Goal: Contribute content: Contribute content

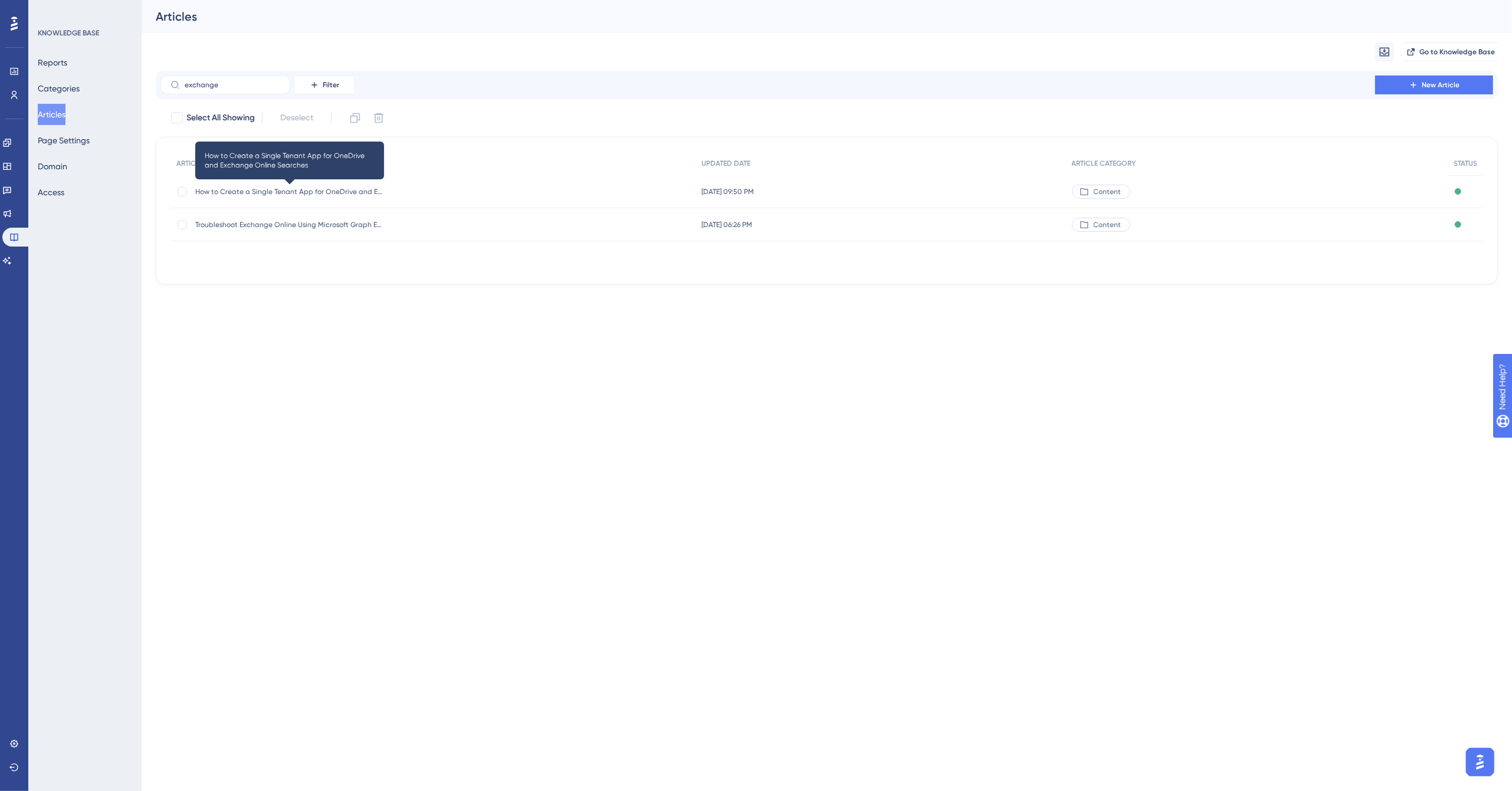
click at [297, 189] on span "How to Create a Single Tenant App for OneDrive and Exchange Online Searches" at bounding box center [289, 191] width 189 height 9
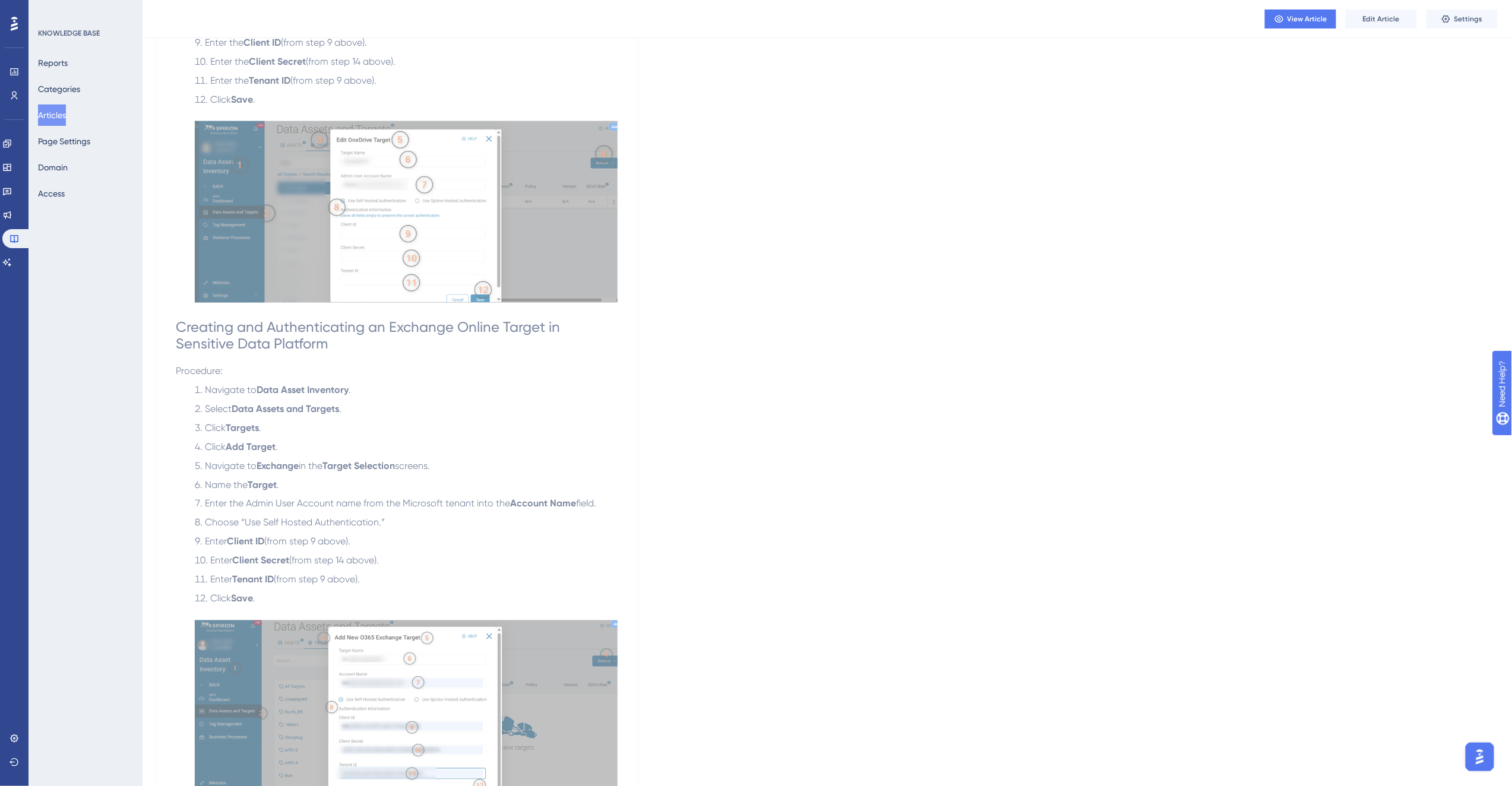
scroll to position [5326, 0]
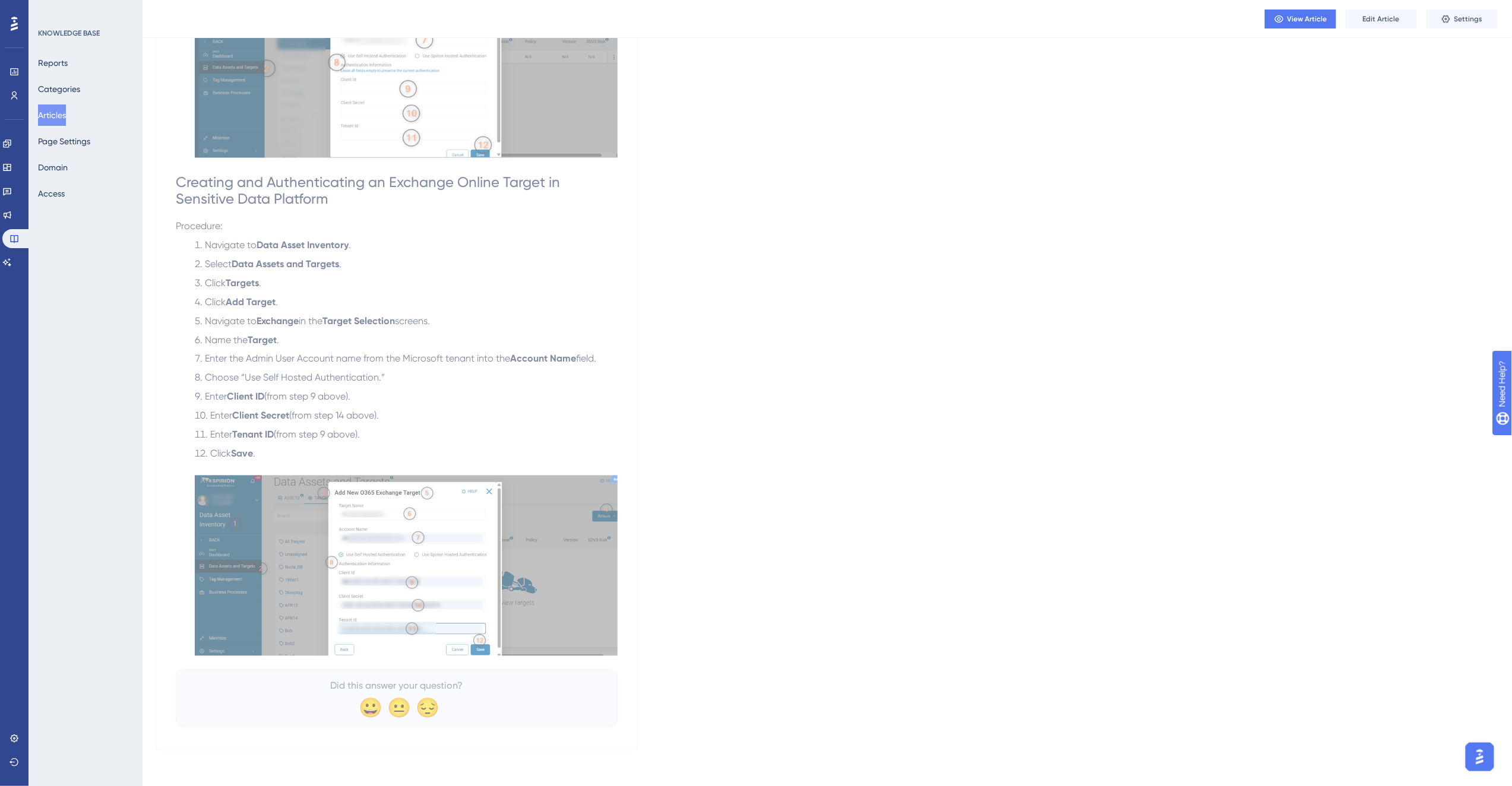
drag, startPoint x: 1519, startPoint y: 48, endPoint x: 6, endPoint y: 21, distance: 1513.2
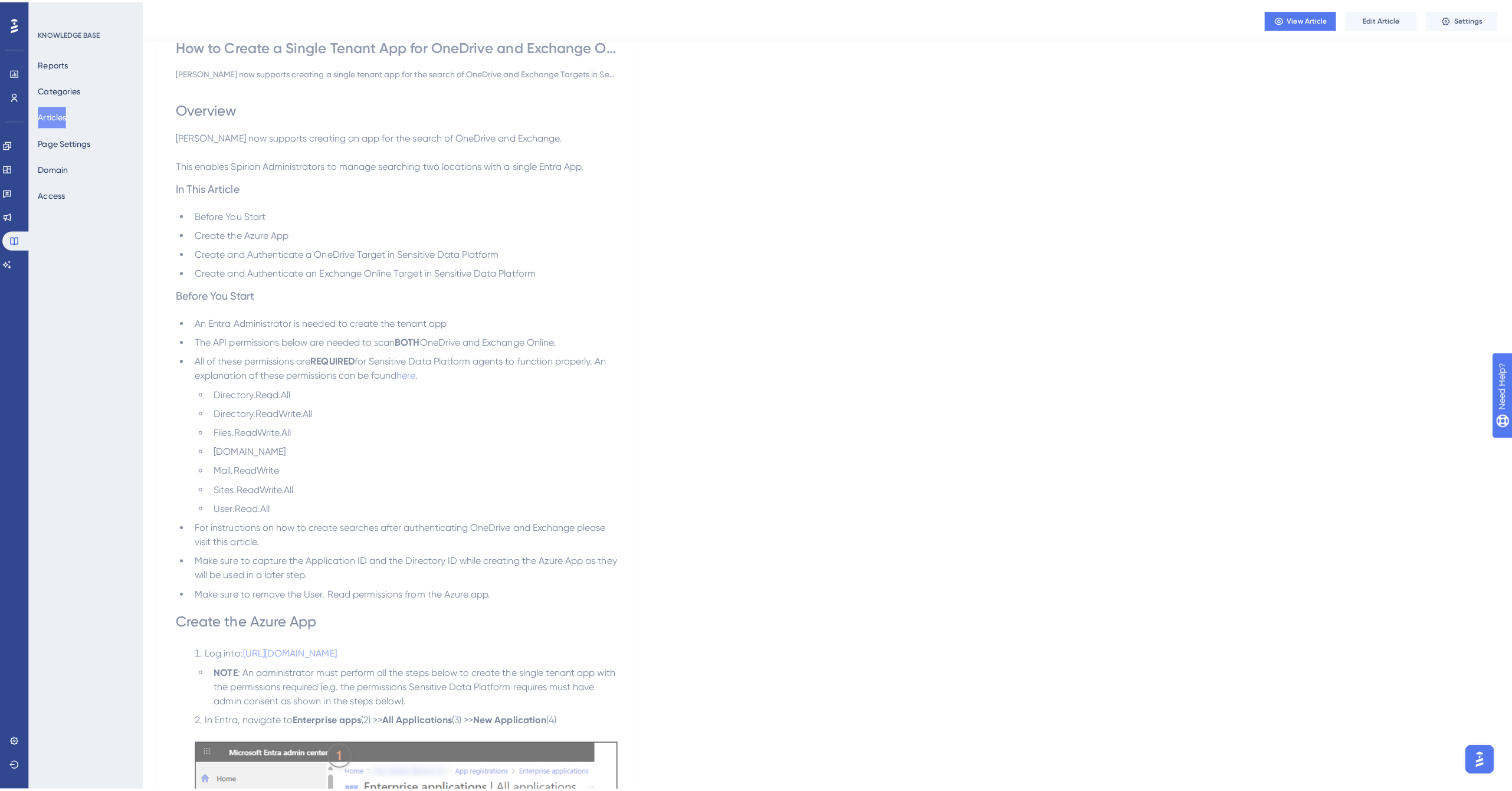
scroll to position [0, 0]
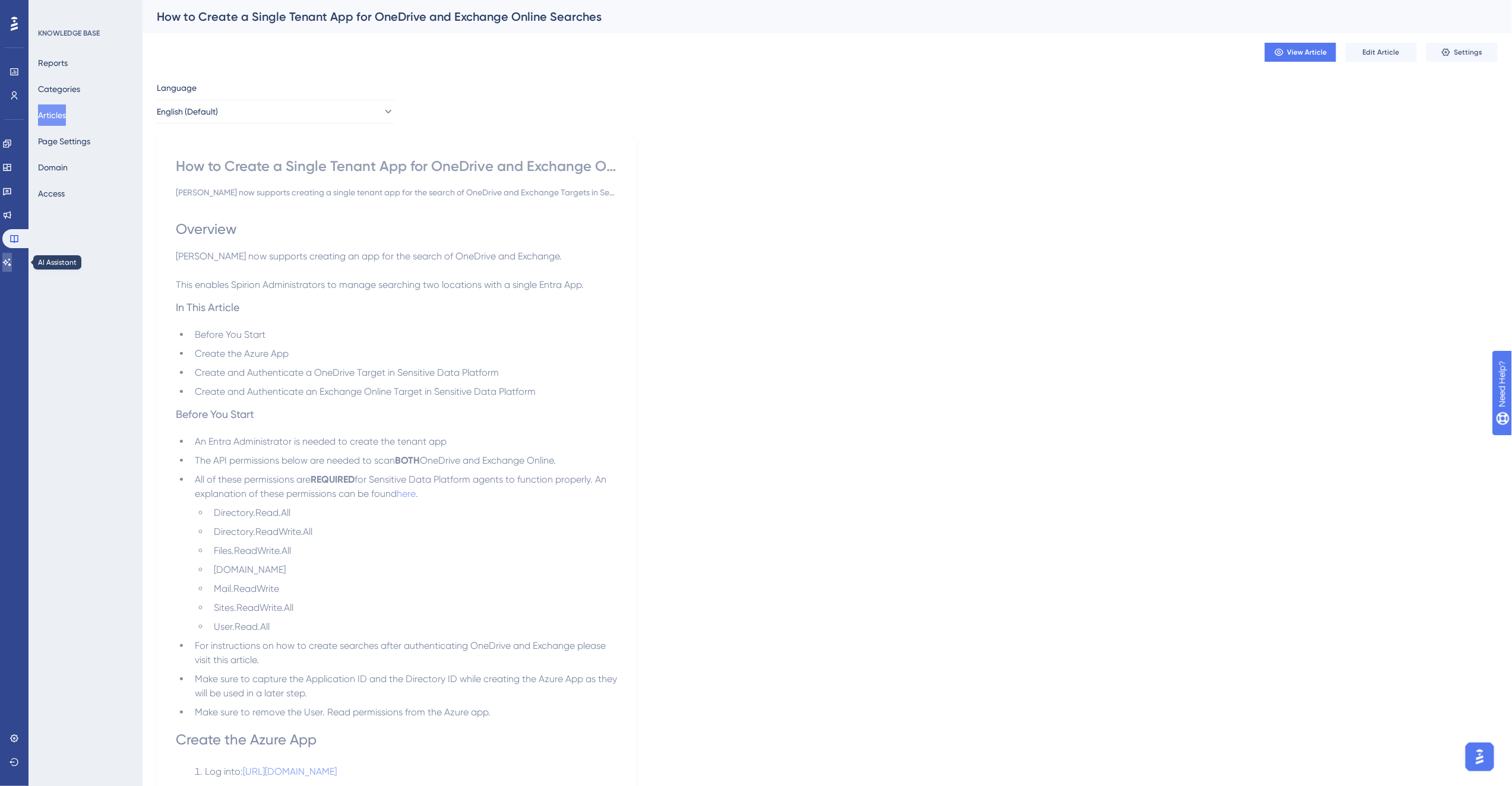
click at [10, 262] on icon at bounding box center [7, 262] width 9 height 8
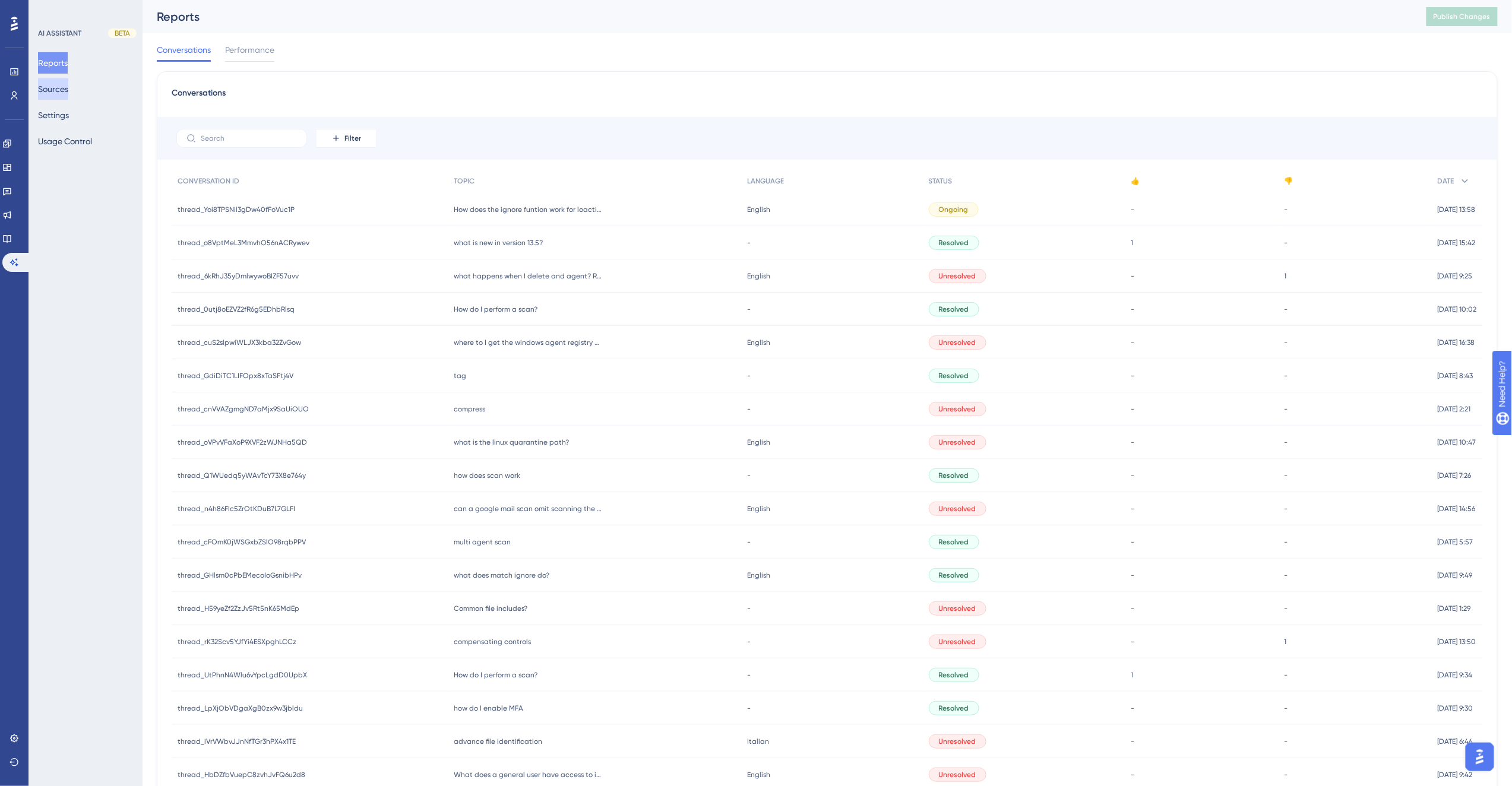
click at [59, 88] on button "Sources" at bounding box center [53, 89] width 31 height 21
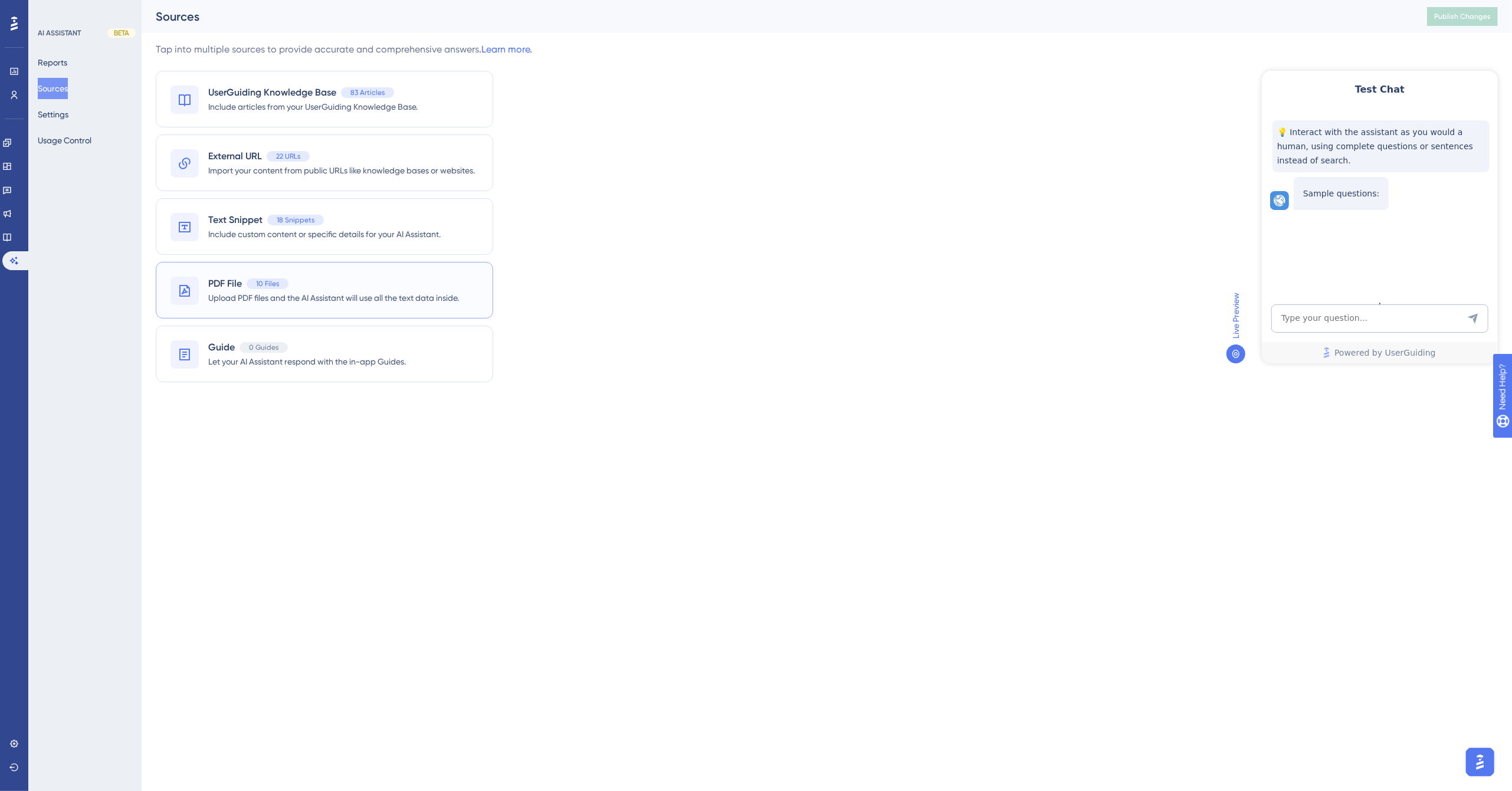
click at [297, 292] on span "Upload PDF files and the AI Assistant will use all the text data inside." at bounding box center [333, 297] width 251 height 14
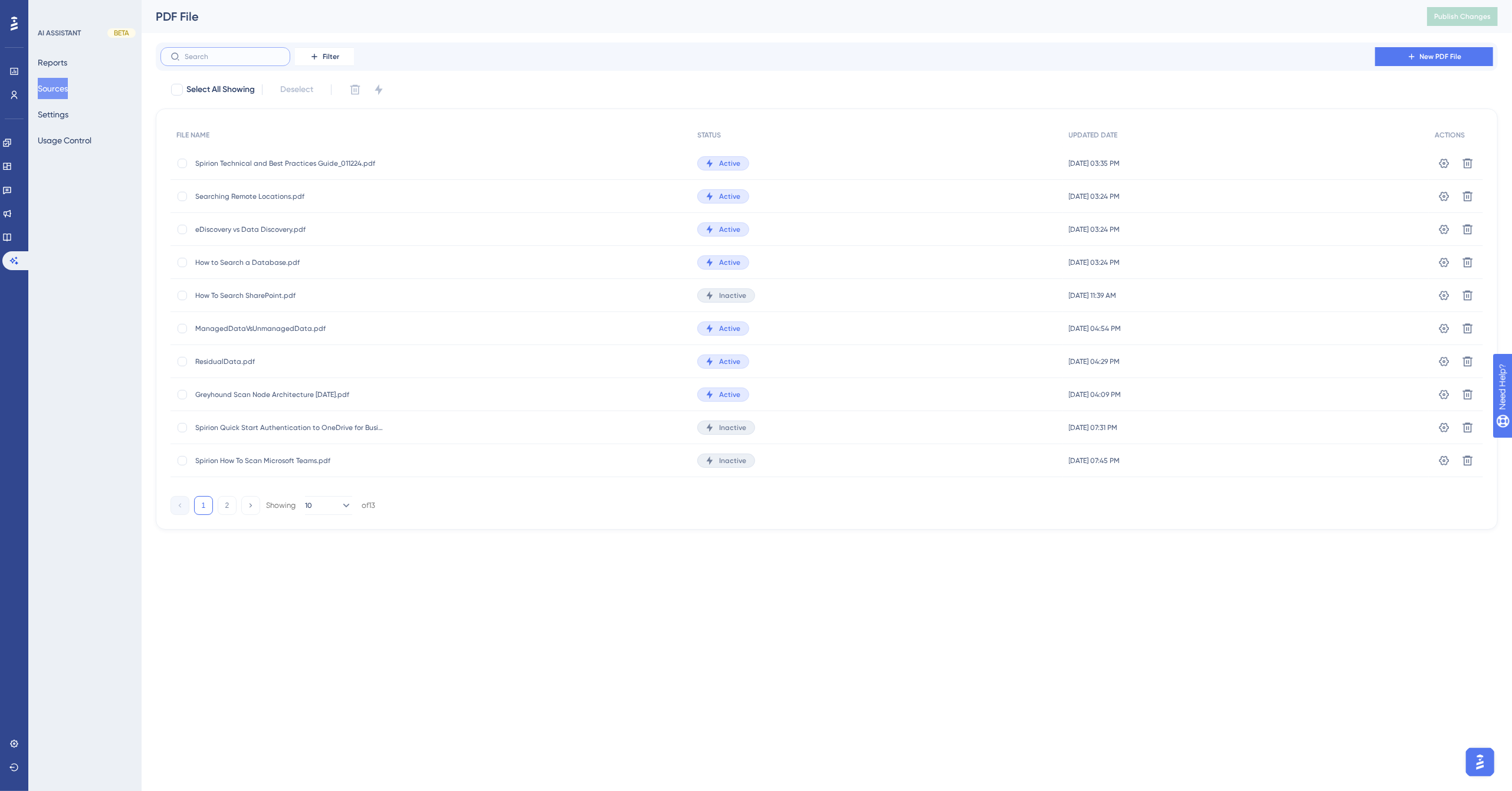
click at [234, 56] on input "text" at bounding box center [232, 56] width 96 height 9
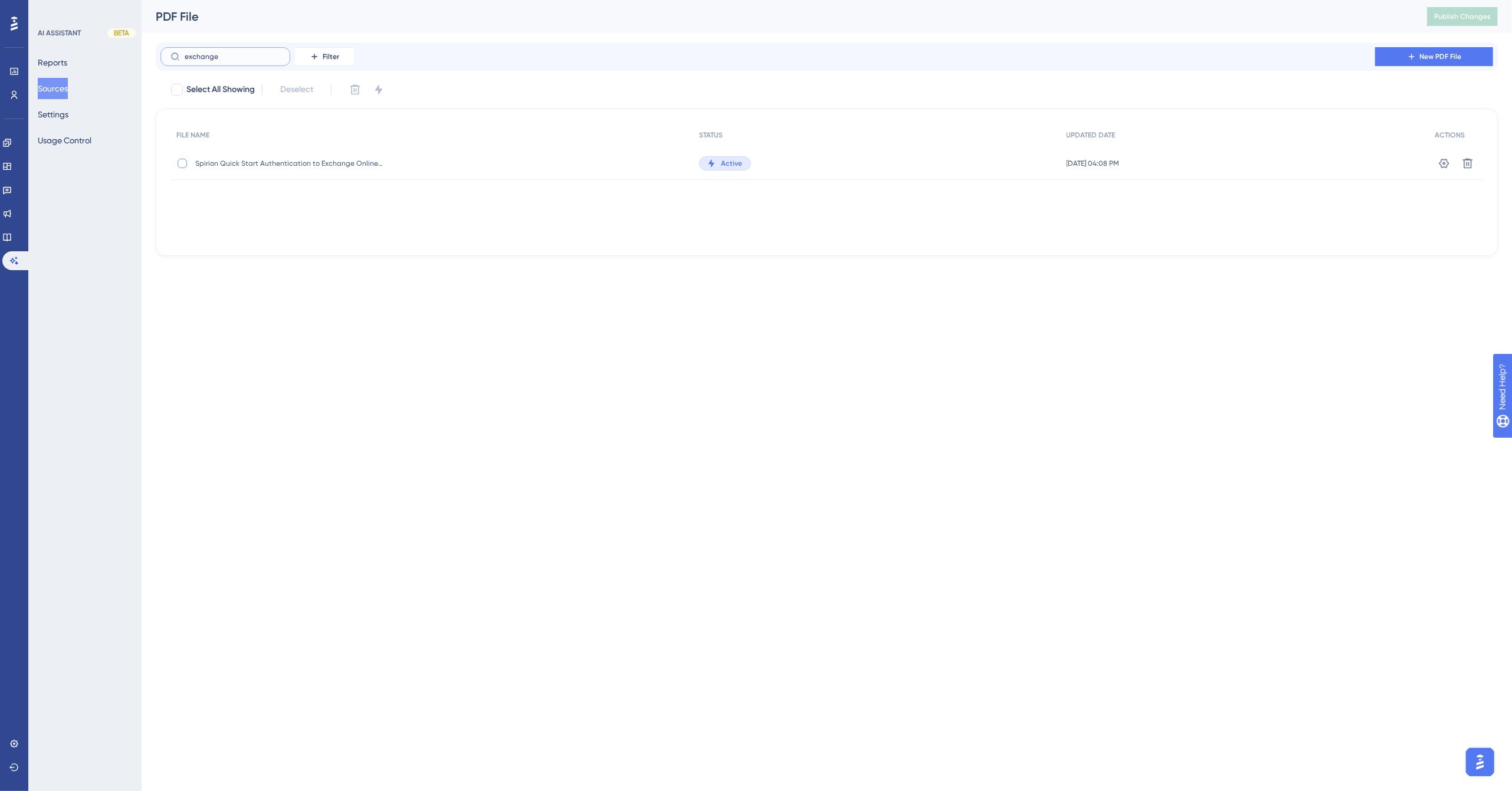
type input "exchange"
click at [179, 164] on div at bounding box center [182, 163] width 9 height 9
checkbox input "true"
click at [1441, 160] on icon at bounding box center [1444, 163] width 11 height 11
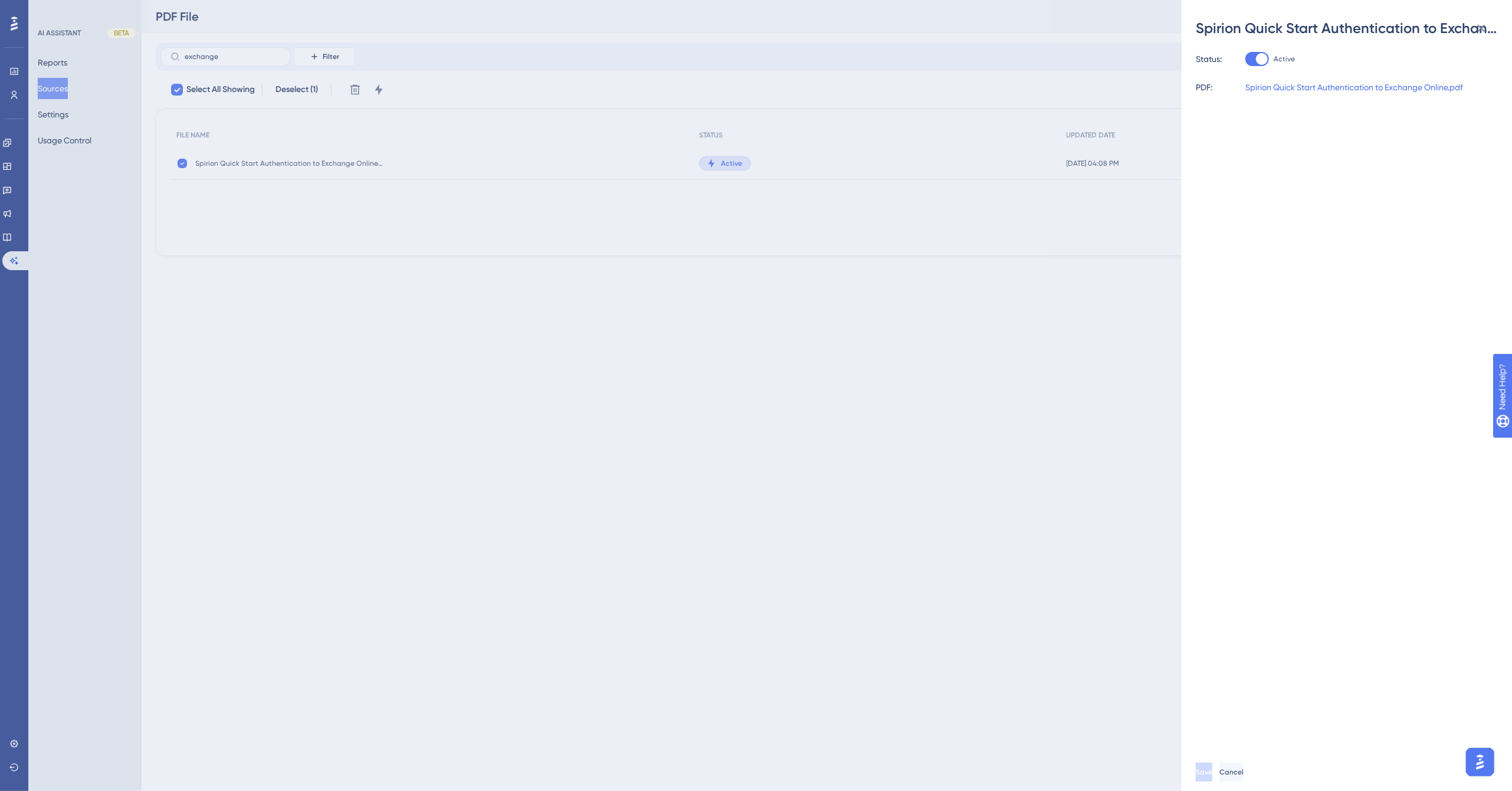
click at [1261, 60] on div at bounding box center [1262, 59] width 11 height 11
click at [1245, 60] on input "Active" at bounding box center [1245, 59] width 1 height 1
checkbox input "false"
click at [1214, 770] on span "Save" at bounding box center [1204, 772] width 16 height 9
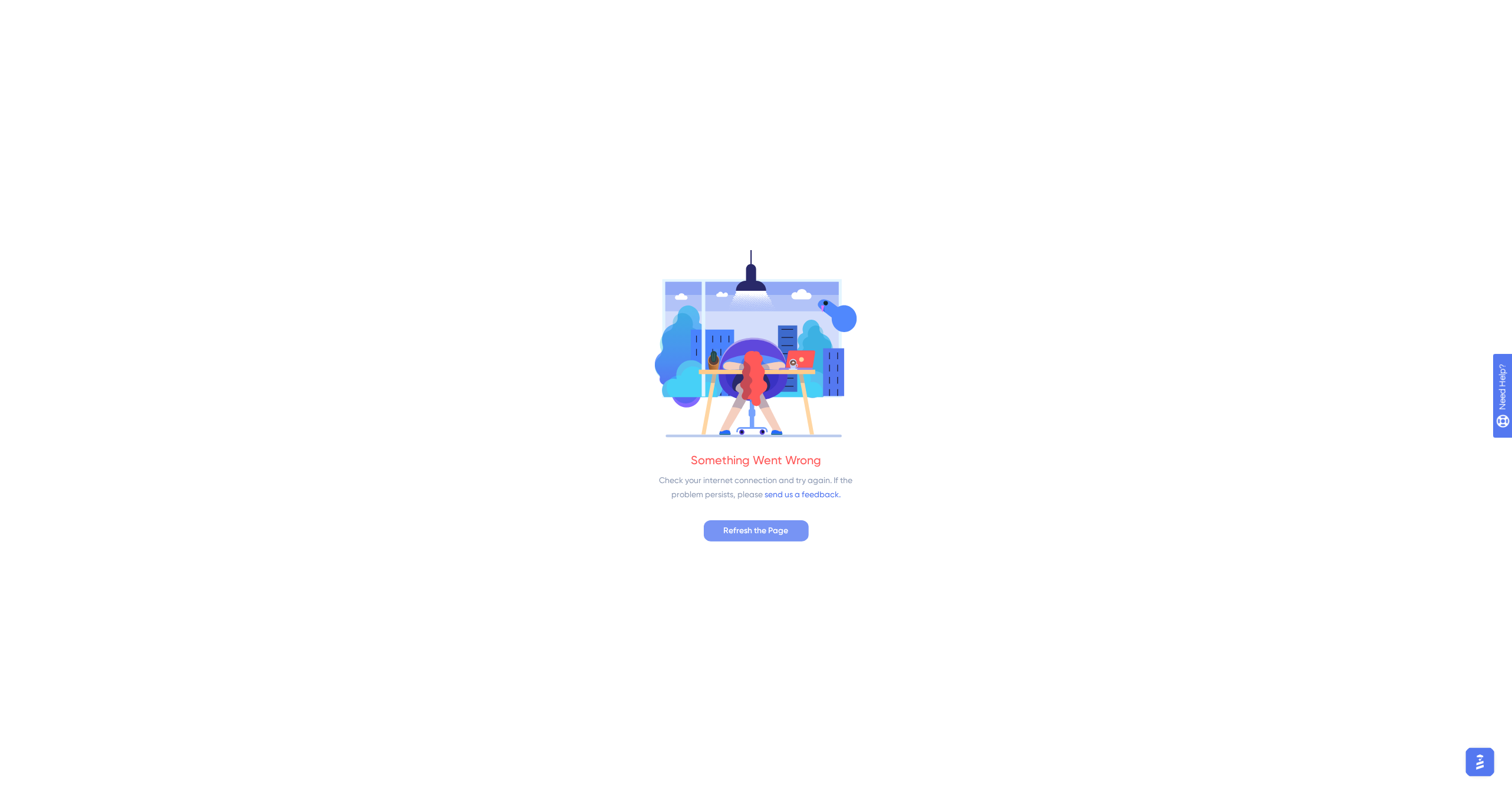
click at [762, 528] on span "Refresh the Page" at bounding box center [756, 530] width 64 height 14
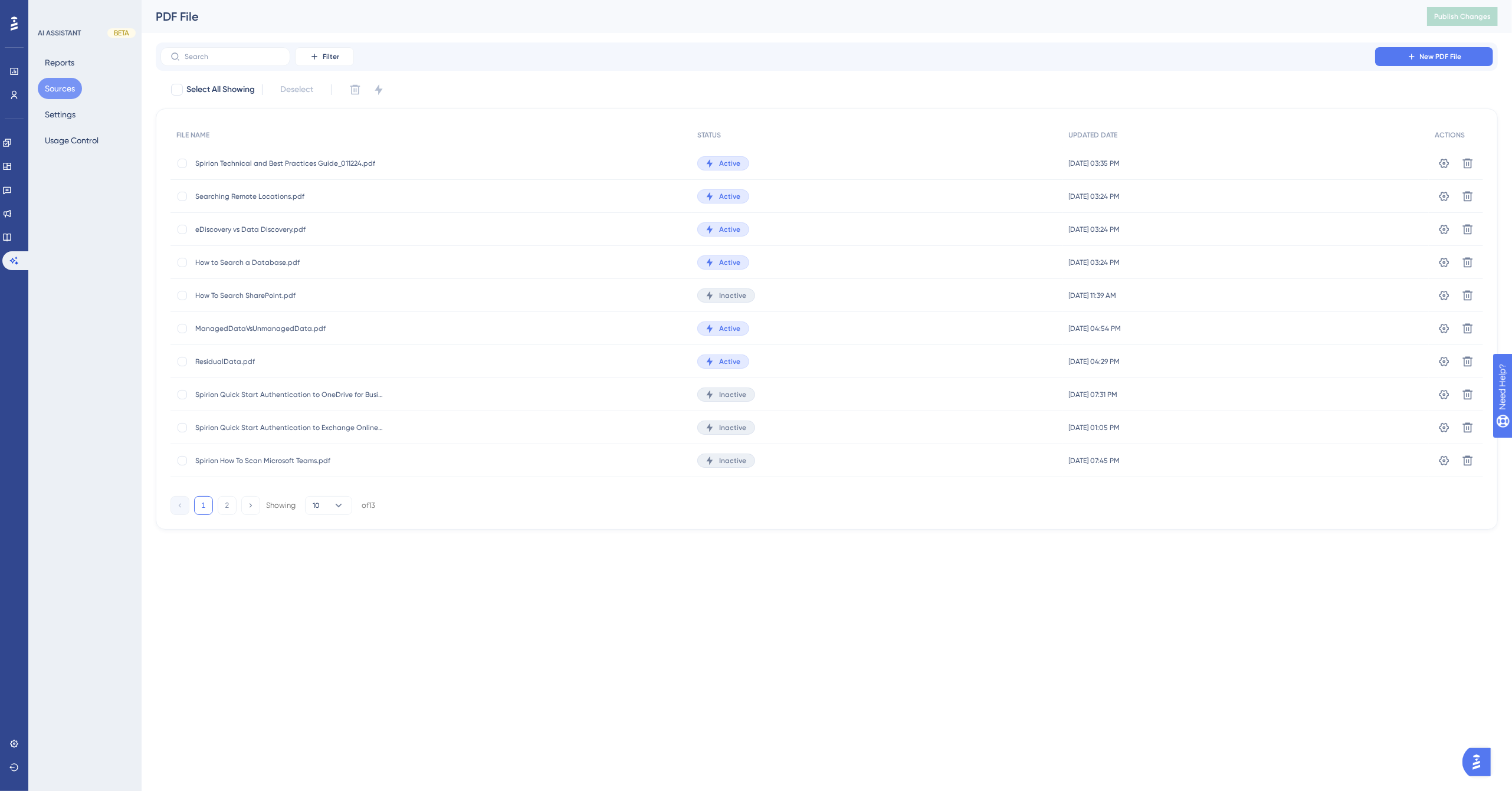
click at [855, 43] on div "Filter New PDF File" at bounding box center [826, 57] width 1342 height 28
click at [183, 396] on div at bounding box center [182, 395] width 9 height 9
checkbox input "true"
click at [355, 87] on icon at bounding box center [355, 89] width 11 height 11
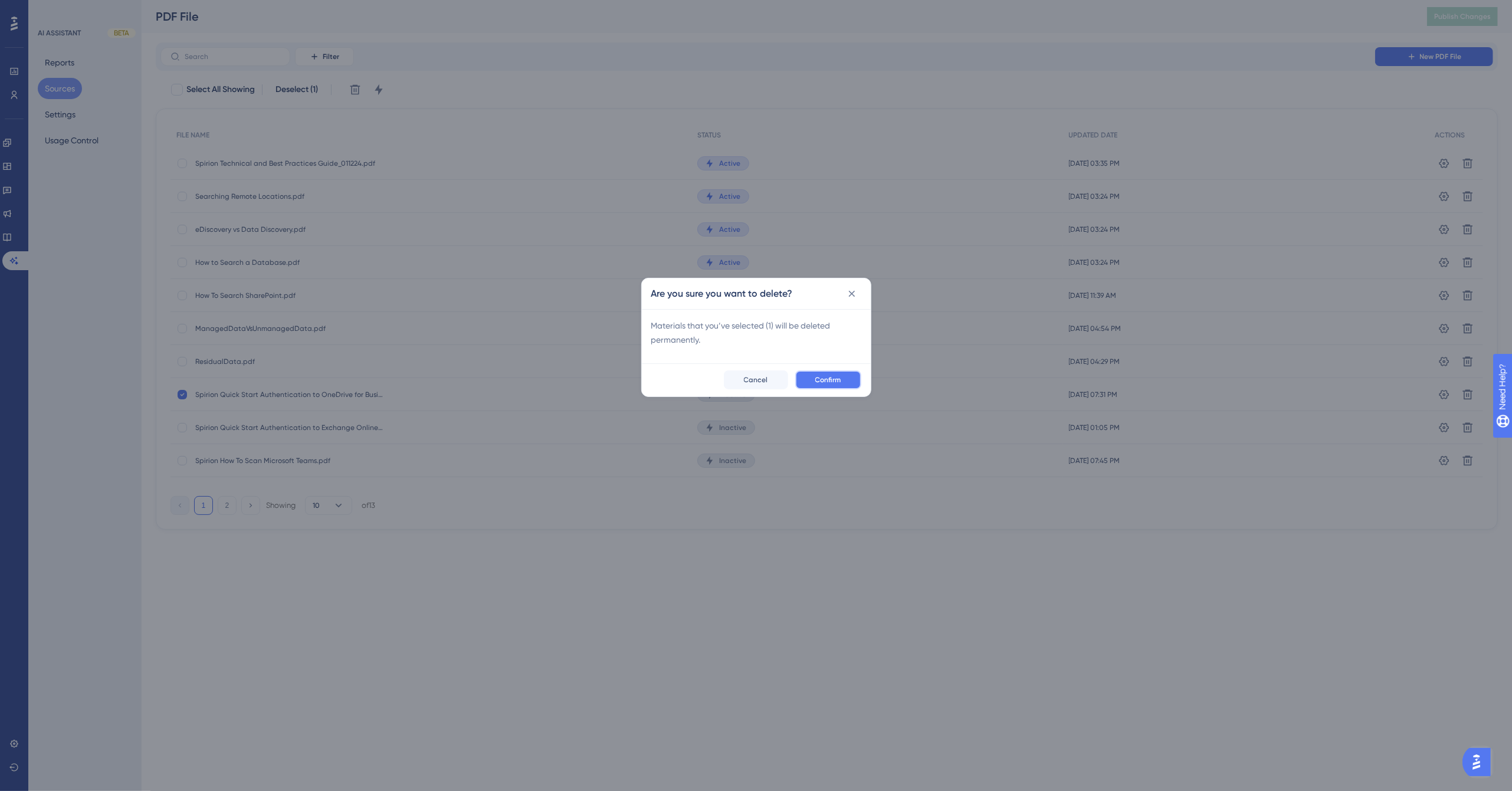
click at [840, 380] on span "Confirm" at bounding box center [828, 380] width 26 height 9
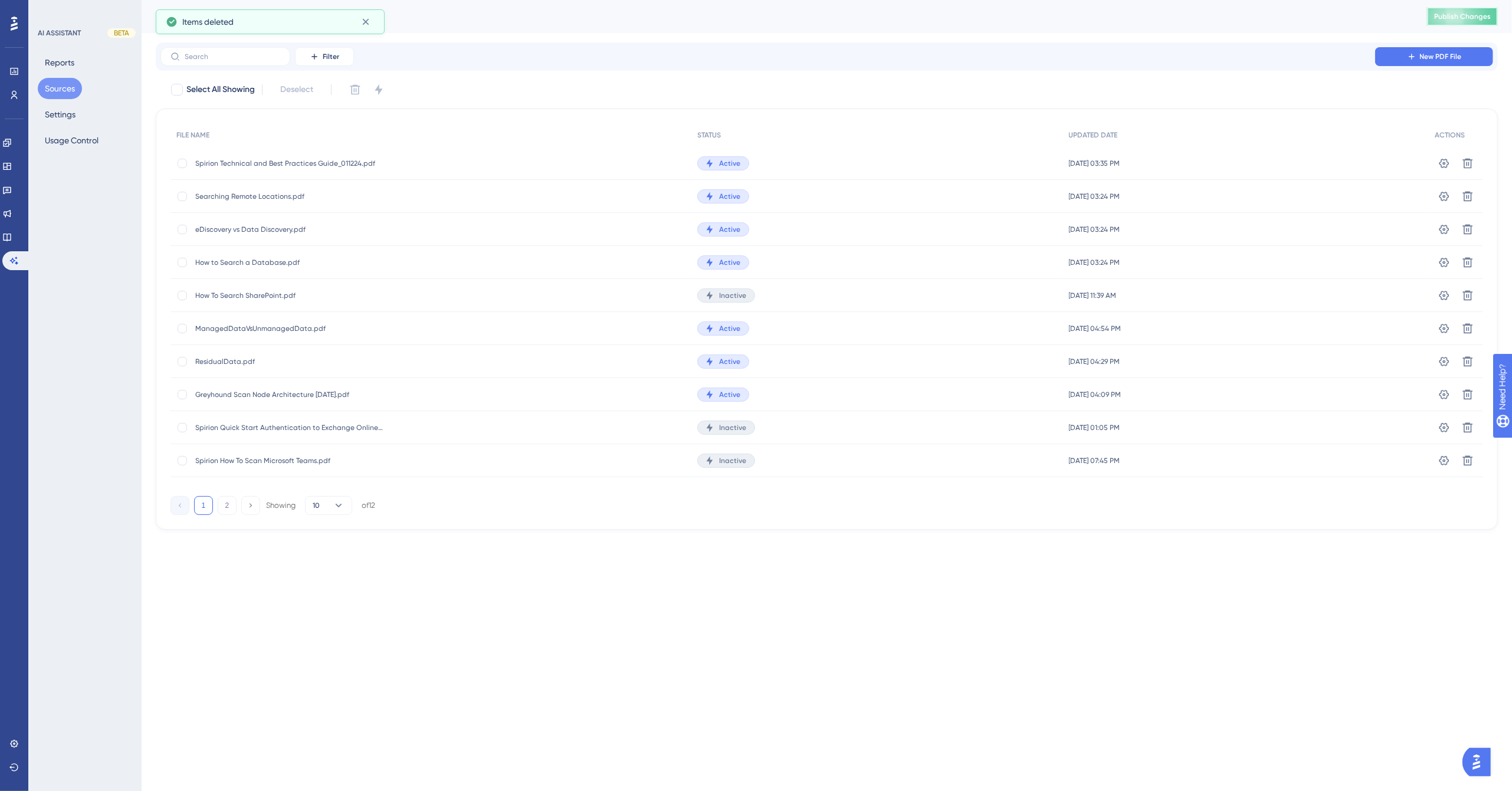
click at [1455, 21] on span "Publish Changes" at bounding box center [1463, 16] width 57 height 9
click at [182, 426] on div at bounding box center [182, 427] width 9 height 9
checkbox input "true"
click at [355, 91] on icon at bounding box center [355, 90] width 10 height 10
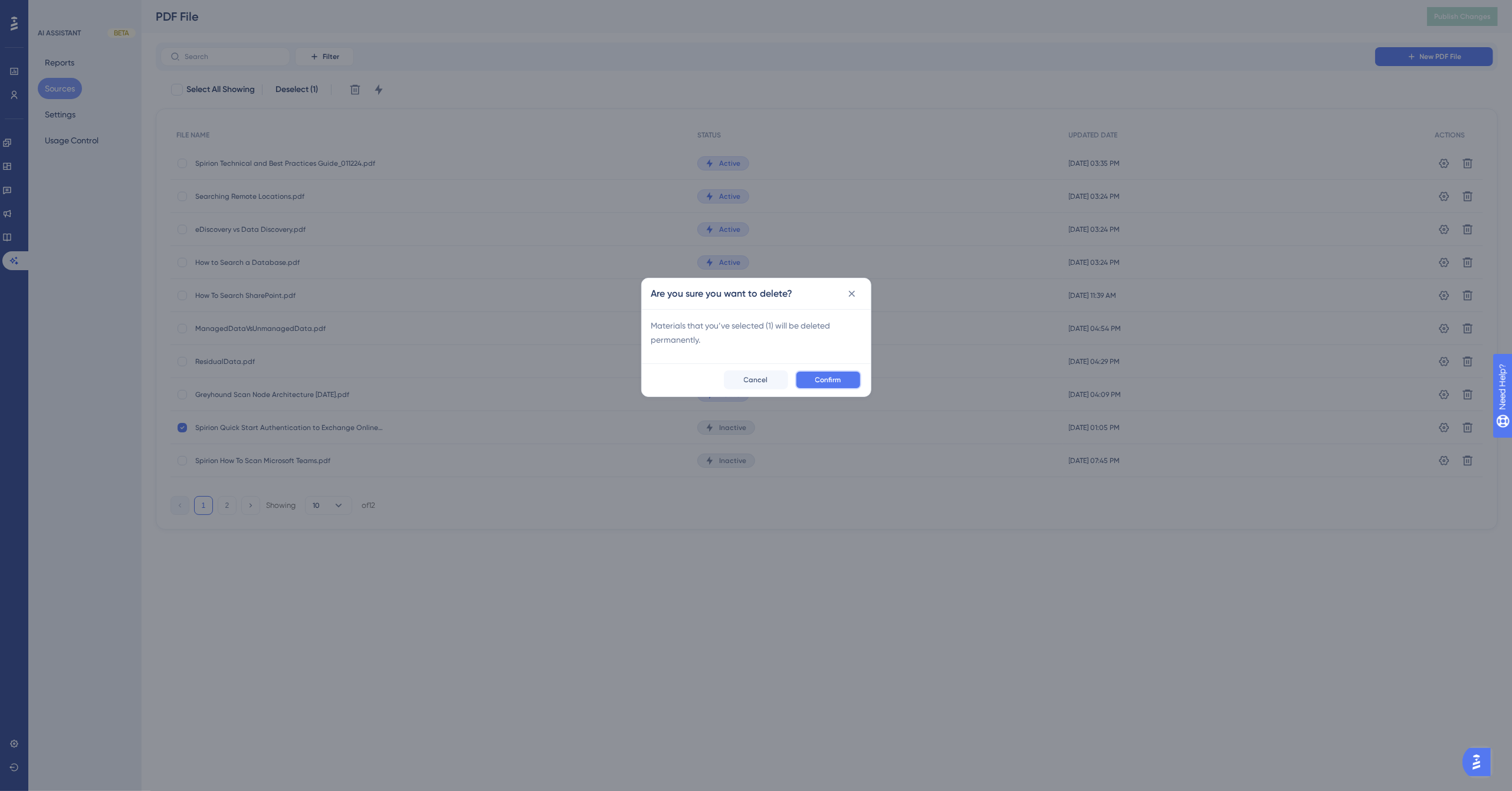
click at [840, 381] on span "Confirm" at bounding box center [828, 380] width 26 height 9
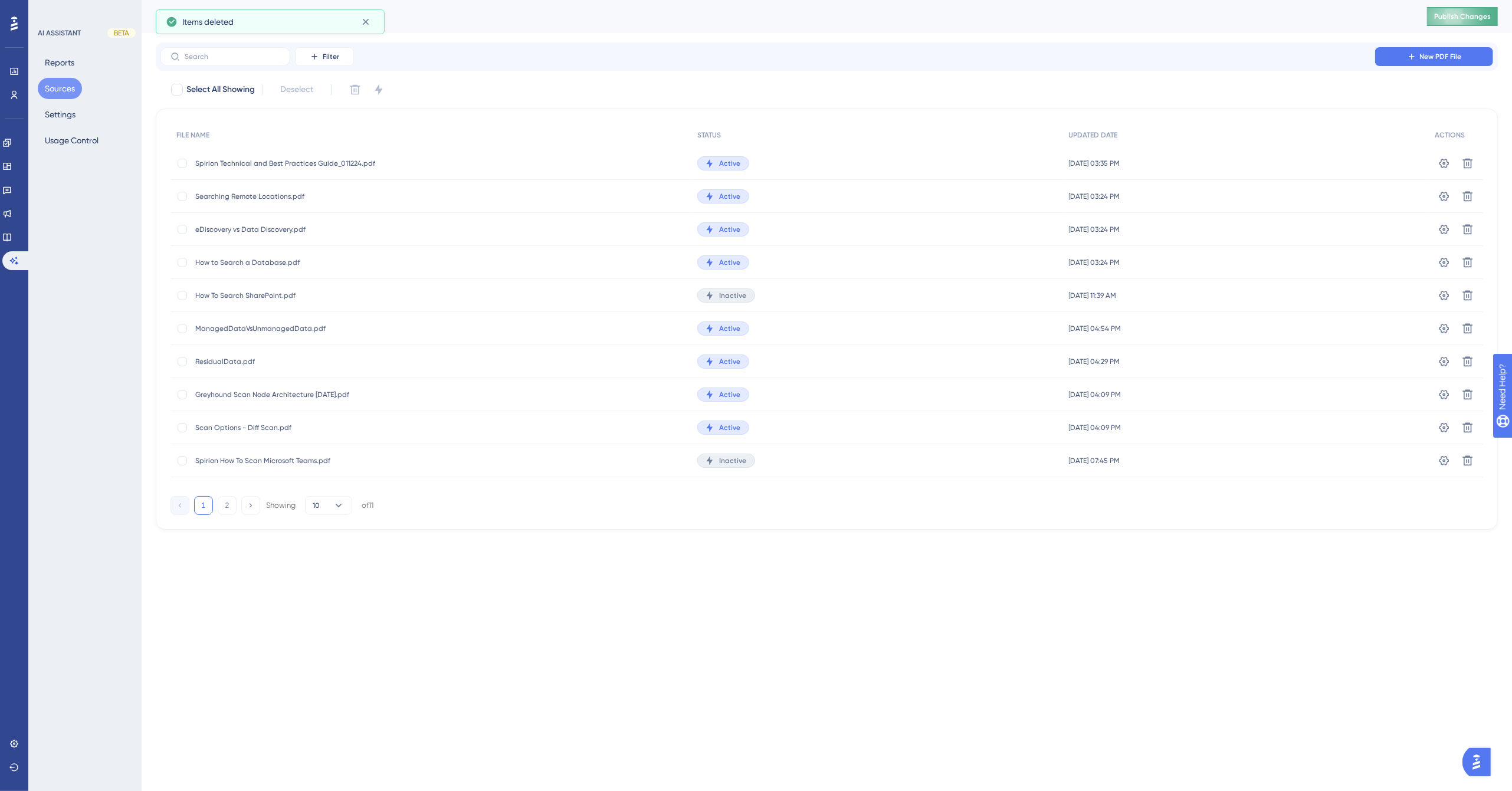
click at [1442, 13] on span "Publish Changes" at bounding box center [1463, 16] width 57 height 9
click at [735, 16] on div "PDF File" at bounding box center [776, 16] width 1242 height 16
click at [180, 462] on div at bounding box center [182, 460] width 9 height 9
checkbox input "true"
click at [360, 89] on icon at bounding box center [355, 89] width 11 height 11
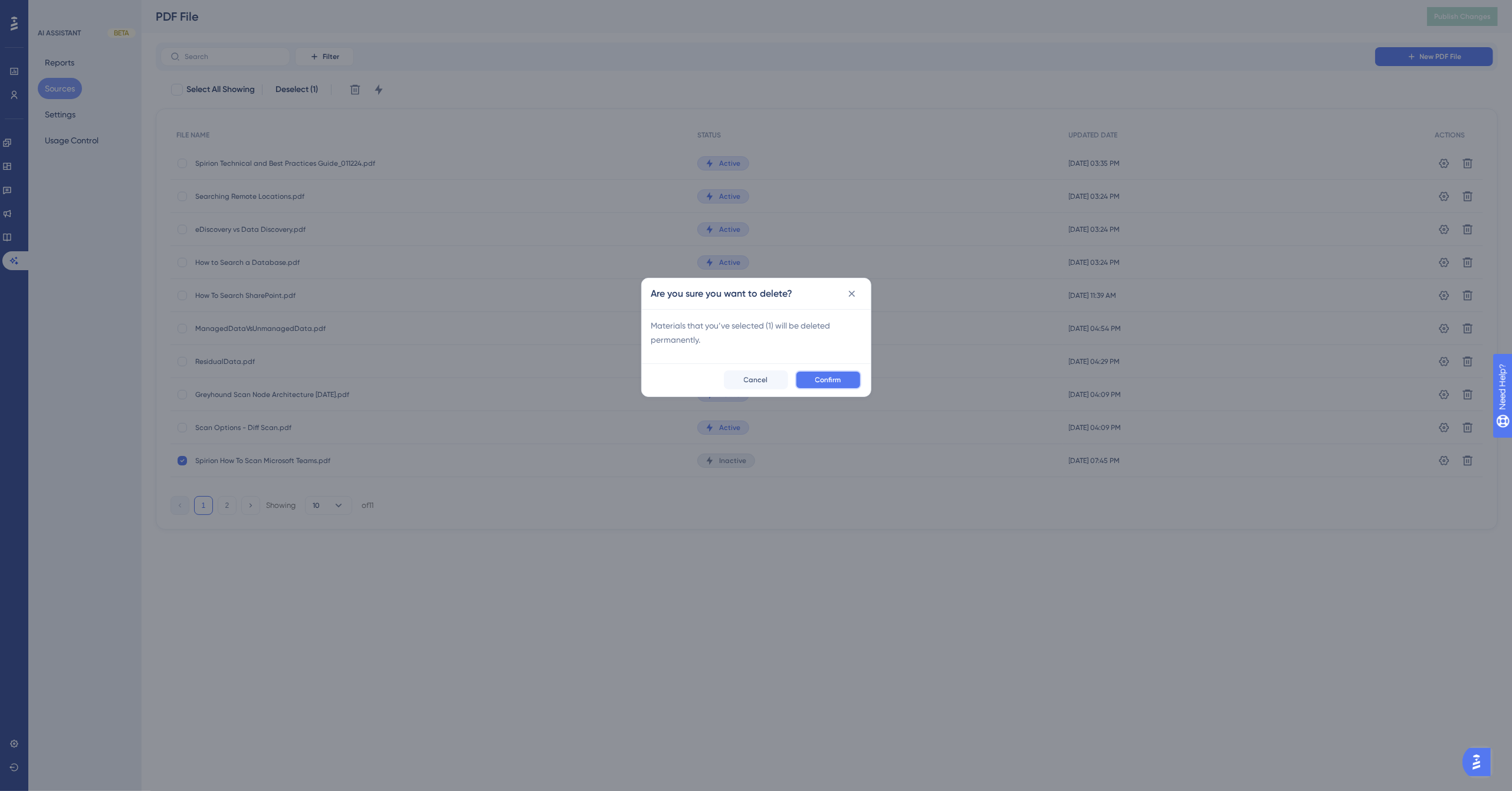
click at [835, 376] on span "Confirm" at bounding box center [828, 380] width 26 height 9
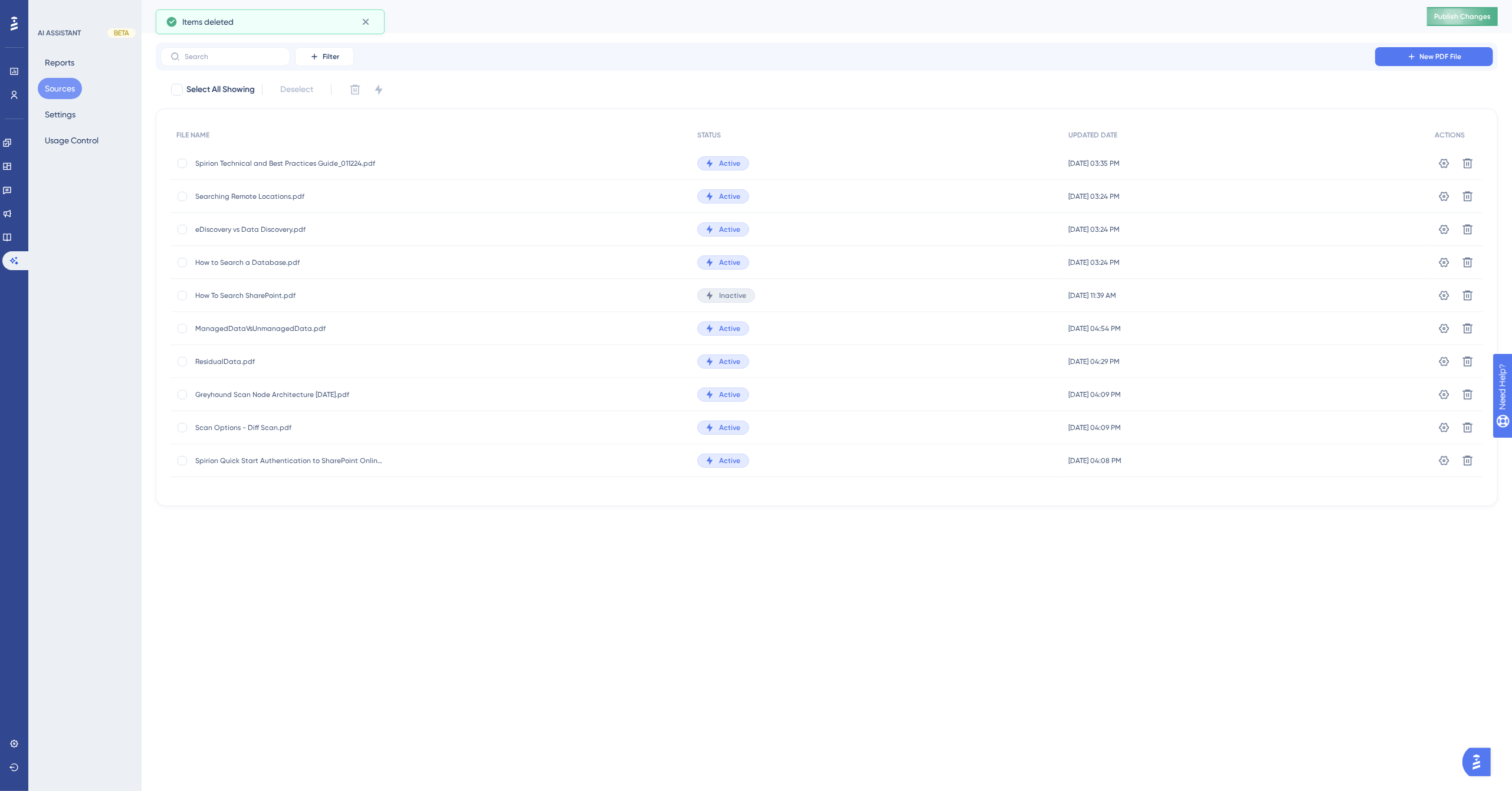
click at [1477, 14] on span "Publish Changes" at bounding box center [1463, 16] width 57 height 9
click at [10, 234] on icon at bounding box center [7, 238] width 8 height 8
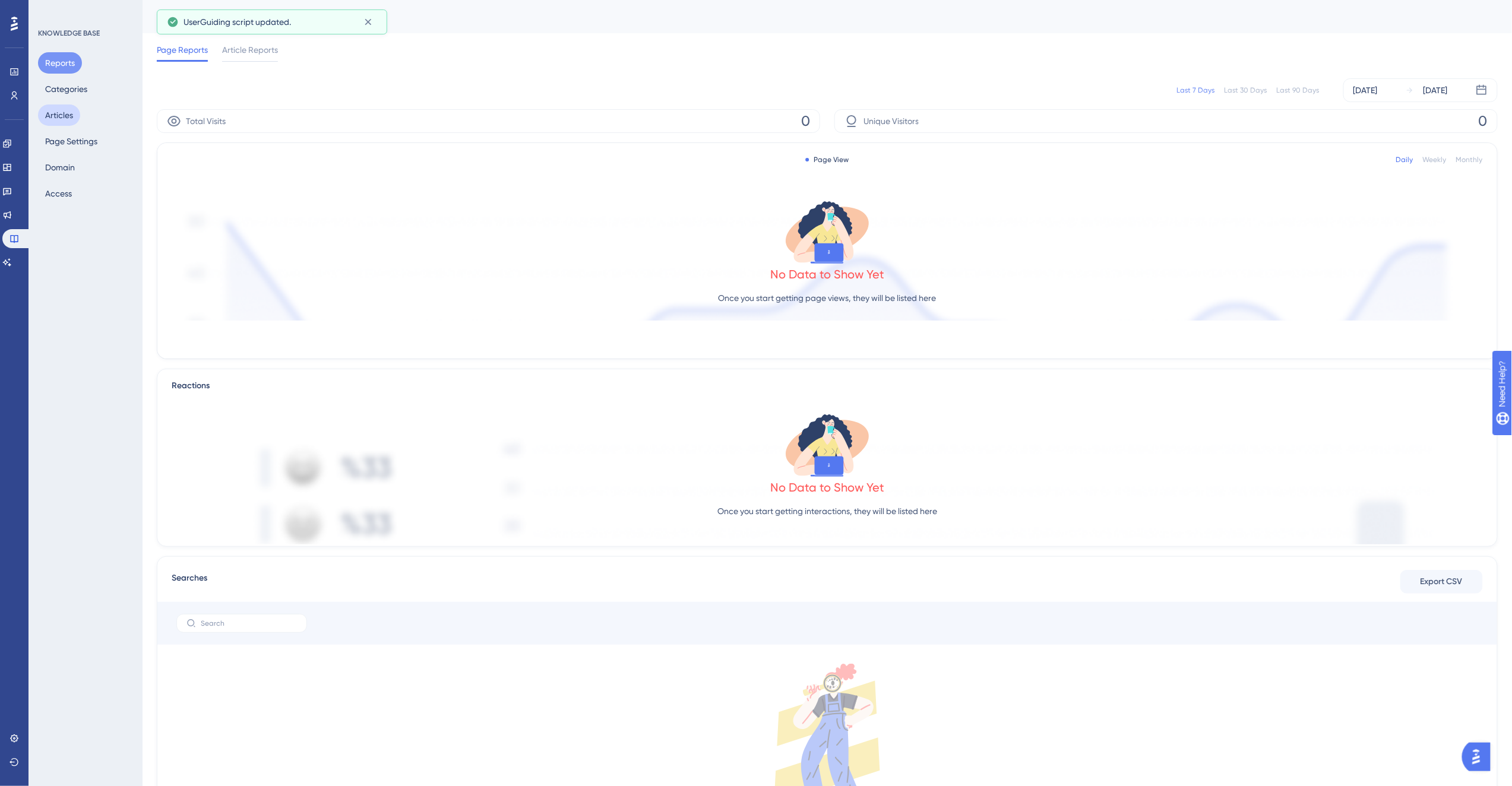
click at [66, 115] on button "Articles" at bounding box center [59, 115] width 42 height 21
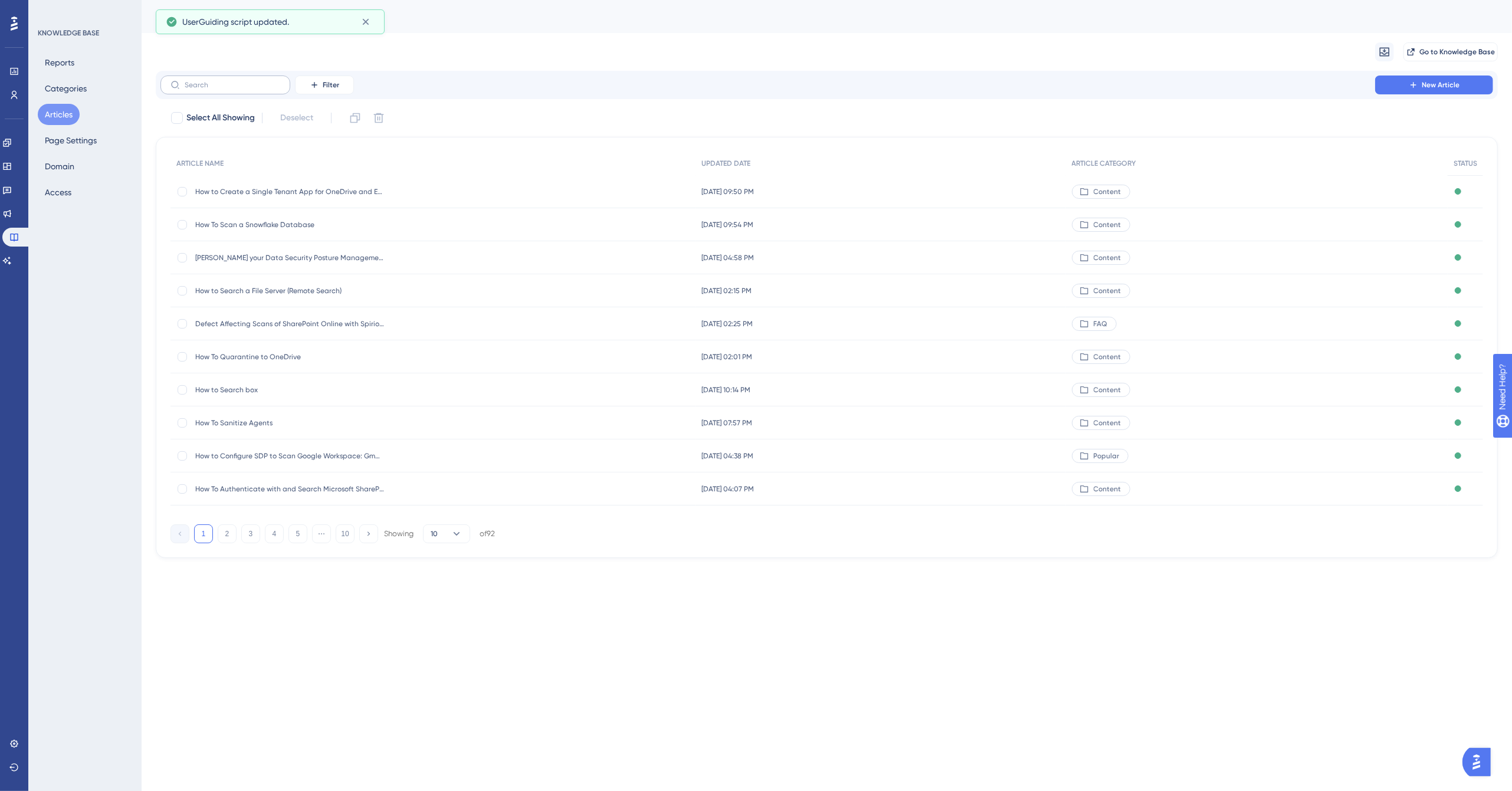
click at [221, 89] on label at bounding box center [225, 85] width 130 height 19
click at [221, 89] on input "text" at bounding box center [232, 84] width 96 height 9
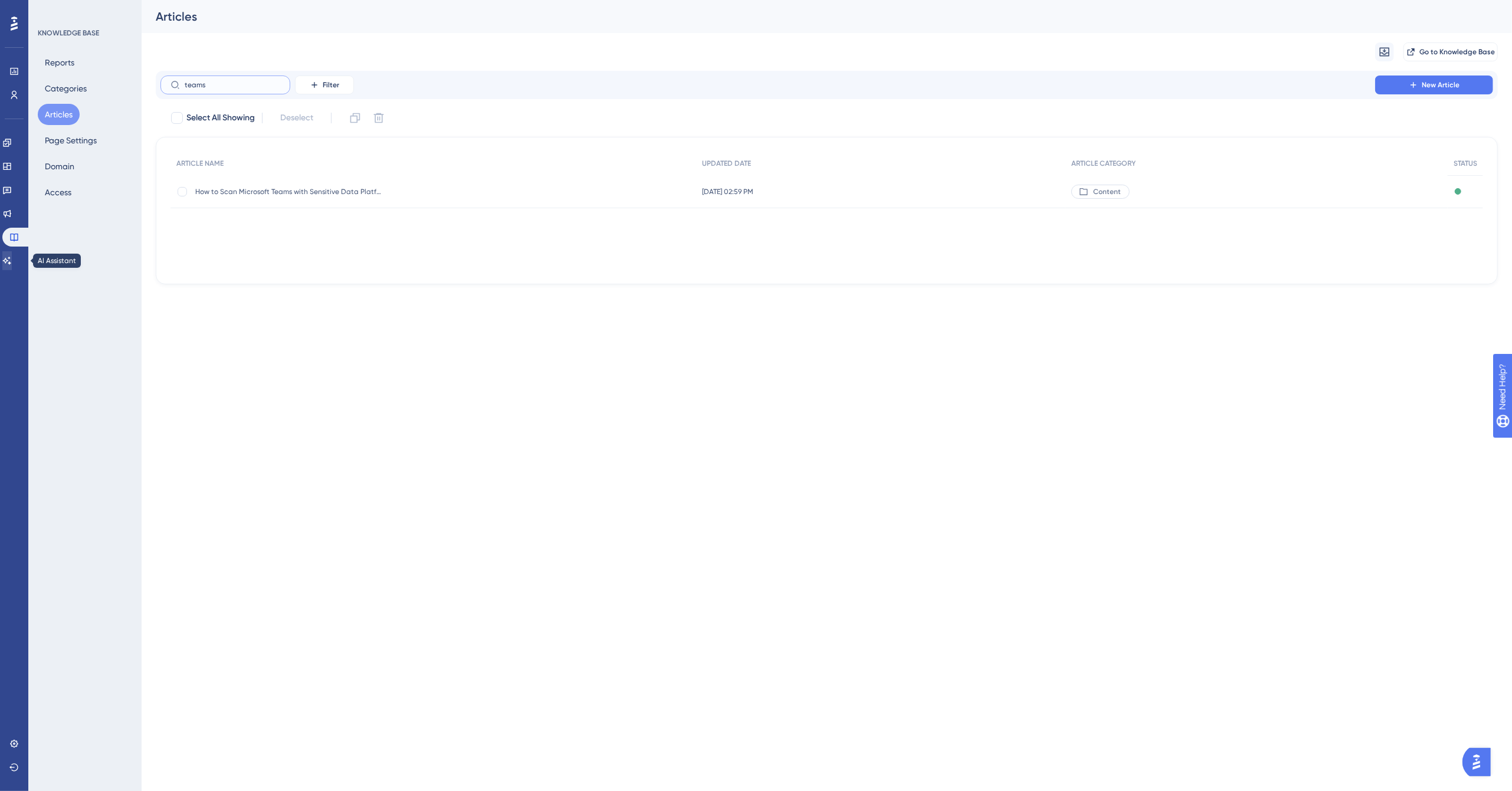
type input "teams"
click at [11, 252] on link at bounding box center [7, 261] width 9 height 19
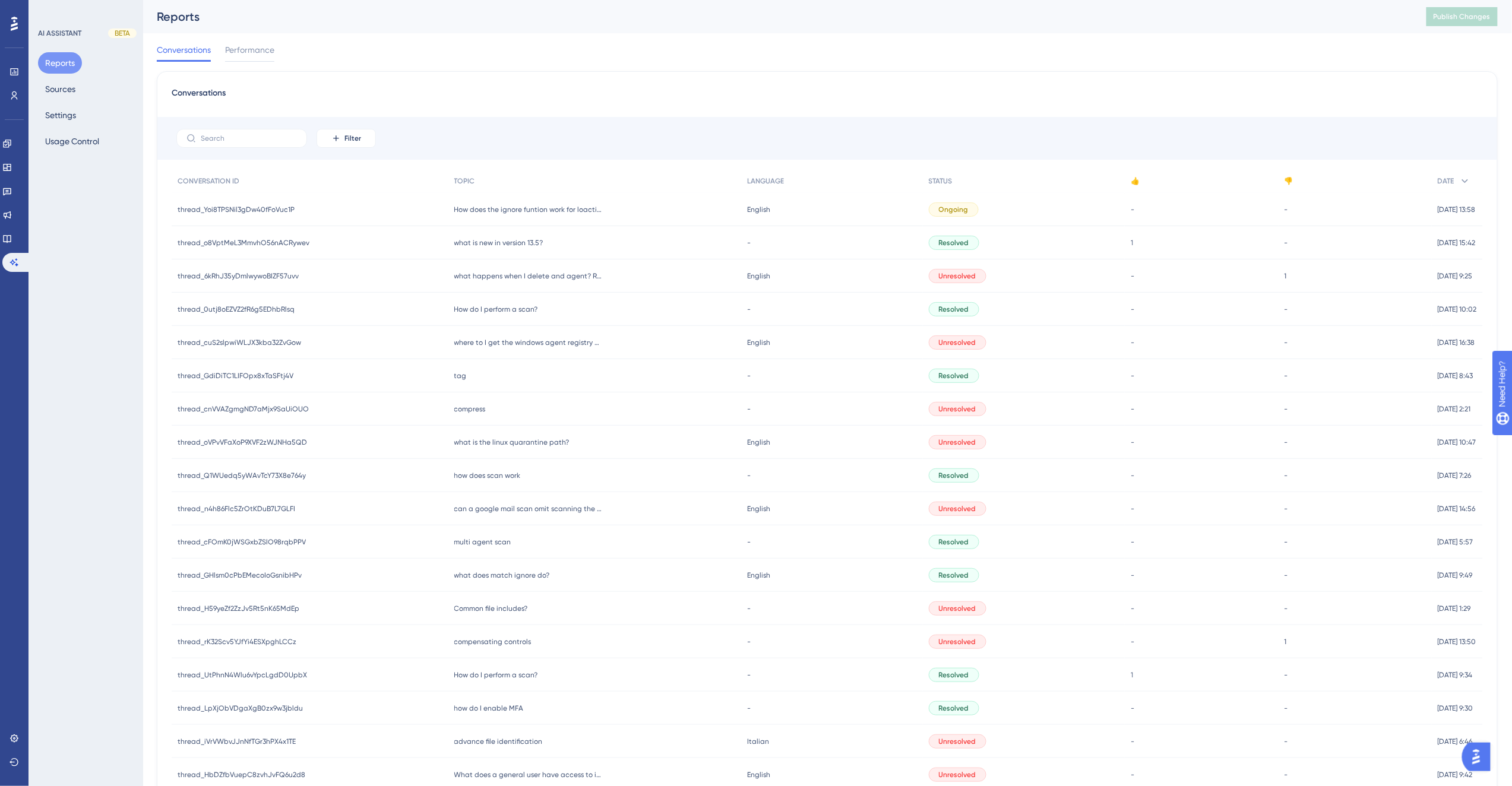
click at [1071, 45] on div "Conversations Performance" at bounding box center [827, 52] width 1341 height 38
click at [615, 79] on div "Conversations Filter CONVERSATION ID TOPIC LANGUAGE STATUS 👍 👎 DATE thread_Yoi8…" at bounding box center [827, 491] width 1341 height 839
click at [561, 277] on span "what happens when I delete and agent? Remove agent from agents screen?" at bounding box center [528, 277] width 149 height 10
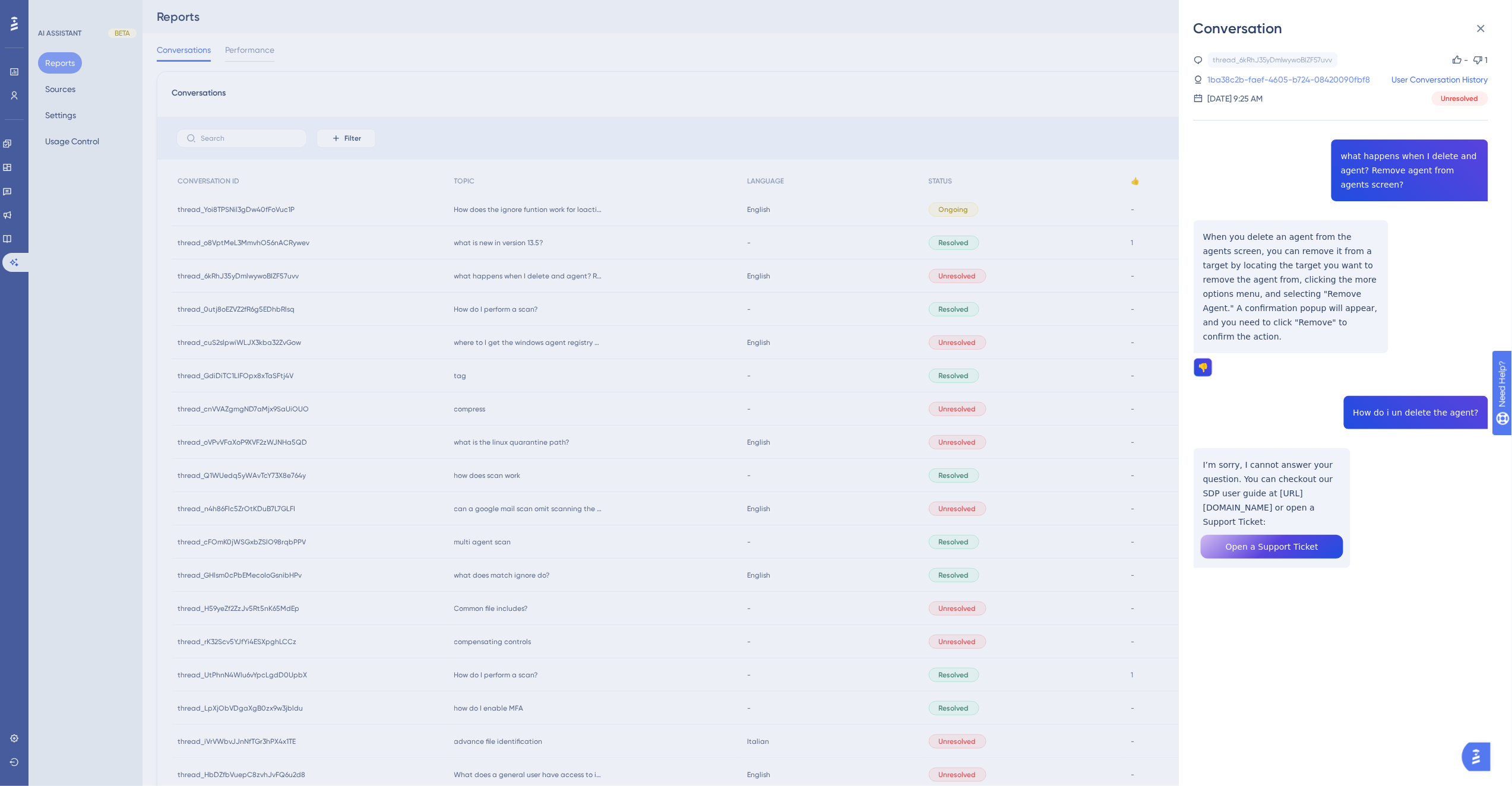
click at [1259, 78] on link "1ba38c2b-faef-4605-b724-08420090fbf8" at bounding box center [1289, 79] width 163 height 14
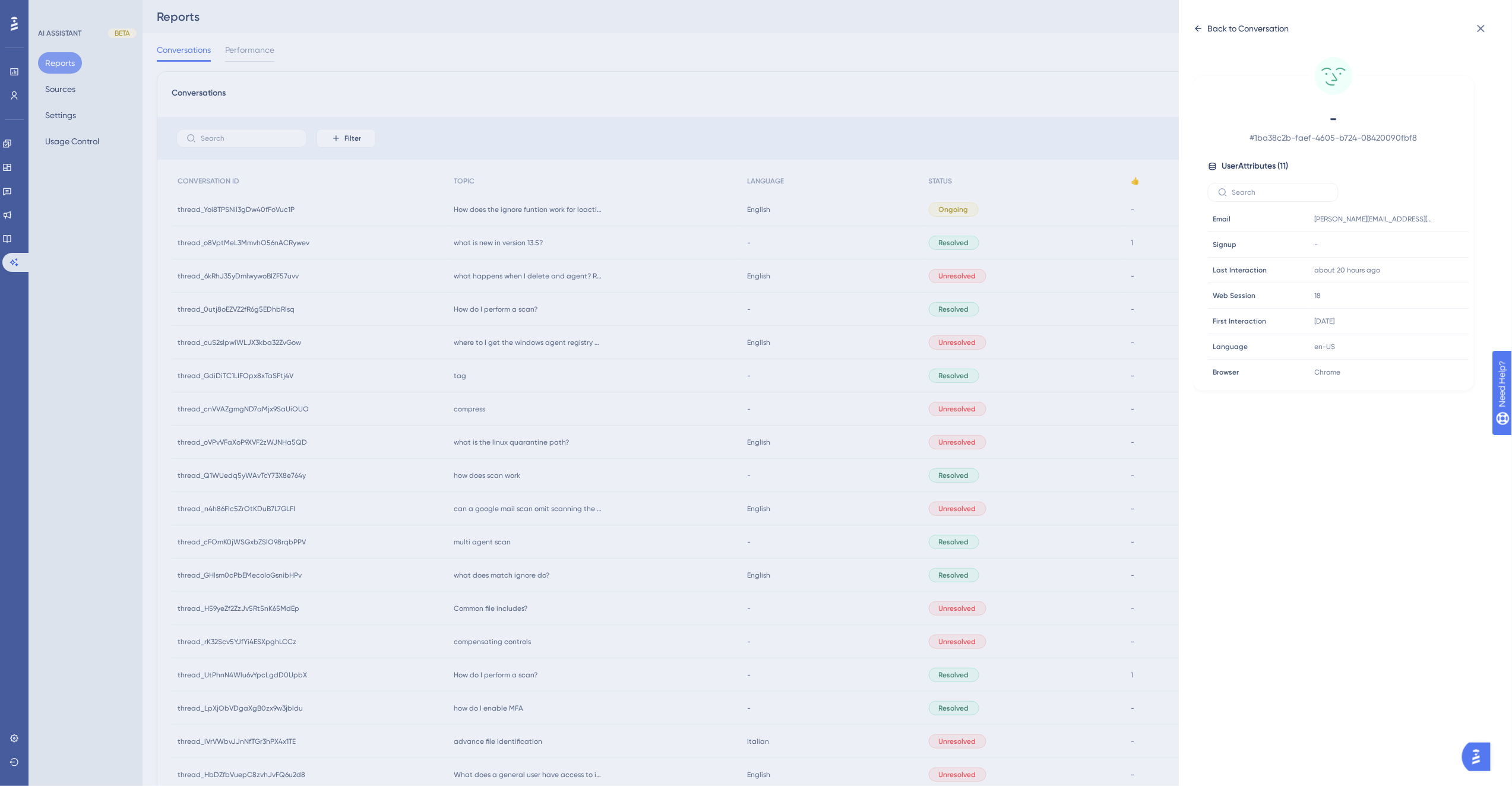
click at [1231, 31] on div "Back to Conversation" at bounding box center [1248, 28] width 81 height 14
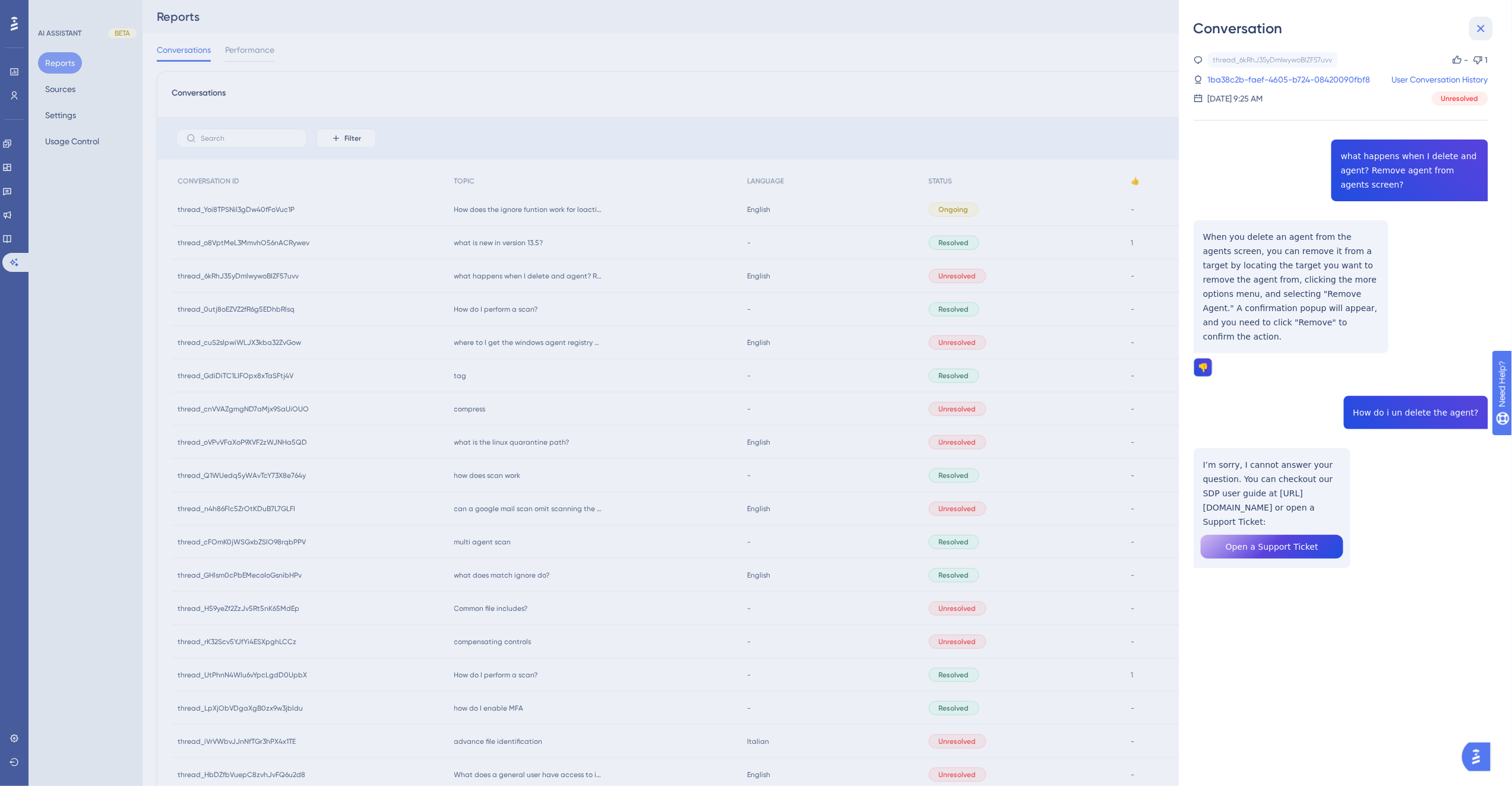
click at [1482, 35] on button at bounding box center [1481, 28] width 24 height 24
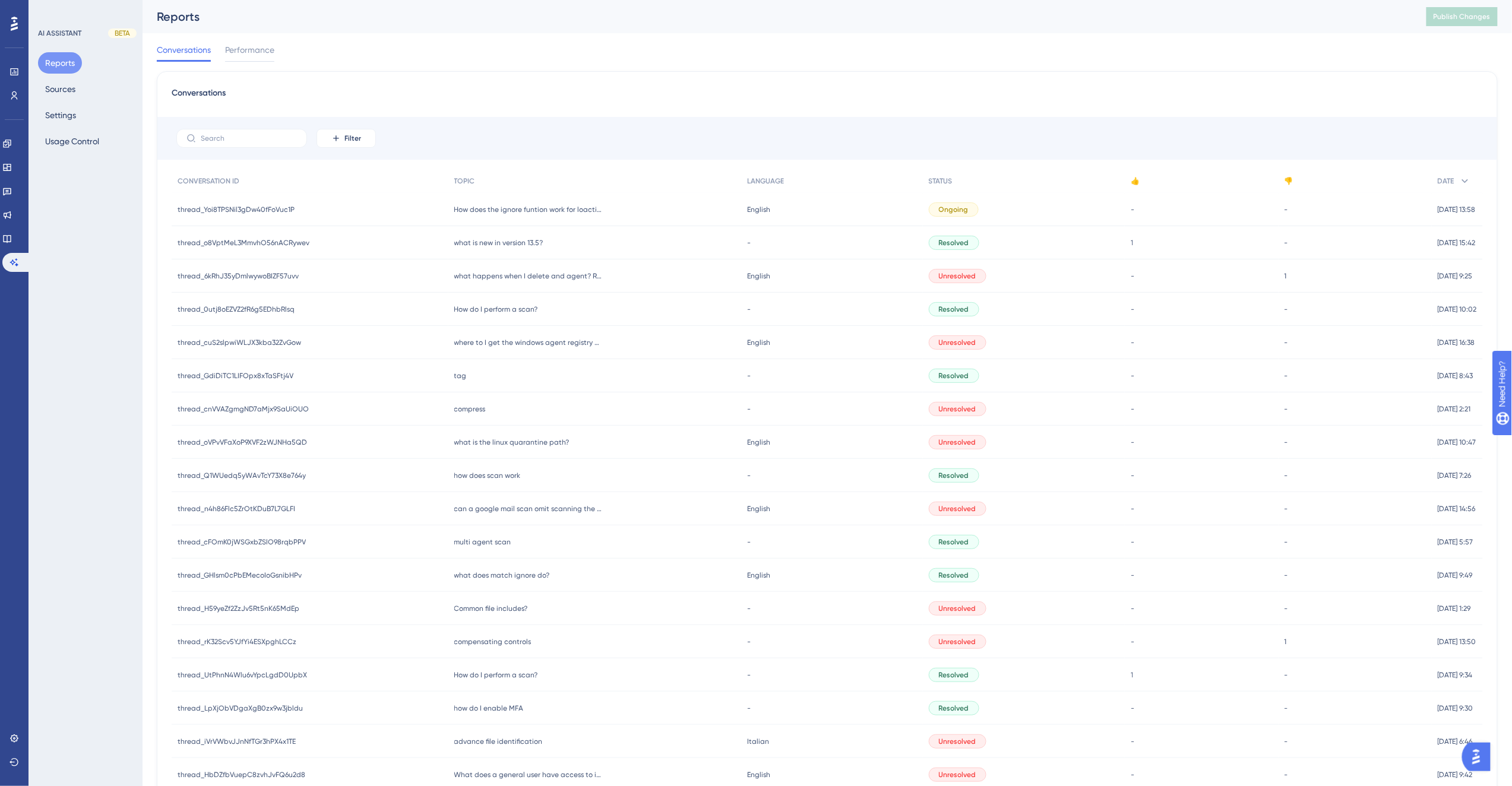
click at [1043, 37] on div "Conversations Performance" at bounding box center [827, 52] width 1341 height 38
click at [11, 234] on icon at bounding box center [7, 238] width 10 height 10
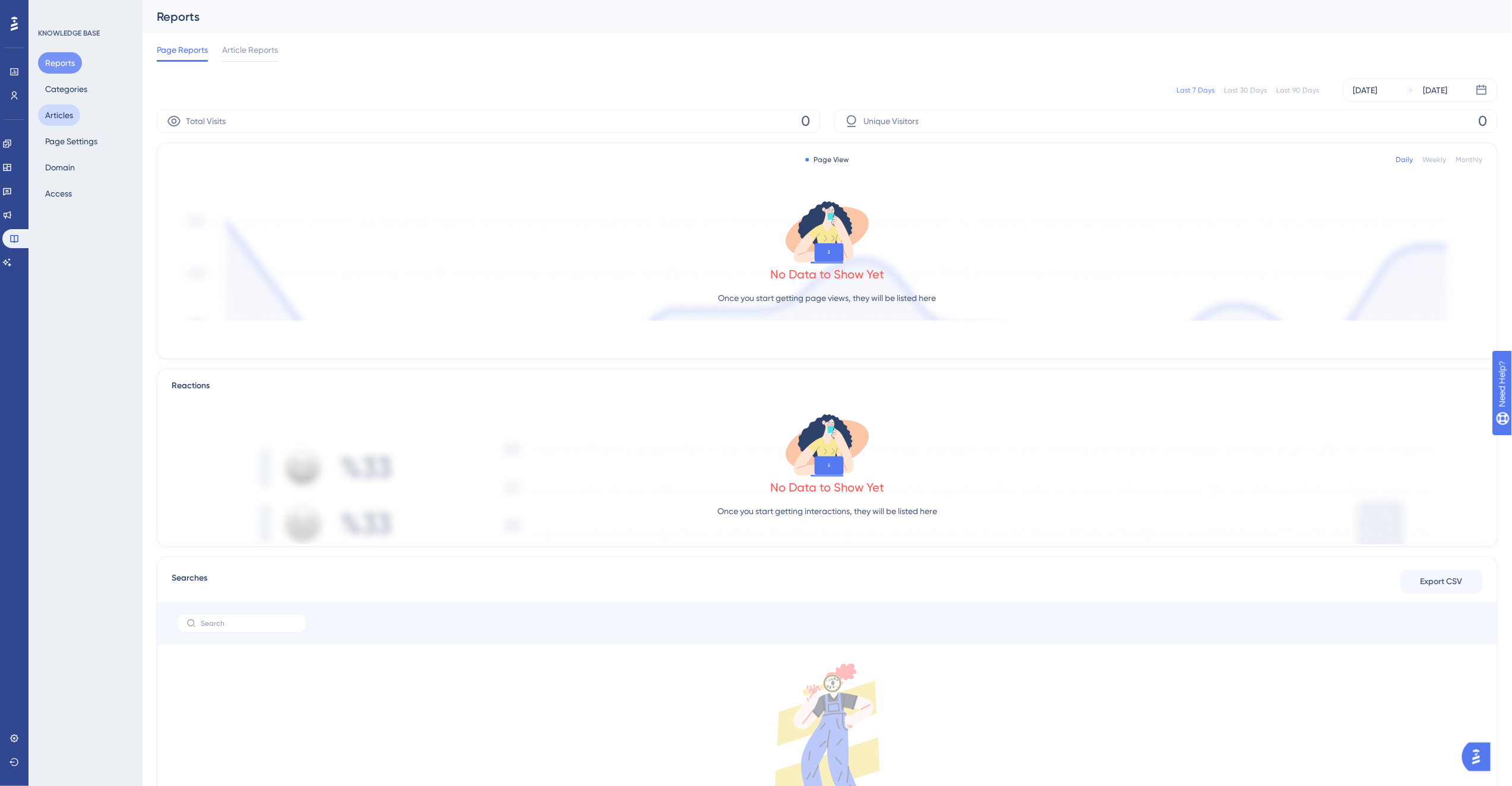
click at [65, 114] on button "Articles" at bounding box center [59, 115] width 42 height 21
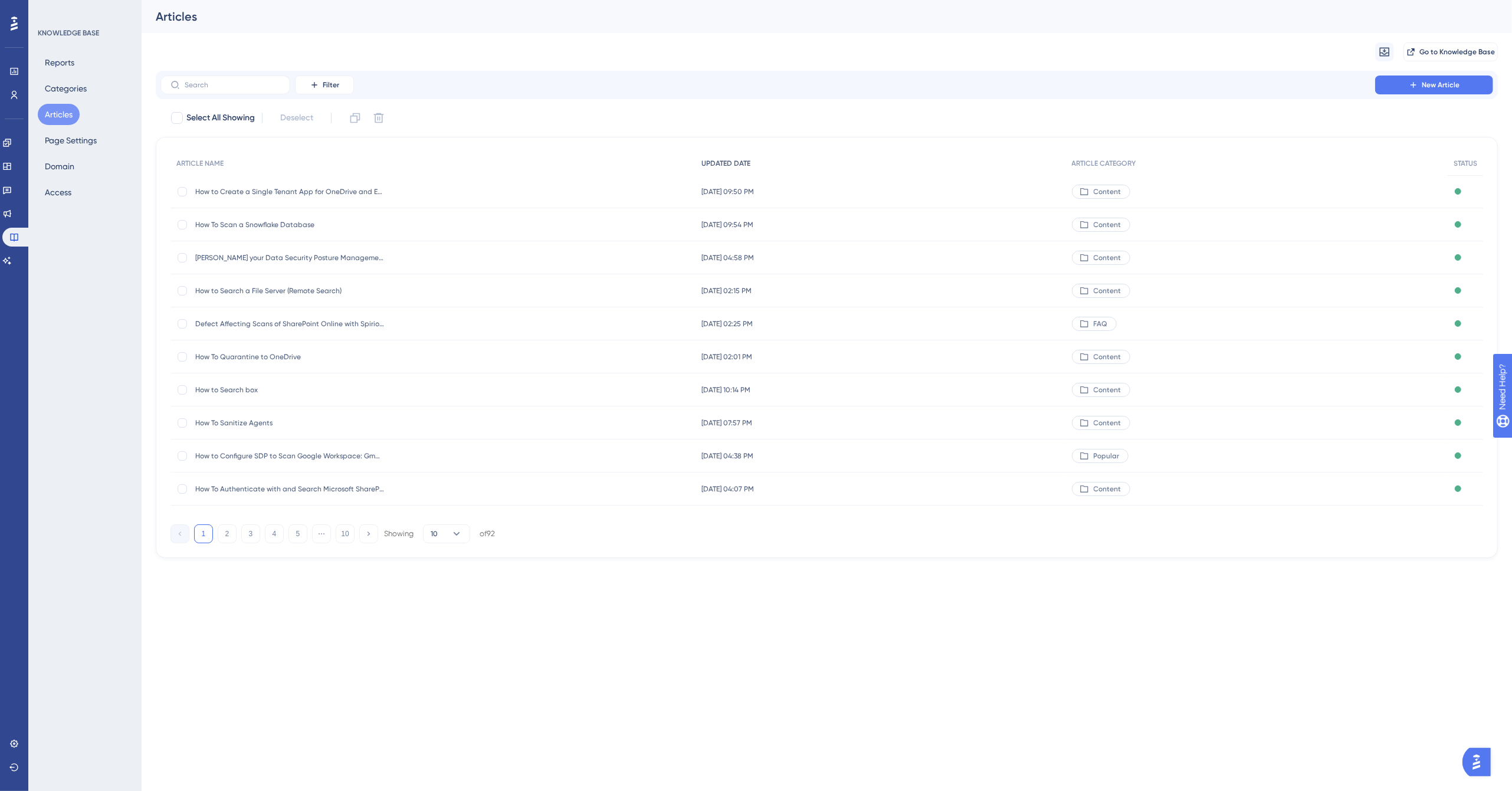
click at [728, 164] on span "UPDATED DATE" at bounding box center [726, 163] width 49 height 9
click at [451, 534] on icon at bounding box center [457, 533] width 11 height 11
click at [451, 619] on div "50 50" at bounding box center [447, 614] width 23 height 24
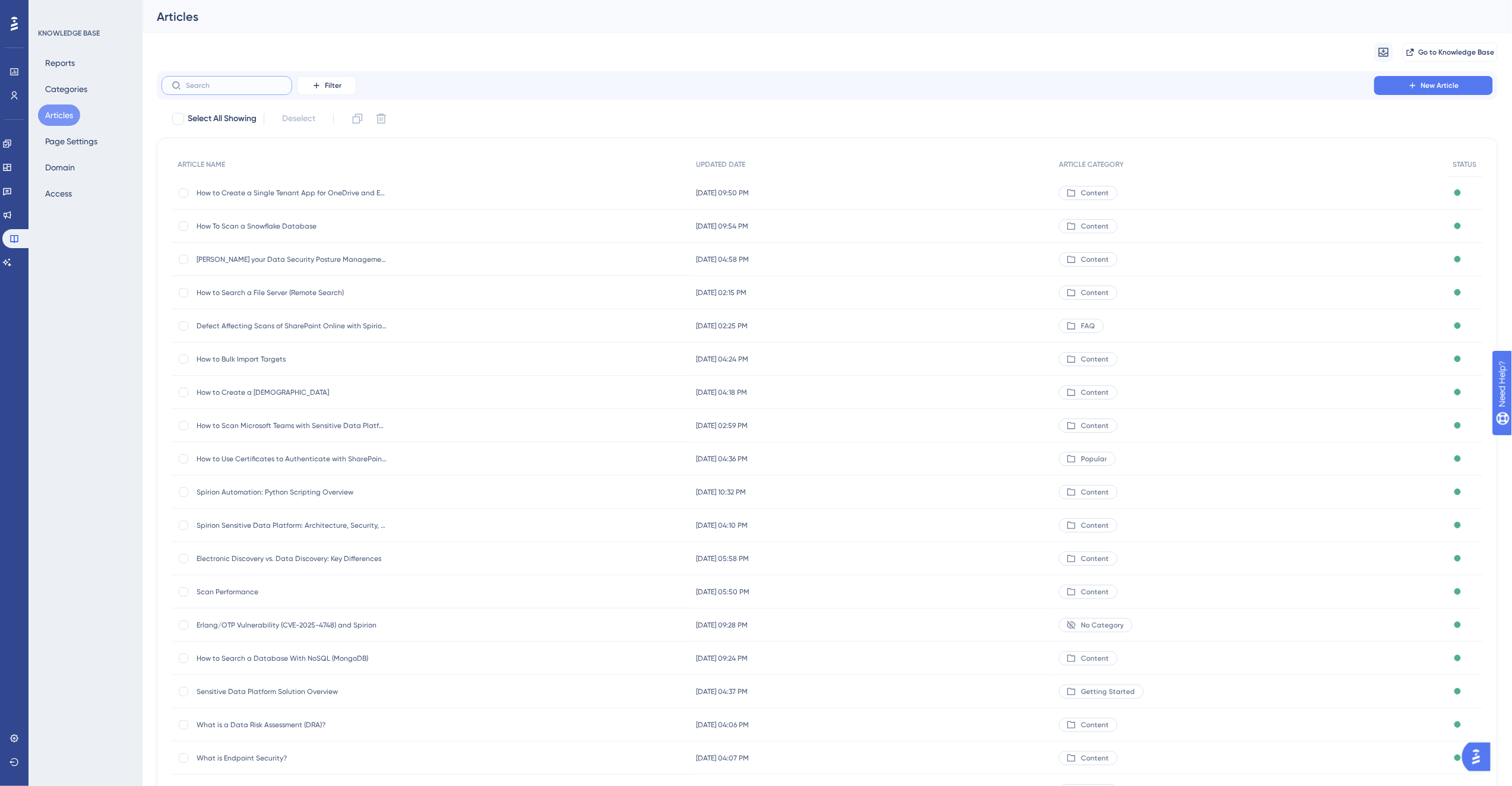
click at [237, 87] on input "text" at bounding box center [234, 85] width 96 height 9
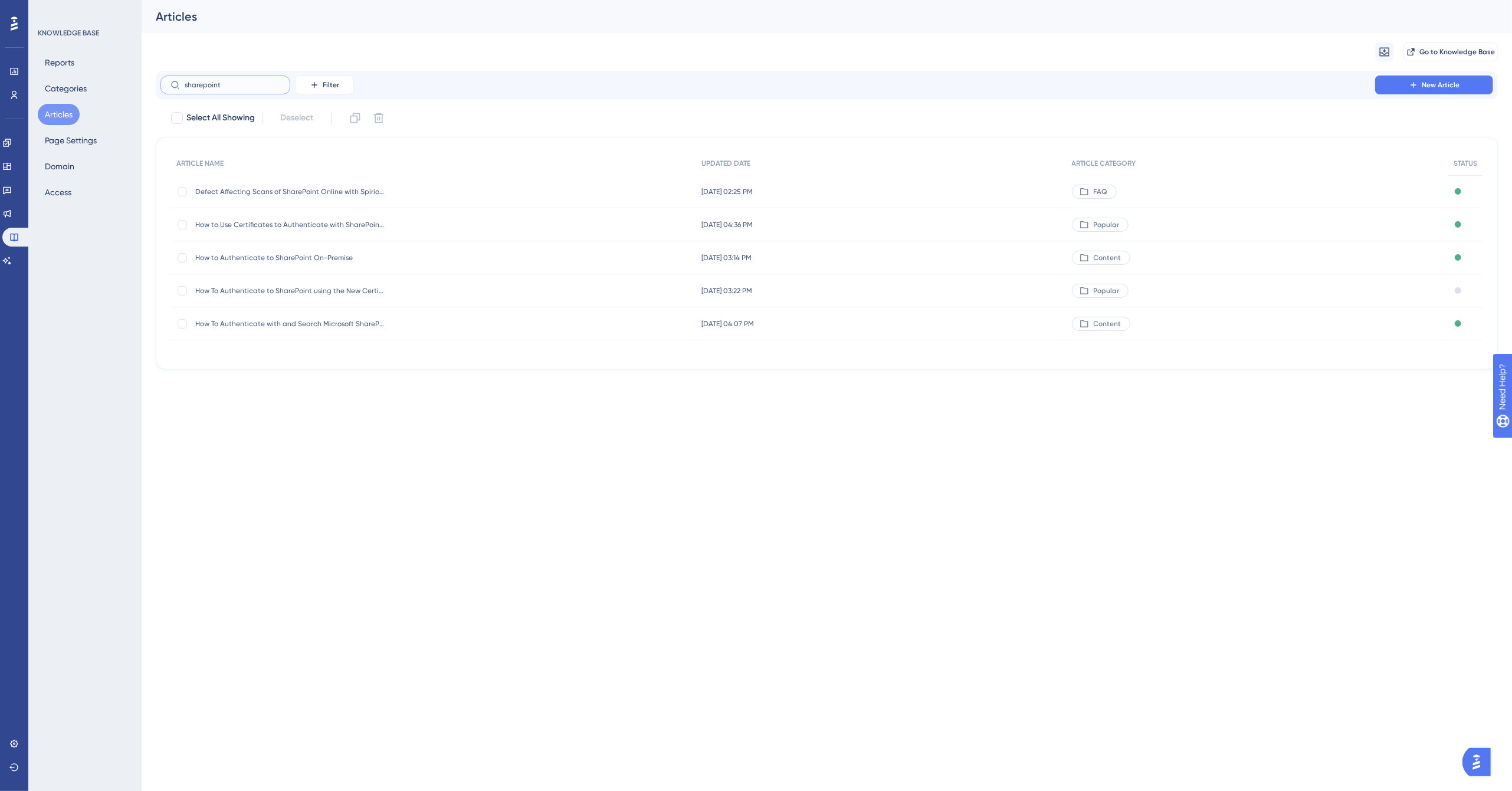
type input "sharepoint"
click at [208, 390] on div "Performance Users Engagement Widgets Feedback Product Updates Knowledge Base AI…" at bounding box center [756, 204] width 1512 height 407
click at [319, 321] on span "How To Authenticate with and Search Microsoft SharePoint" at bounding box center [289, 324] width 189 height 9
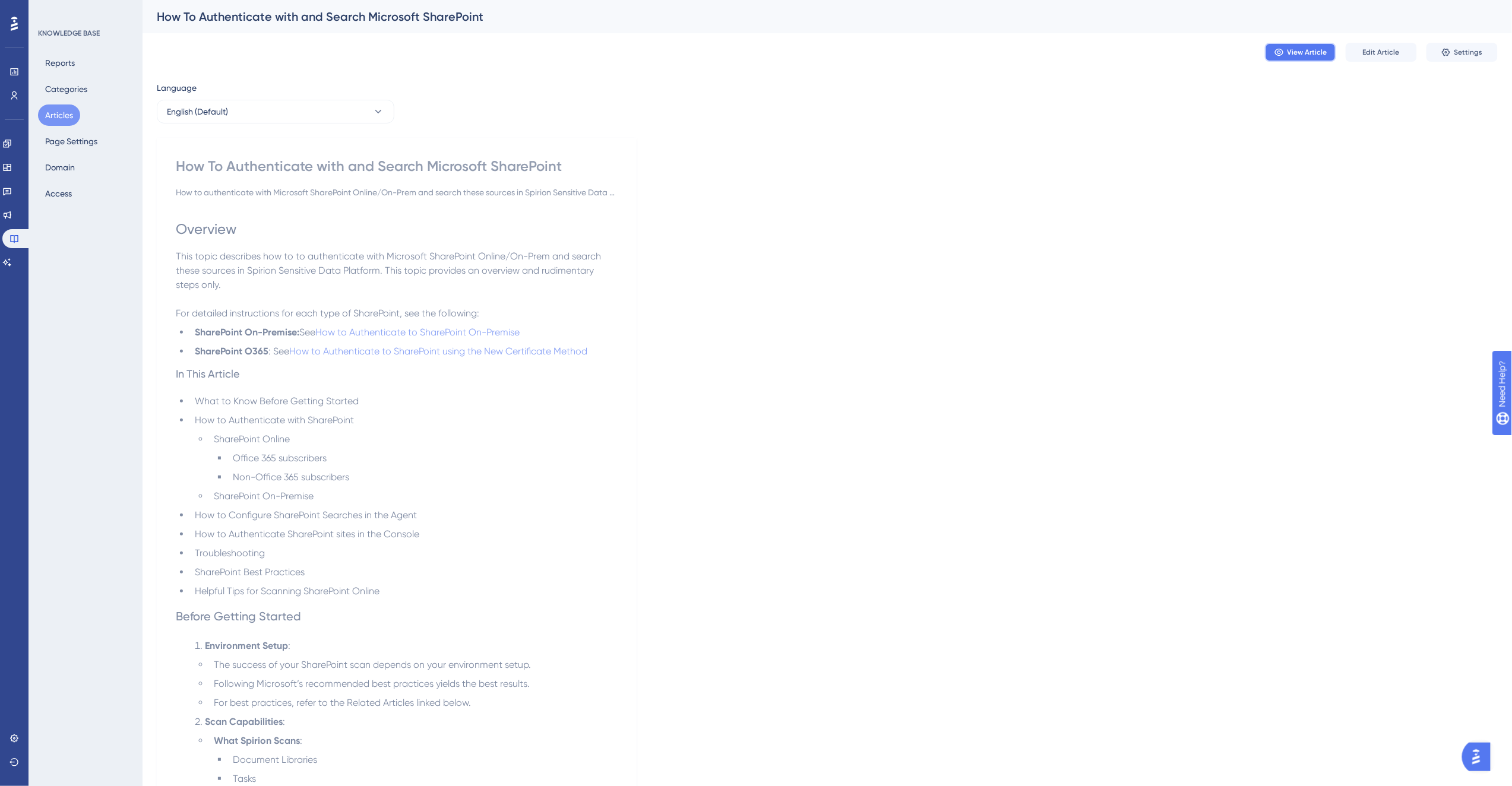
click at [1315, 48] on span "View Article" at bounding box center [1308, 52] width 40 height 10
click at [1393, 55] on span "Edit Article" at bounding box center [1381, 52] width 37 height 10
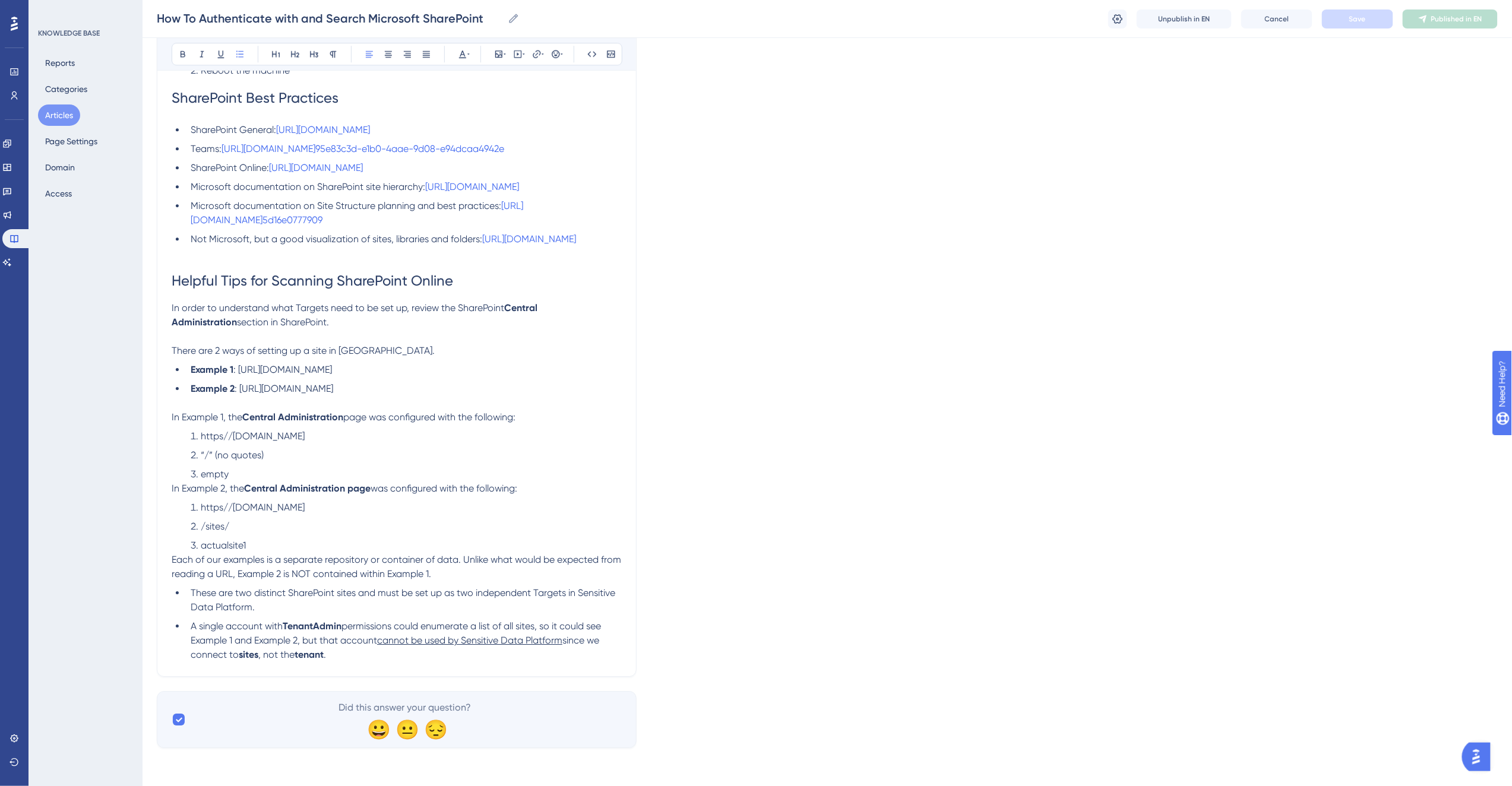
scroll to position [3890, 0]
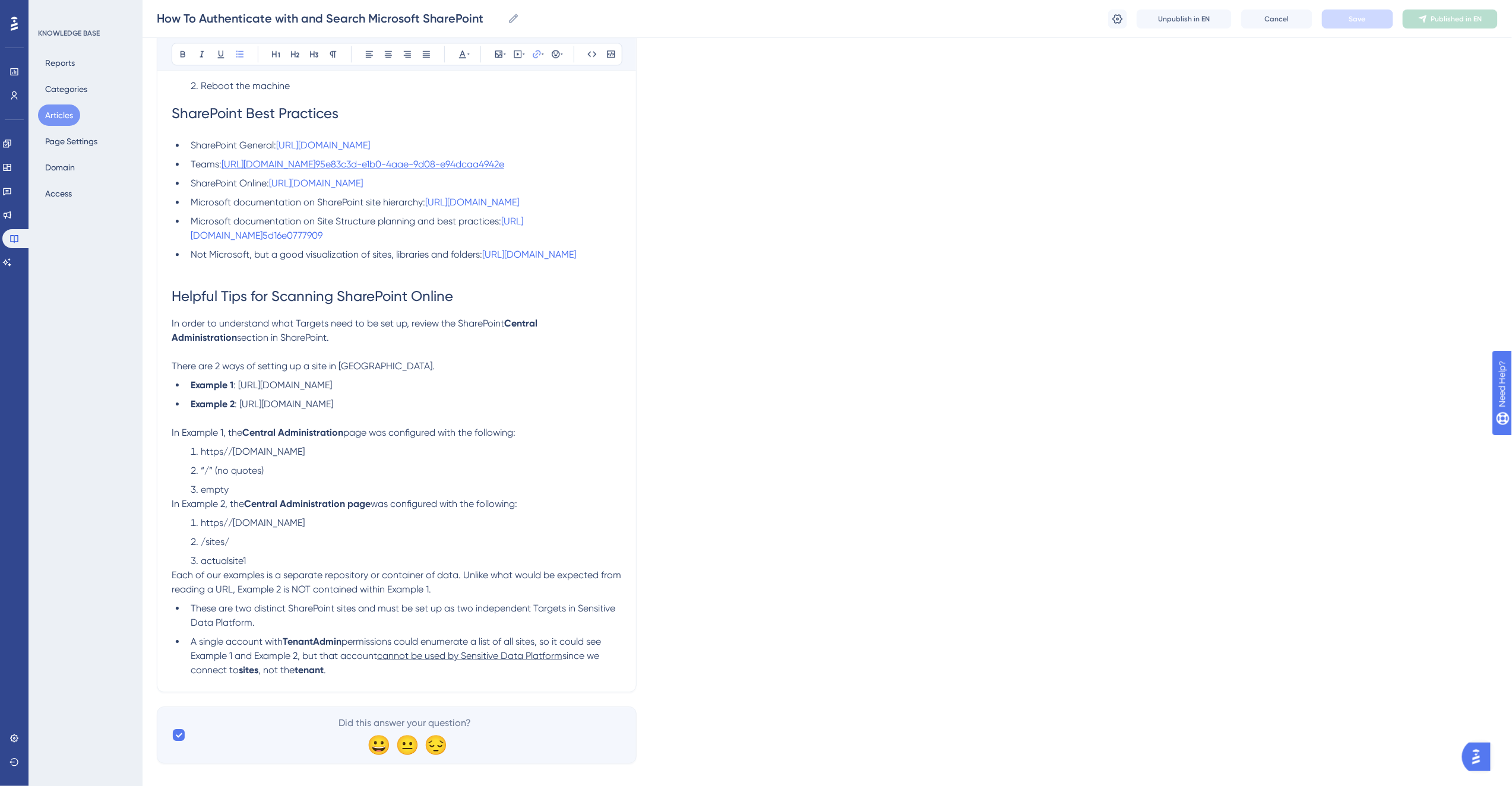
drag, startPoint x: 524, startPoint y: 182, endPoint x: 226, endPoint y: 168, distance: 298.3
click at [226, 168] on li "Teams: https://support.office.com/en-us/article/overview-best-practices-for-man…" at bounding box center [404, 164] width 436 height 14
click at [393, 116] on h1 "SharePoint Best Practices" at bounding box center [397, 114] width 450 height 40
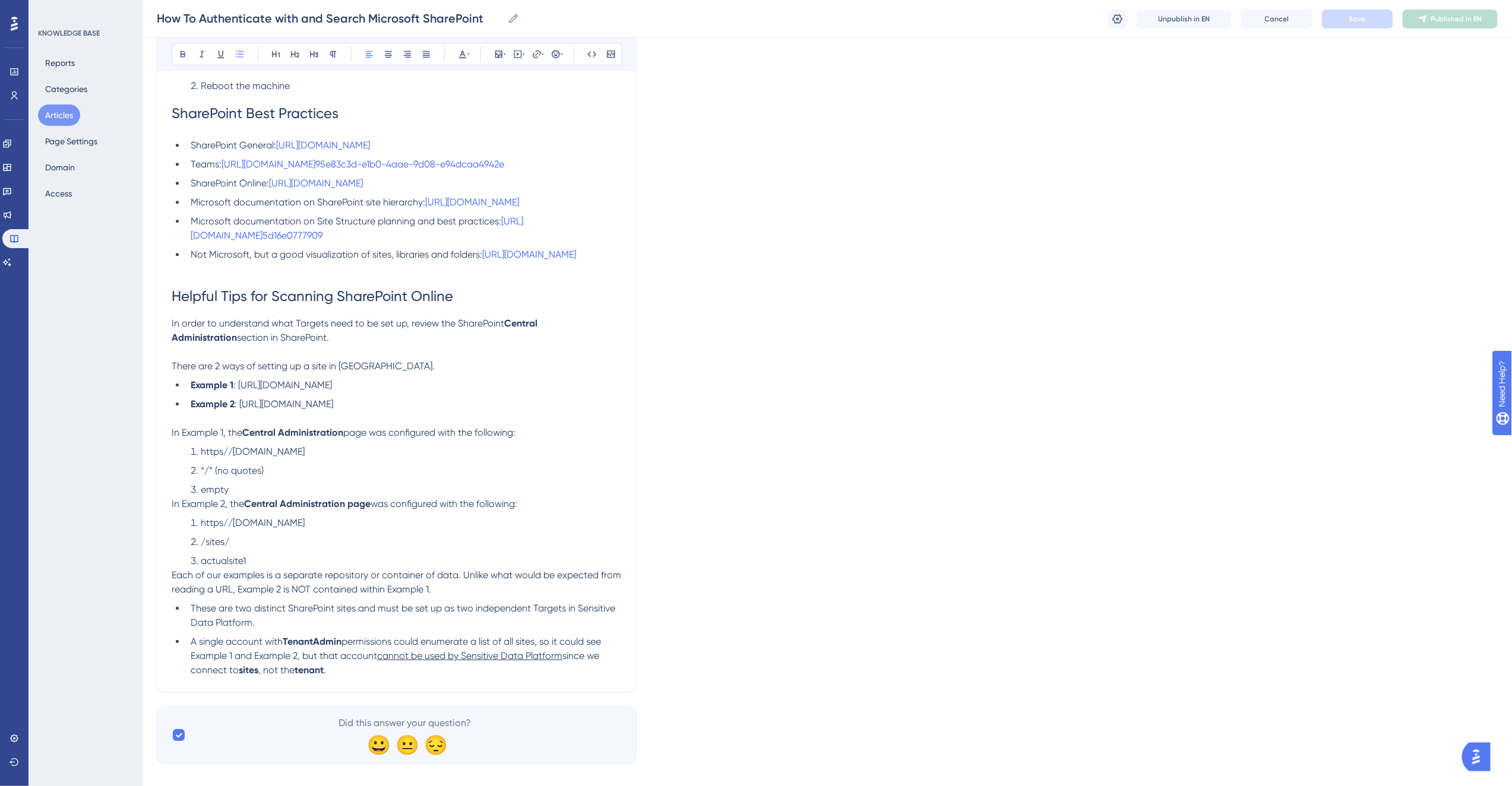
drag, startPoint x: 523, startPoint y: 176, endPoint x: 219, endPoint y: 169, distance: 304.1
click at [219, 169] on li "Teams: https://support.office.com/en-us/article/overview-best-practices-for-man…" at bounding box center [404, 164] width 436 height 14
drag, startPoint x: 585, startPoint y: 163, endPoint x: 224, endPoint y: 163, distance: 361.0
click at [224, 163] on li "Teams: https://learn.microsoft.com/en-us/microsoftteams/best-practices-large-gr…" at bounding box center [404, 164] width 436 height 14
click at [539, 52] on icon at bounding box center [537, 54] width 10 height 10
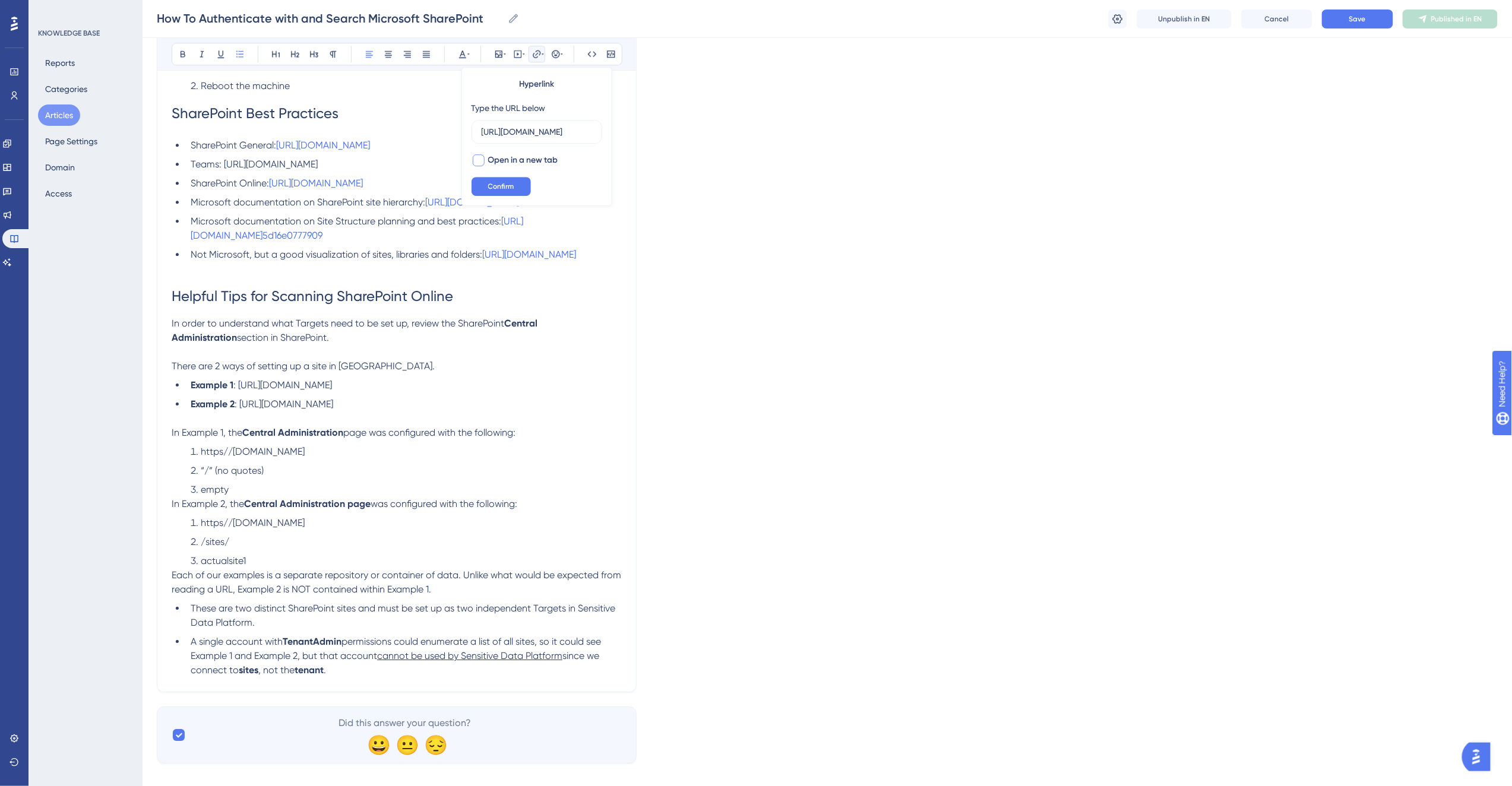
type input "https://learn.microsoft.com/en-us/microsoftteams/best-practices-large-groups"
click at [538, 163] on span "Open in a new tab" at bounding box center [523, 160] width 70 height 14
checkbox input "true"
click at [511, 184] on span "Confirm" at bounding box center [501, 187] width 26 height 10
click at [446, 128] on h1 "SharePoint Best Practices" at bounding box center [397, 114] width 450 height 40
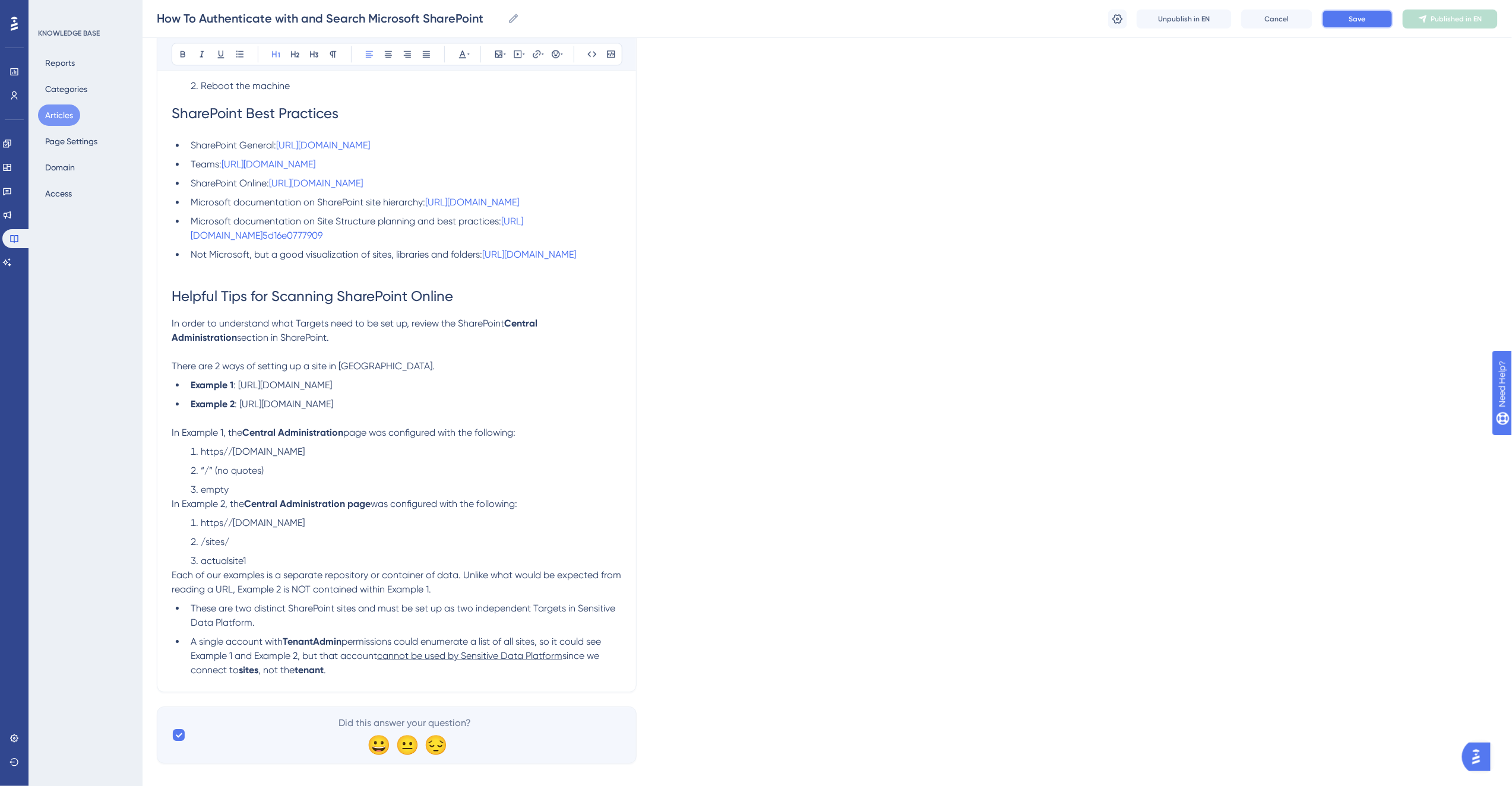
click at [1370, 11] on button "Save" at bounding box center [1357, 19] width 72 height 19
click at [1444, 21] on span "Publish in EN" at bounding box center [1458, 19] width 42 height 10
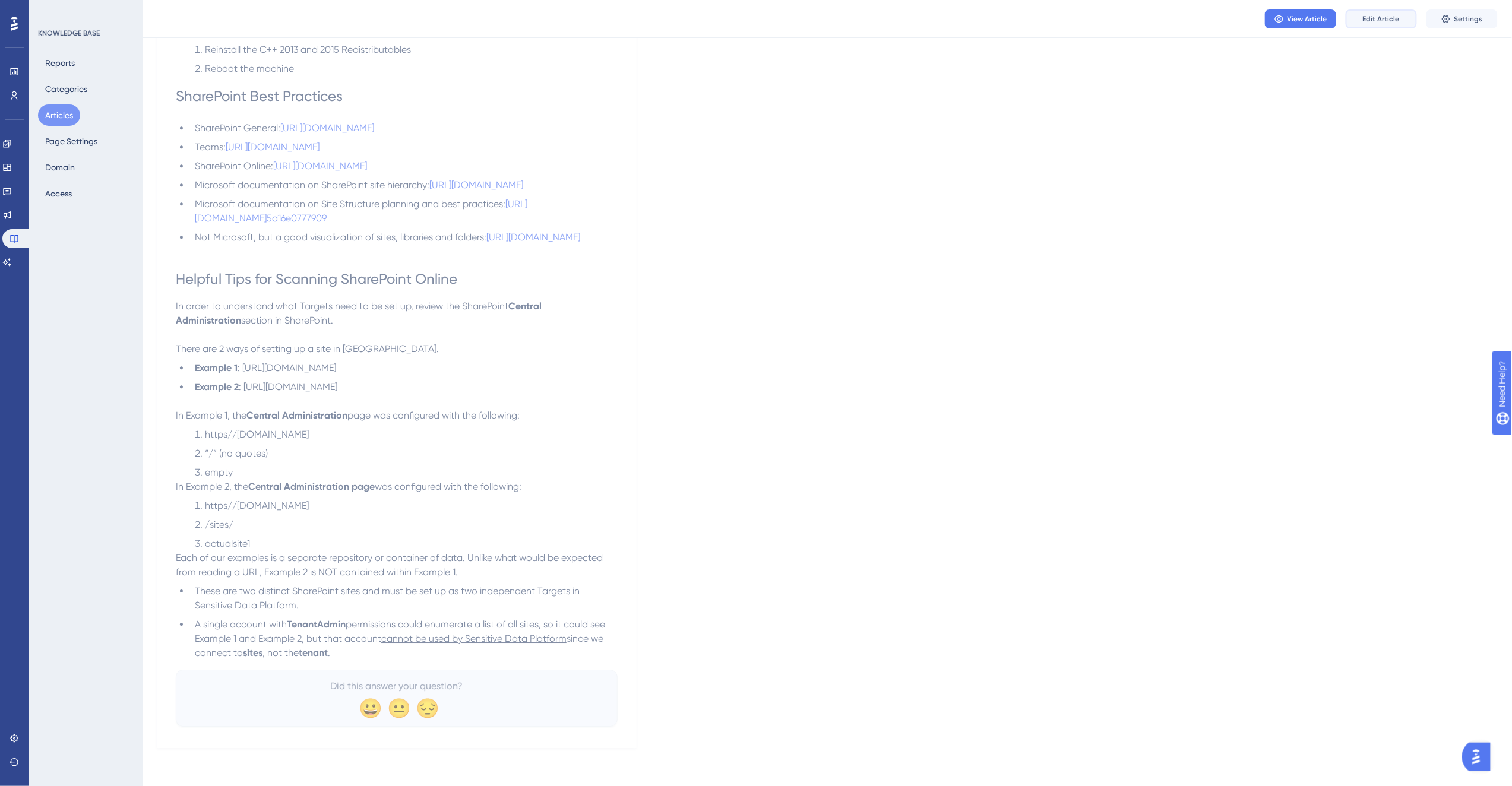
click at [1391, 14] on span "Edit Article" at bounding box center [1381, 19] width 37 height 10
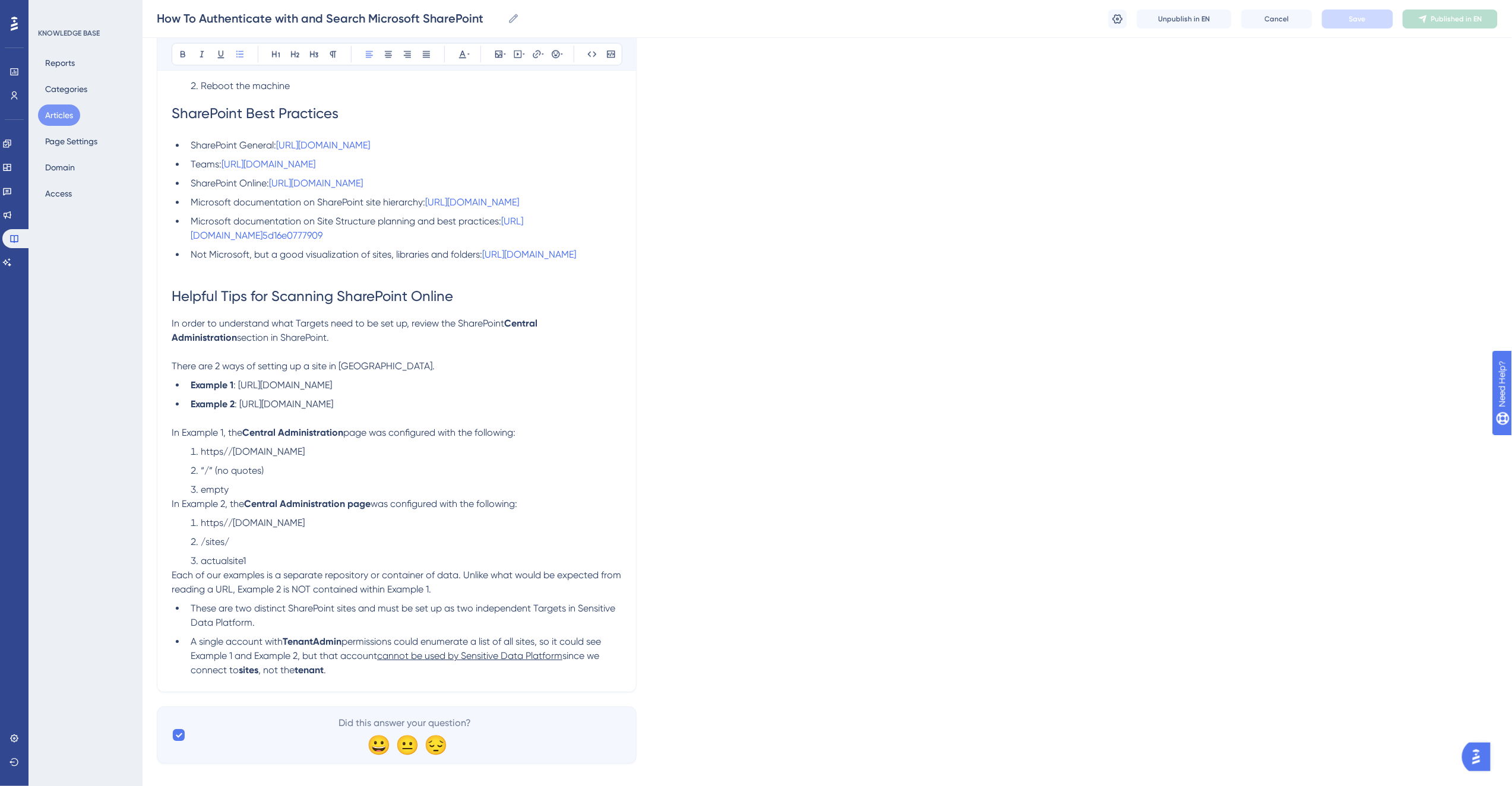
scroll to position [3871, 0]
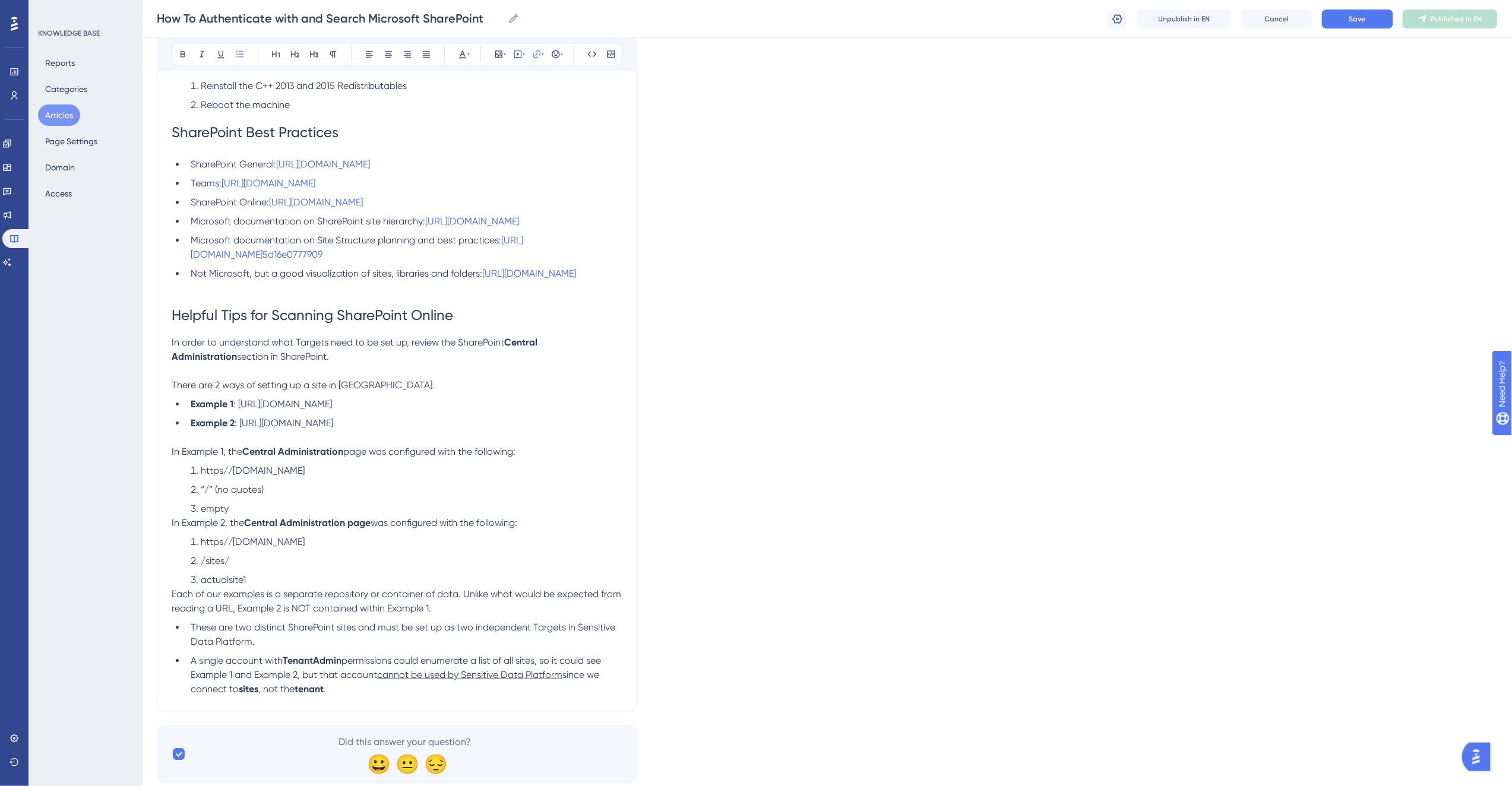
drag, startPoint x: 319, startPoint y: 218, endPoint x: 272, endPoint y: 210, distance: 47.7
click at [272, 210] on li "SharePoint Online: https://docs.microsoft.com/en-us/sharepoint/dev/solution-gui…" at bounding box center [404, 202] width 436 height 14
click at [342, 210] on li "SharePoint Online: https://docs.microsoft.com/en-us/sharepoint/dev/solution-gui…" at bounding box center [404, 202] width 436 height 14
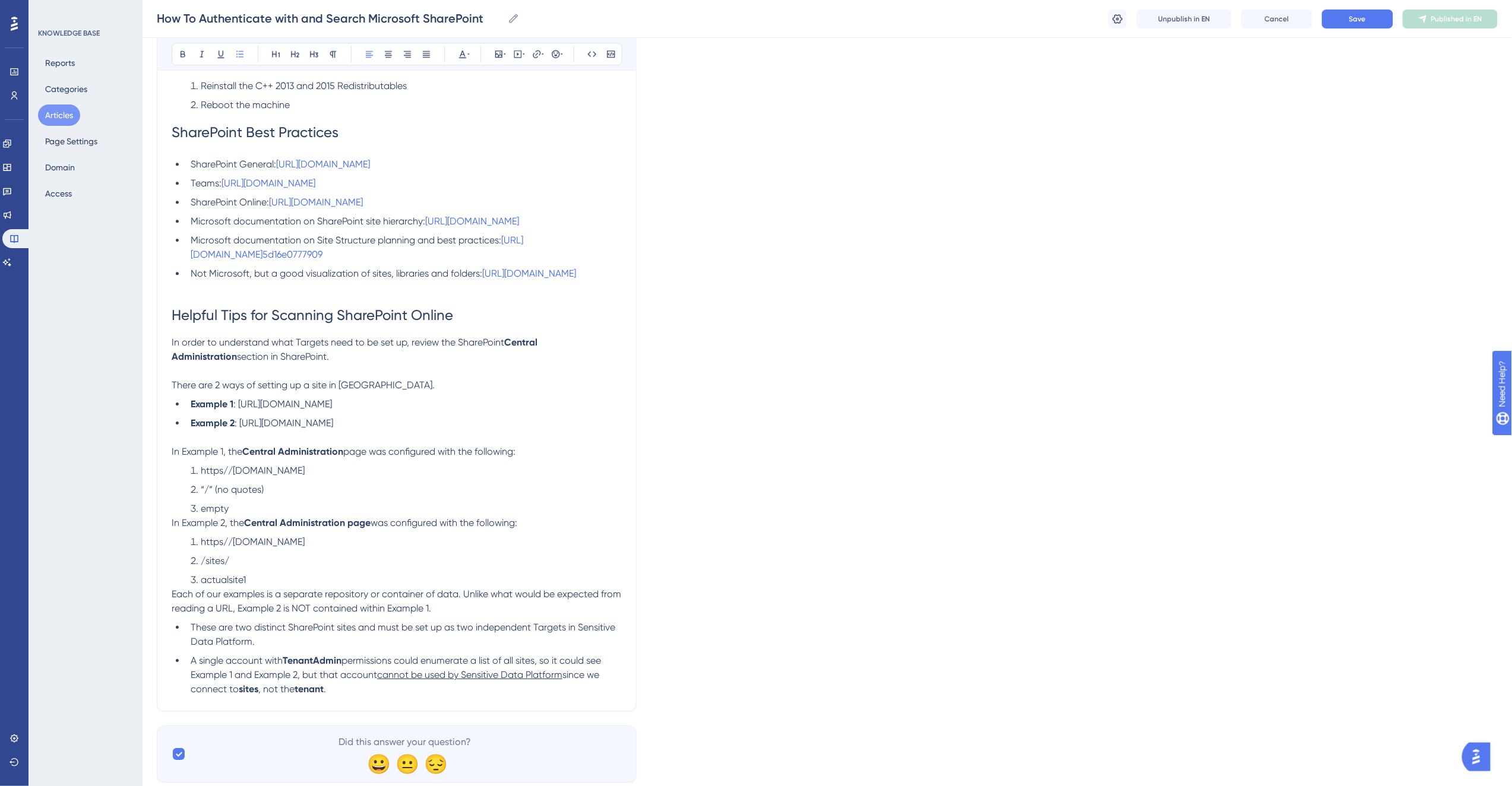
drag, startPoint x: 331, startPoint y: 218, endPoint x: 270, endPoint y: 208, distance: 61.8
click at [270, 208] on li "SharePoint Online: https://docs.microsoft.com/en-us/sharepoint/dev/solution-gui…" at bounding box center [404, 202] width 436 height 14
drag, startPoint x: 500, startPoint y: 202, endPoint x: 274, endPoint y: 204, distance: 226.0
click at [274, 204] on li "SharePoint Online: https://support.microsoft.com/en-us/sharepoint" at bounding box center [404, 202] width 436 height 14
click at [539, 54] on icon at bounding box center [537, 53] width 8 height 8
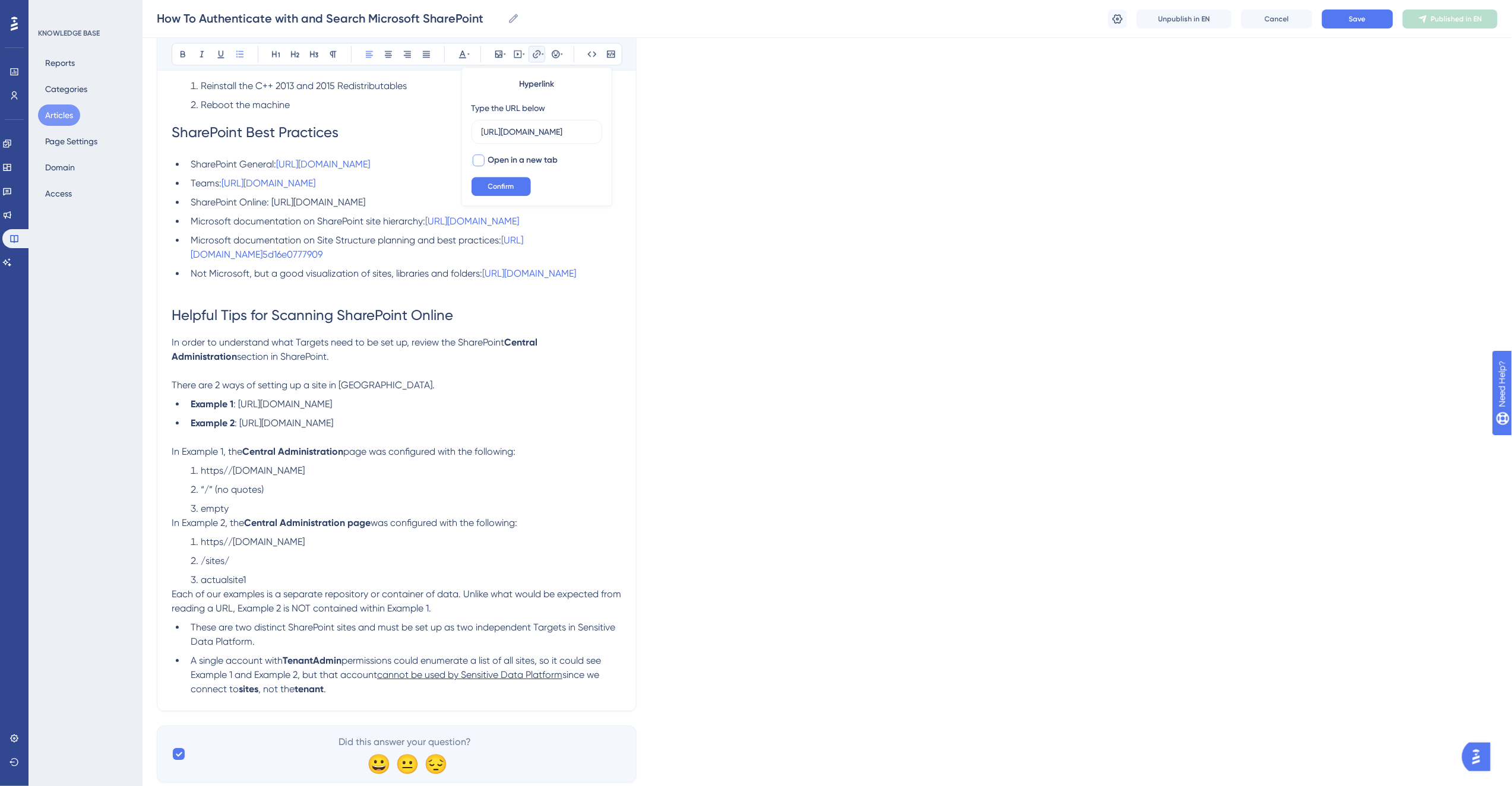
type input "https://support.microsoft.com/en-us/sharepoint"
click at [524, 158] on span "Open in a new tab" at bounding box center [523, 160] width 70 height 14
checkbox input "true"
click at [511, 180] on button "Confirm" at bounding box center [501, 187] width 59 height 19
click at [1351, 14] on span "Save" at bounding box center [1357, 19] width 16 height 10
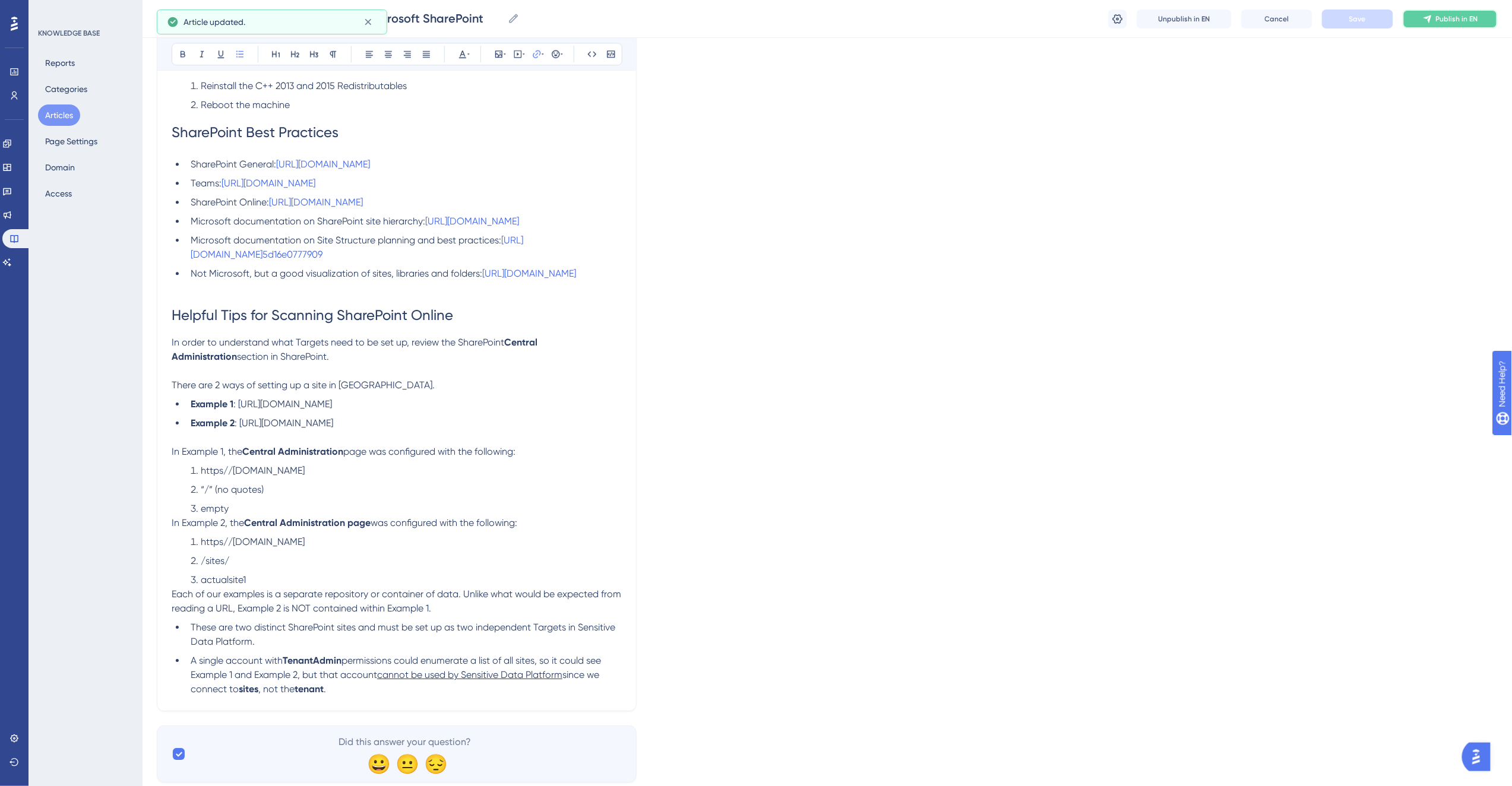
click at [1442, 21] on span "Publish in EN" at bounding box center [1458, 19] width 42 height 10
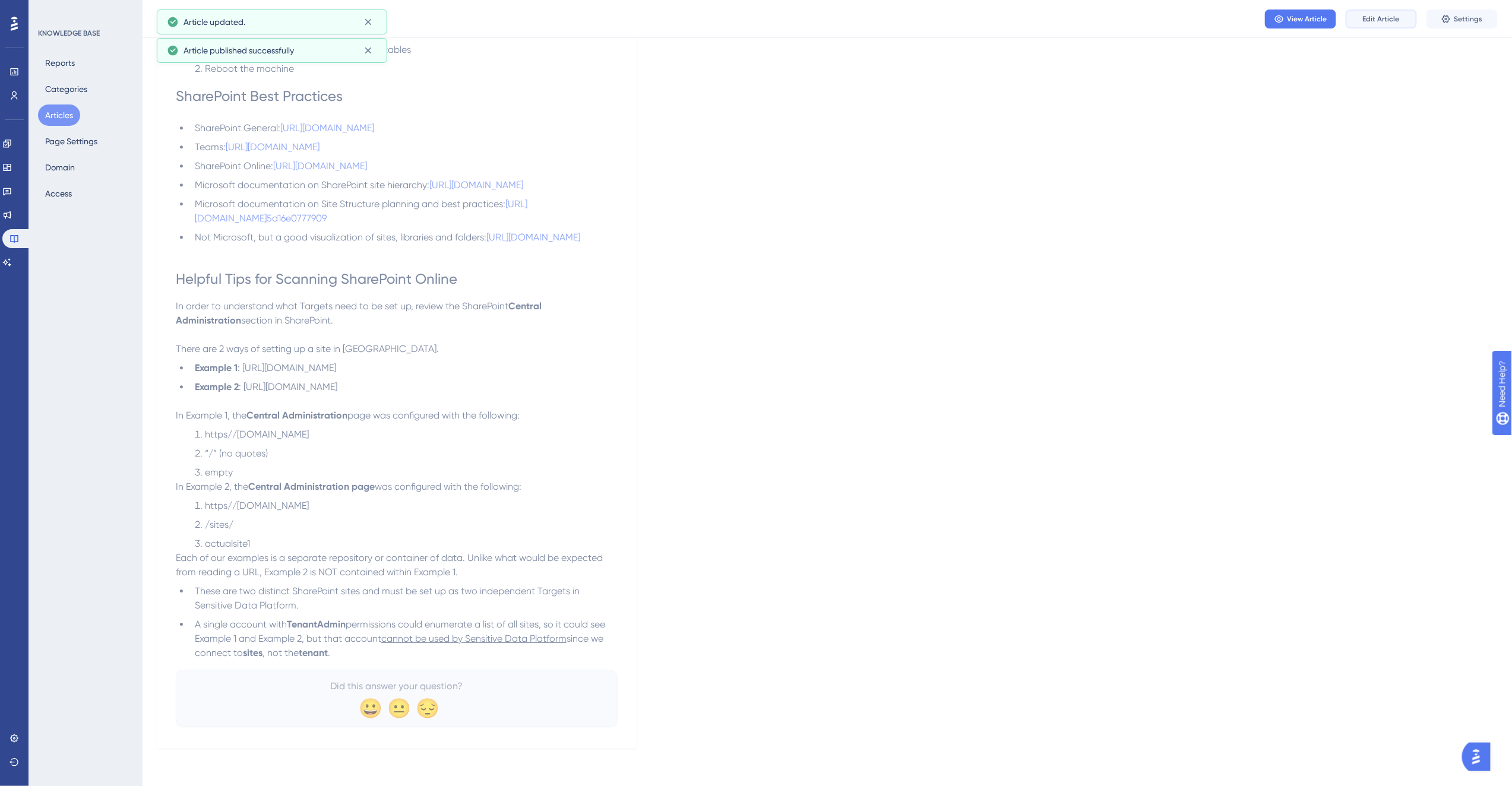
click at [1382, 16] on span "Edit Article" at bounding box center [1381, 19] width 37 height 10
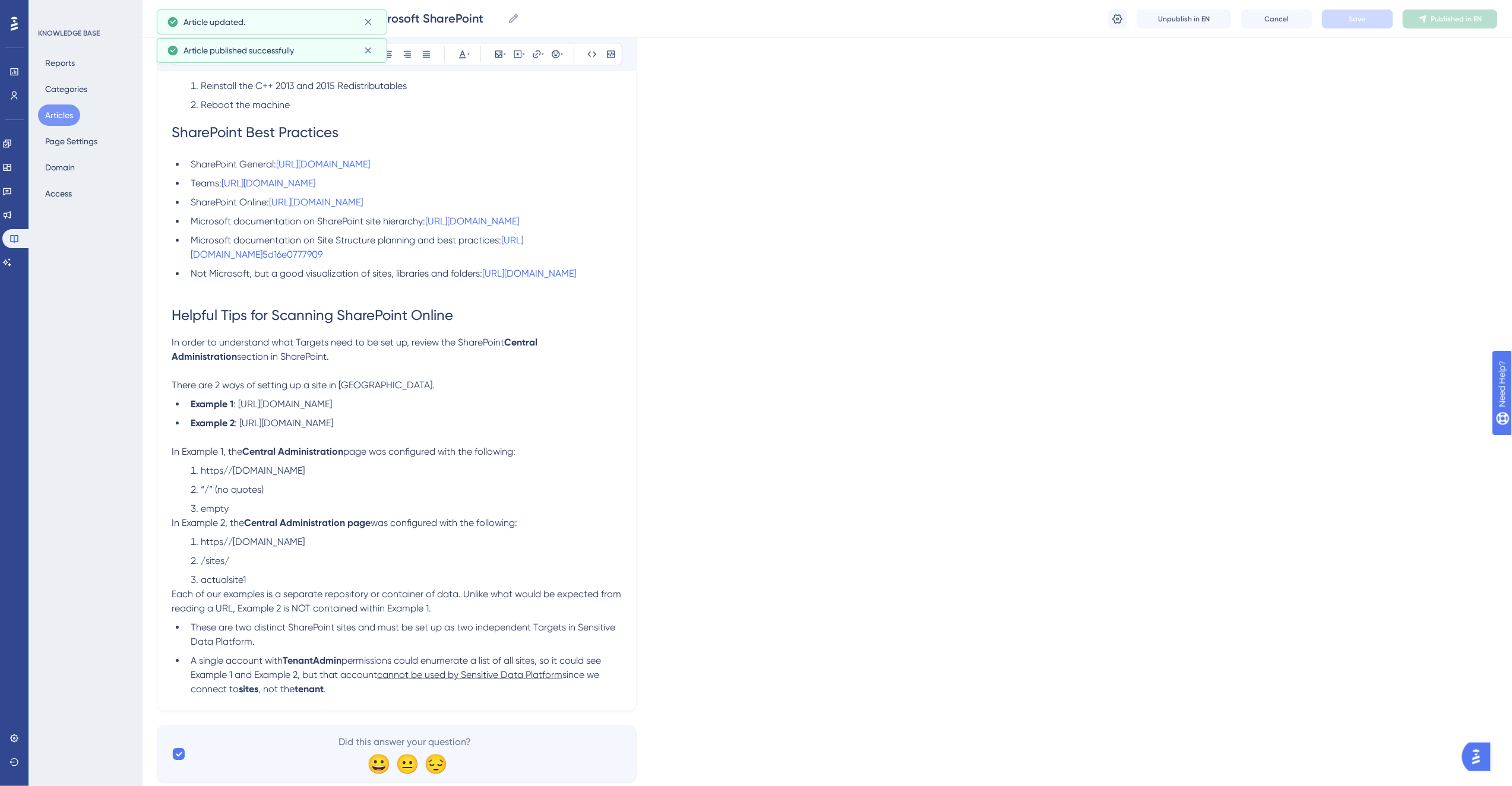
scroll to position [3858, 0]
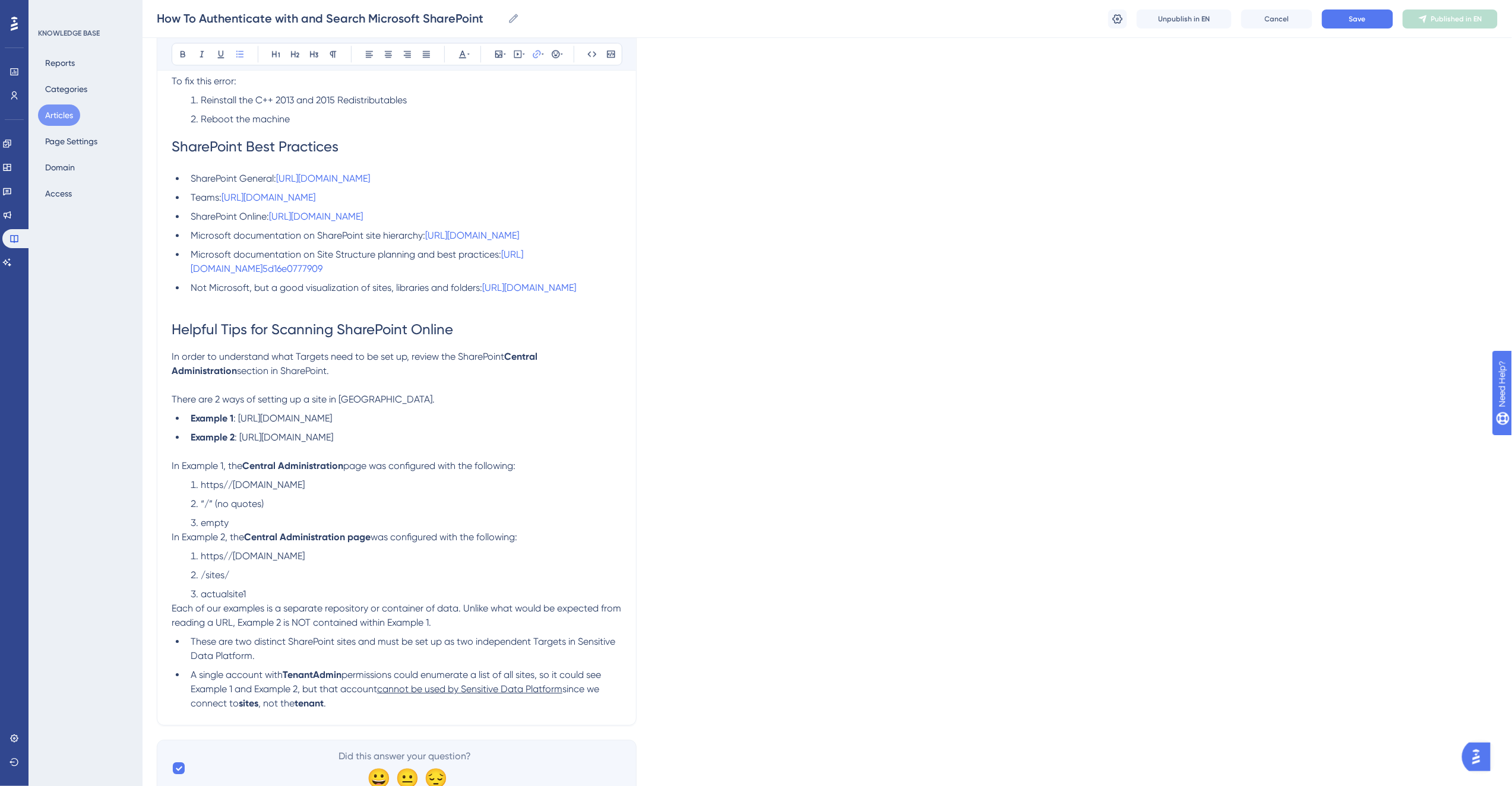
drag, startPoint x: 580, startPoint y: 251, endPoint x: 189, endPoint y: 258, distance: 391.1
click at [189, 243] on li "Microsoft documentation on SharePoint site hierarchy: https://docs.microsoft.co…" at bounding box center [404, 236] width 436 height 14
click at [414, 277] on li "Microsoft documentation on Site Structure planning and best practices: https://…" at bounding box center [404, 262] width 436 height 29
drag, startPoint x: 420, startPoint y: 300, endPoint x: 500, endPoint y: 270, distance: 85.4
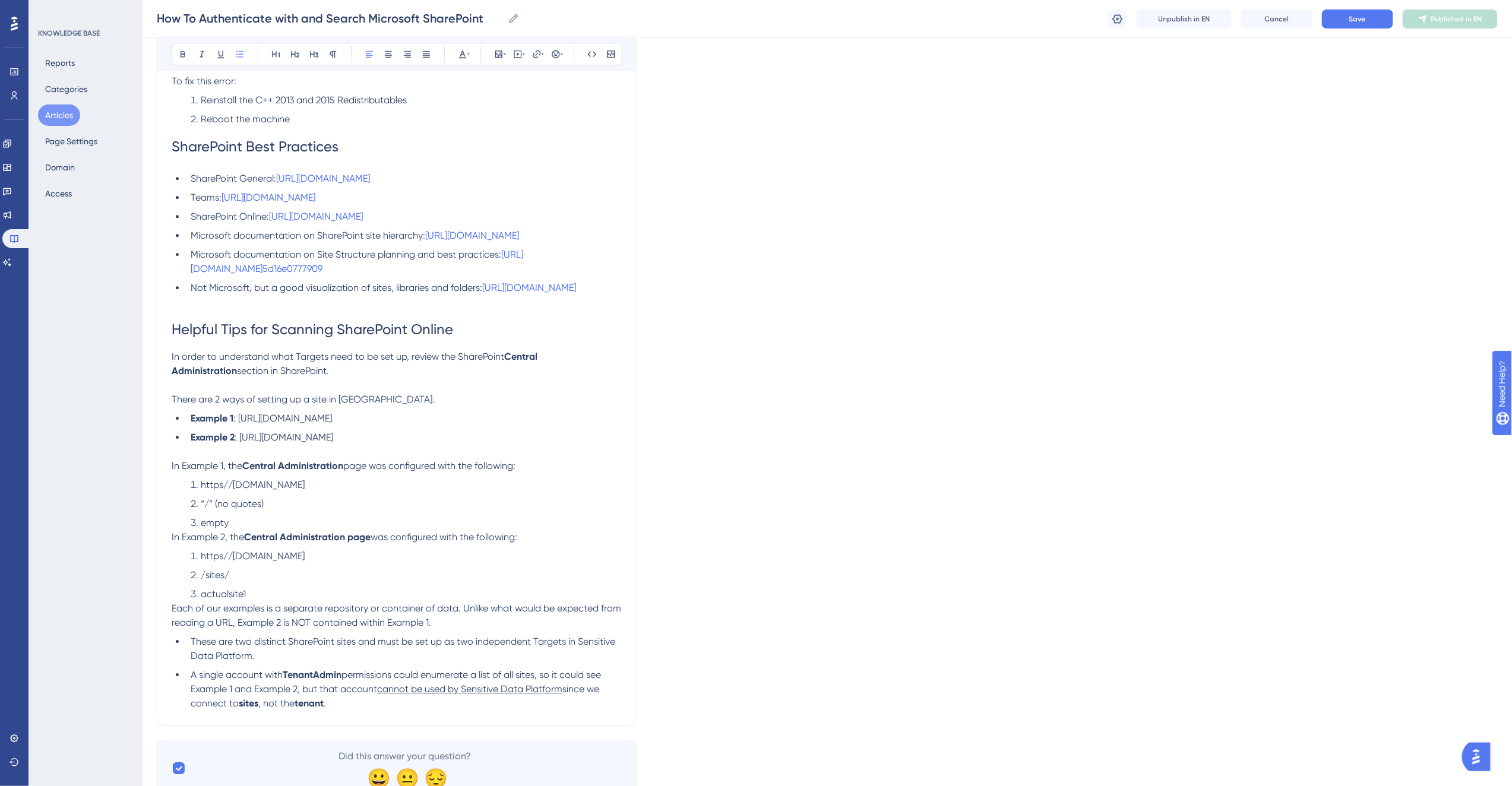
click at [500, 270] on li "Microsoft documentation on Site Structure planning and best practices: https://…" at bounding box center [404, 262] width 436 height 29
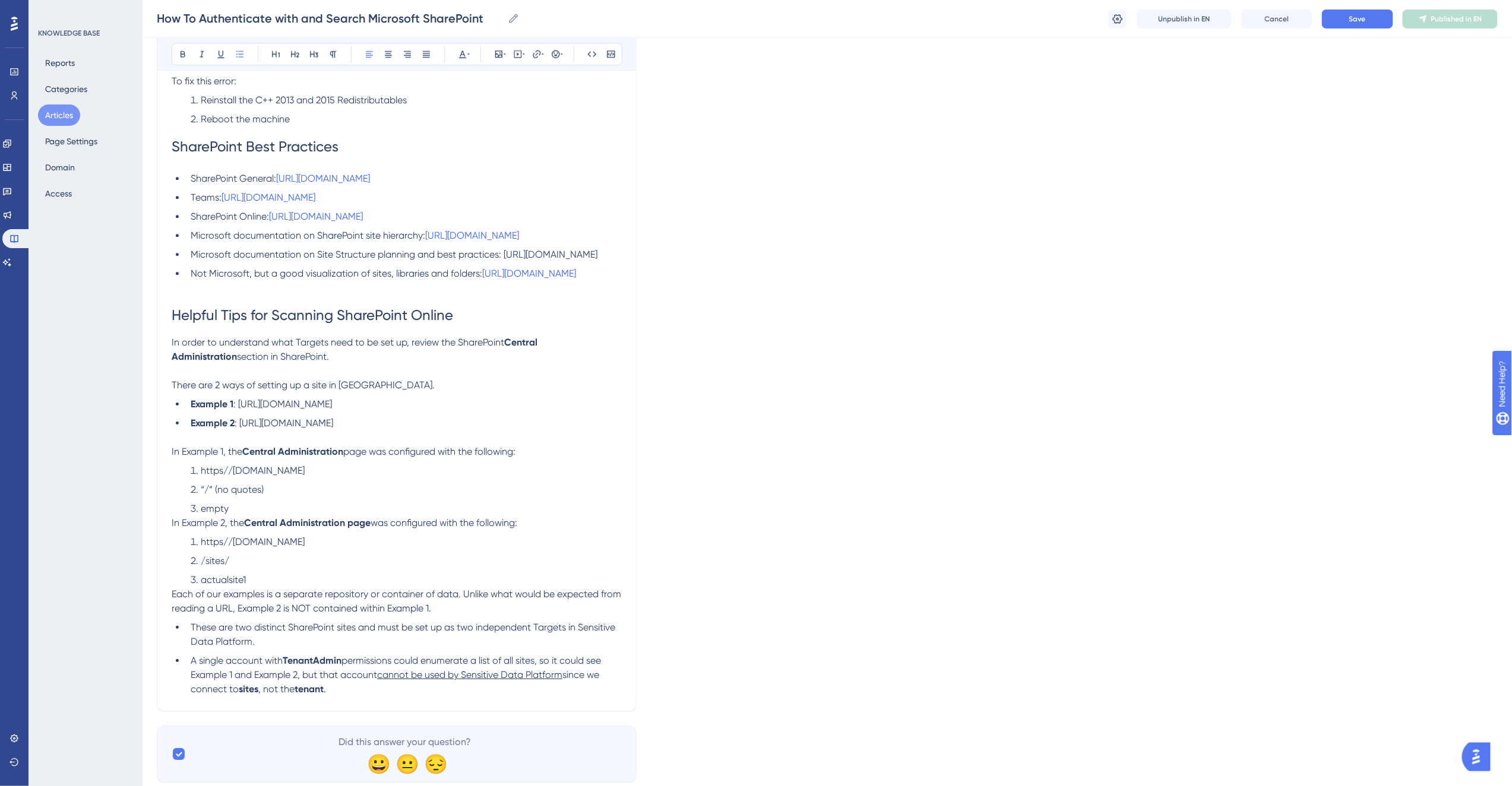
drag, startPoint x: 487, startPoint y: 285, endPoint x: 192, endPoint y: 289, distance: 295.0
click at [192, 262] on li "Microsoft documentation on Site Structure planning and best practices: https://…" at bounding box center [404, 255] width 436 height 14
copy span "https://learn.microsoft.com/en-us/sharepoint/planning-hub-sites"
click at [538, 52] on icon at bounding box center [537, 54] width 10 height 10
type input "https://learn.microsoft.com/en-us/sharepoint/planning-hub-sites"
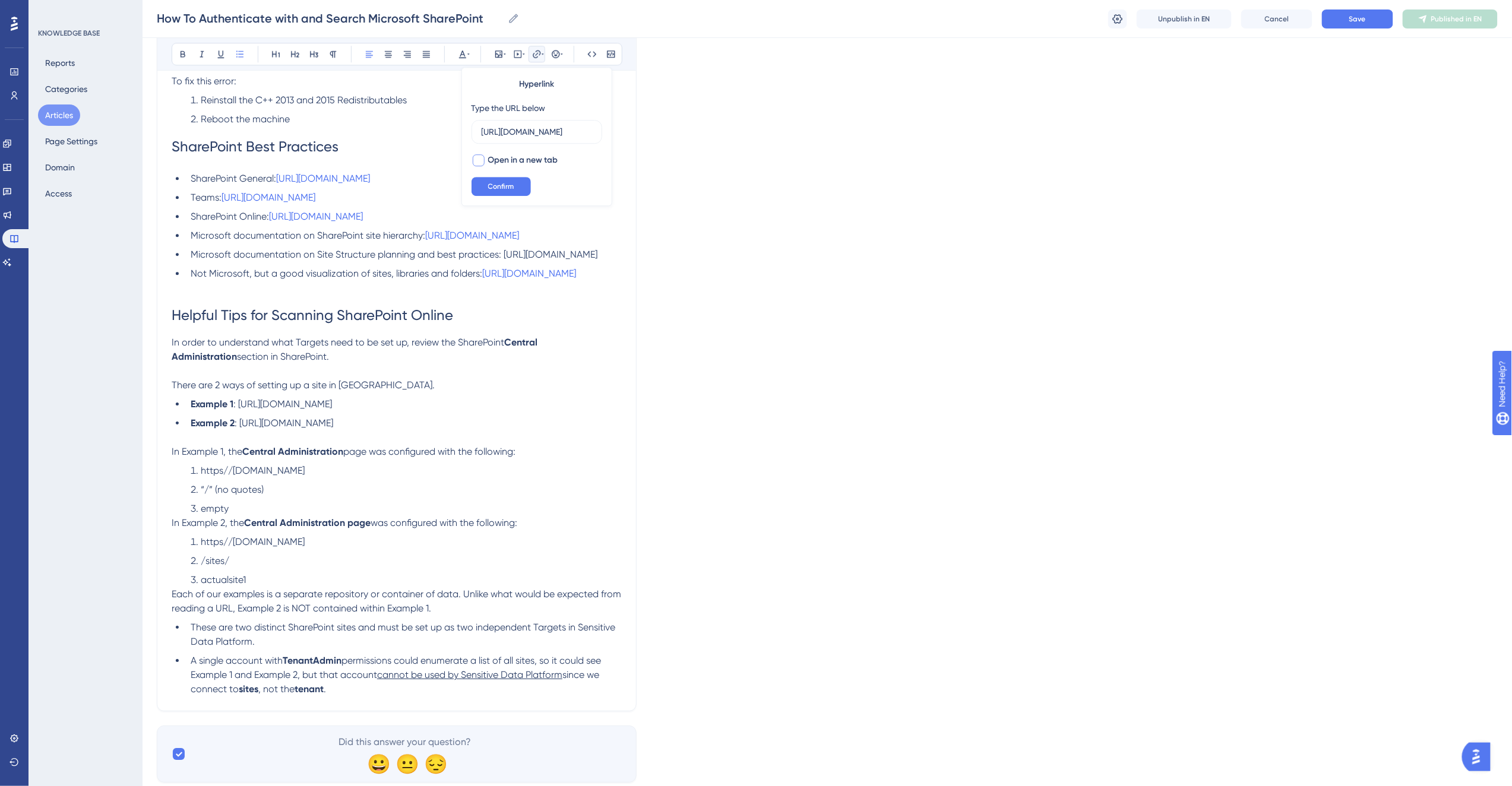
click at [537, 161] on span "Open in a new tab" at bounding box center [523, 160] width 70 height 14
checkbox input "true"
click at [511, 182] on span "Confirm" at bounding box center [501, 187] width 26 height 10
click at [542, 51] on icon at bounding box center [543, 54] width 2 height 10
click at [539, 54] on icon at bounding box center [537, 53] width 8 height 8
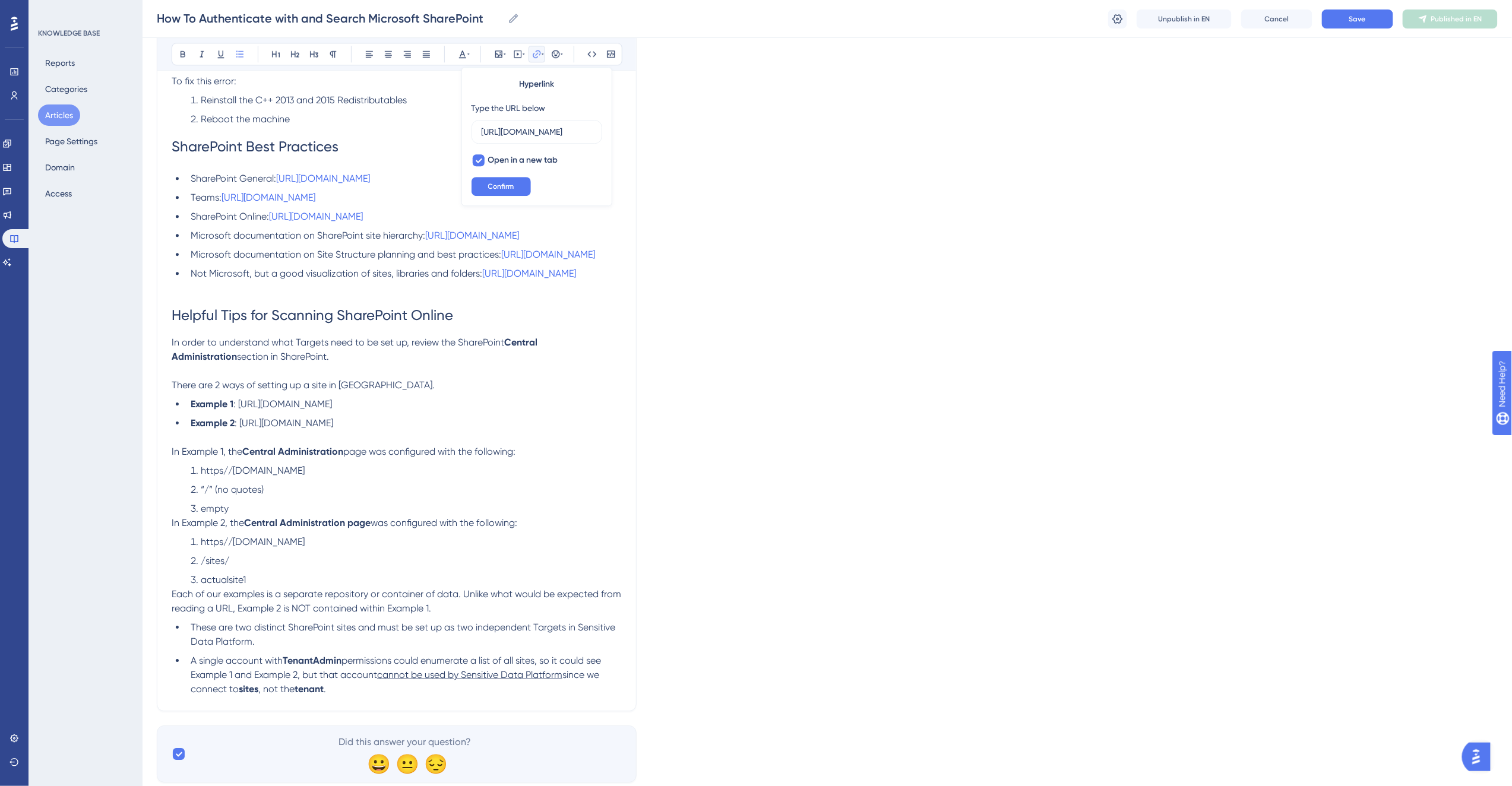
scroll to position [0, 229]
click at [398, 127] on h1 "SharePoint Best Practices" at bounding box center [397, 147] width 450 height 40
click at [519, 234] on li "Microsoft documentation on SharePoint site hierarchy: https://docs.microsoft.co…" at bounding box center [404, 236] width 436 height 14
click at [519, 215] on li "SharePoint Online: https://support.microsoft.com/en-us/sharepoint" at bounding box center [404, 217] width 436 height 14
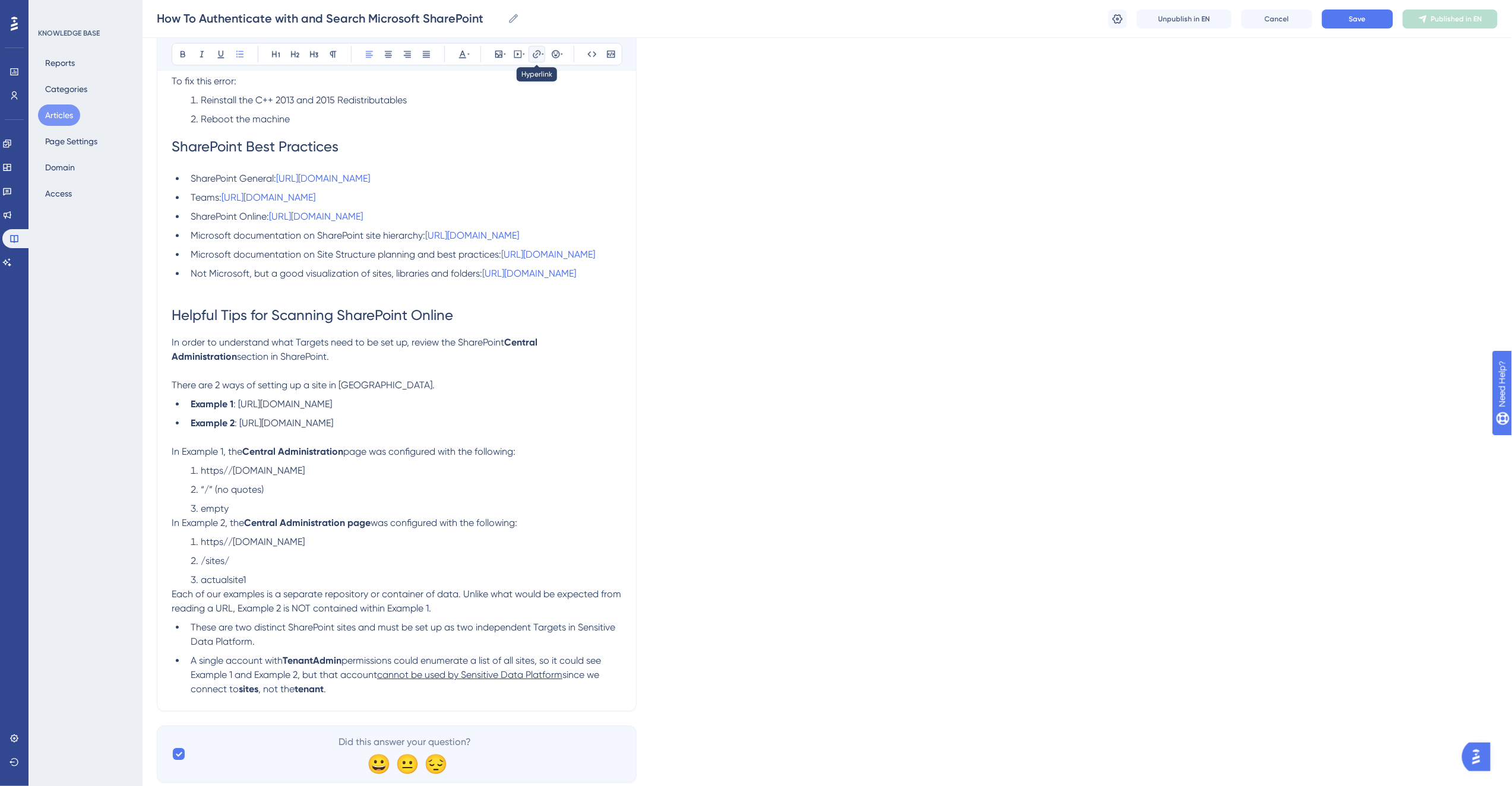
click at [541, 54] on icon at bounding box center [537, 54] width 10 height 10
click at [413, 130] on h1 "SharePoint Best Practices" at bounding box center [397, 147] width 450 height 40
click at [490, 217] on li "SharePoint Online: https://support.microsoft.com/en-us/sharepoint" at bounding box center [404, 217] width 436 height 14
click at [539, 56] on icon at bounding box center [537, 54] width 10 height 10
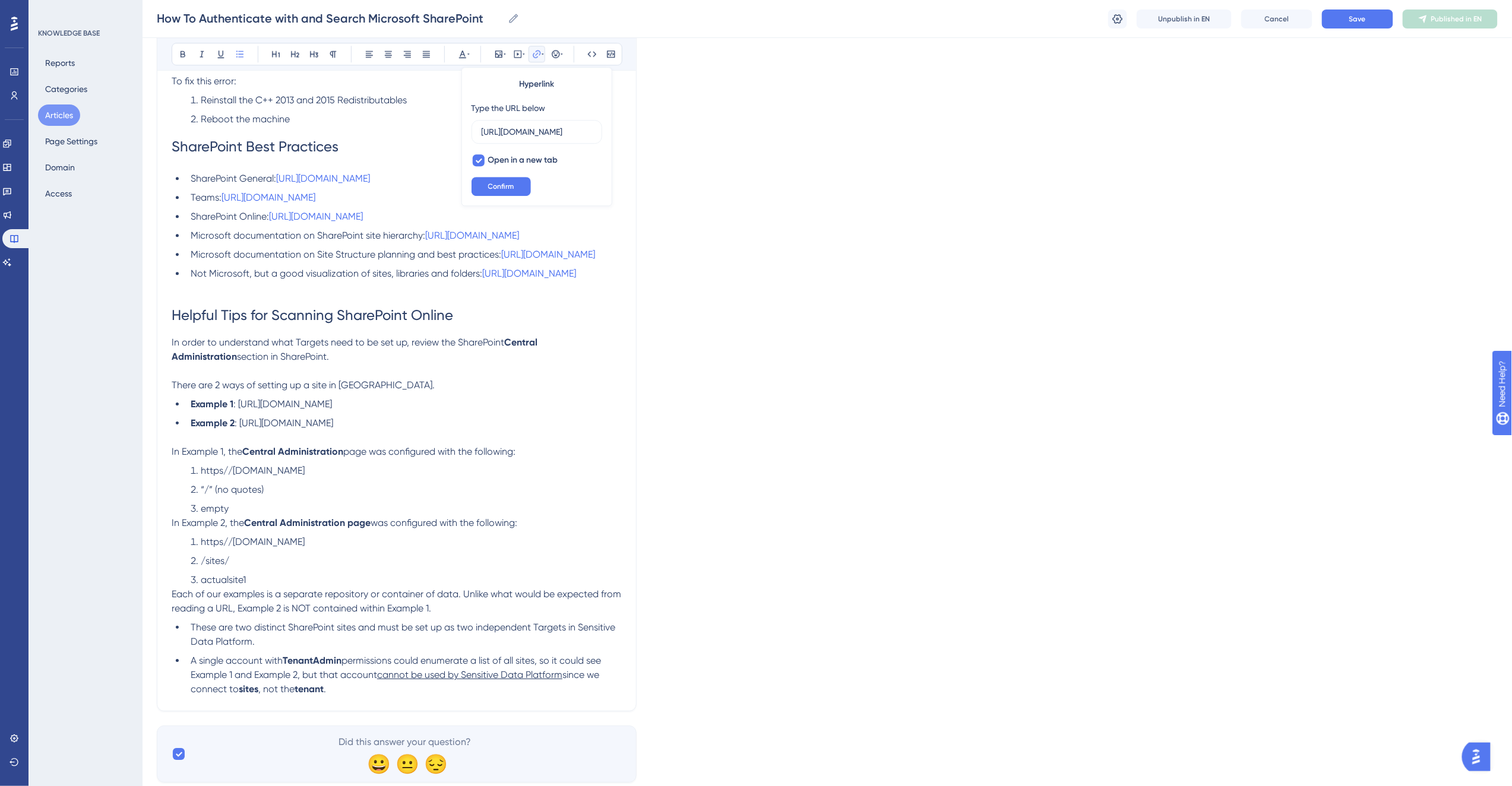
click at [407, 134] on h1 "SharePoint Best Practices" at bounding box center [397, 147] width 450 height 40
click at [300, 281] on li "Not Microsoft, but a good visualization of sites, libraries and folders: https:…" at bounding box center [404, 274] width 436 height 14
click at [311, 336] on h1 "Helpful Tips for Scanning SharePoint Online" at bounding box center [397, 315] width 450 height 40
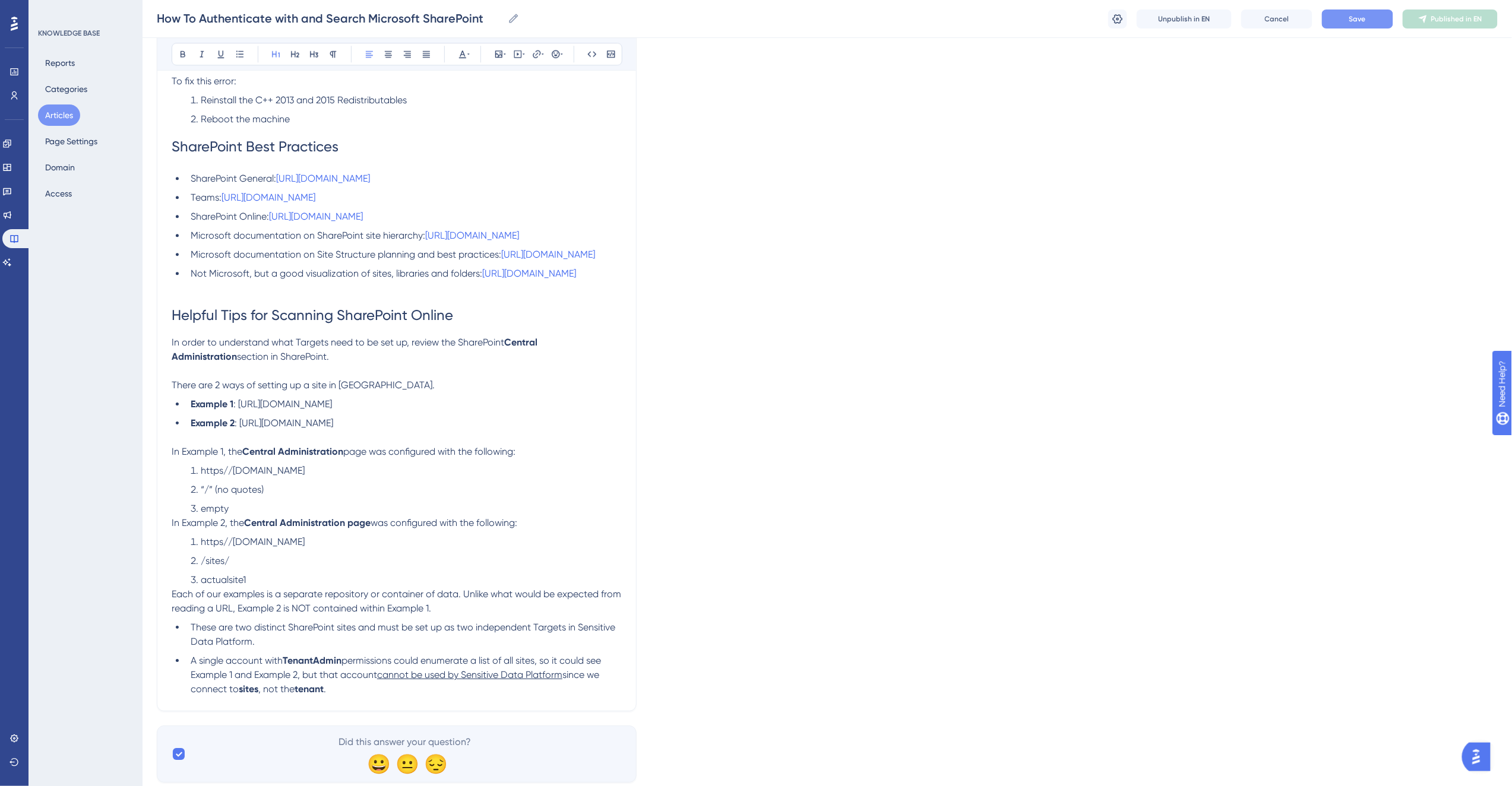
click at [1359, 23] on span "Save" at bounding box center [1357, 19] width 16 height 10
click at [1446, 18] on span "Publish in EN" at bounding box center [1458, 19] width 42 height 10
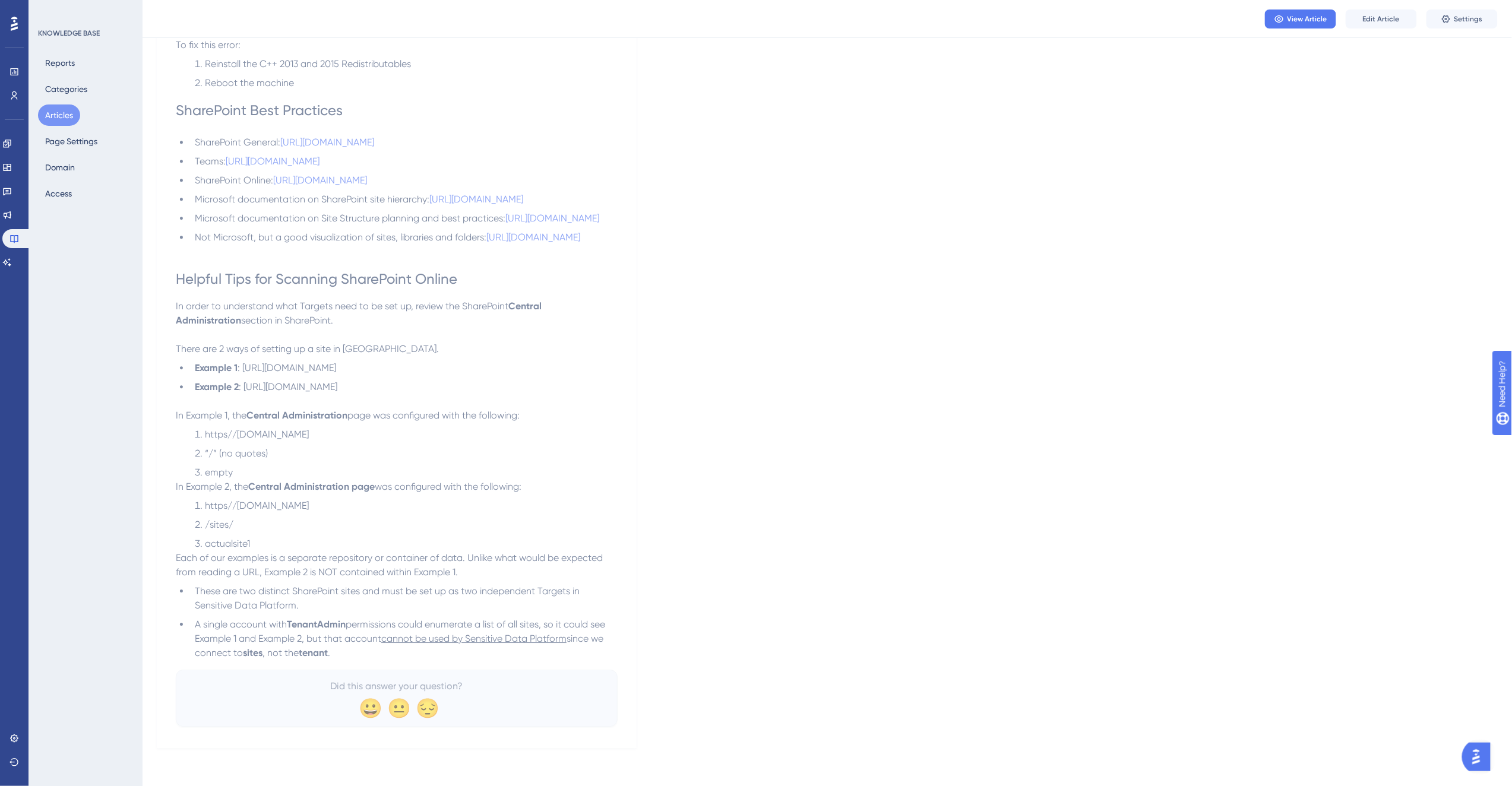
scroll to position [3461, 0]
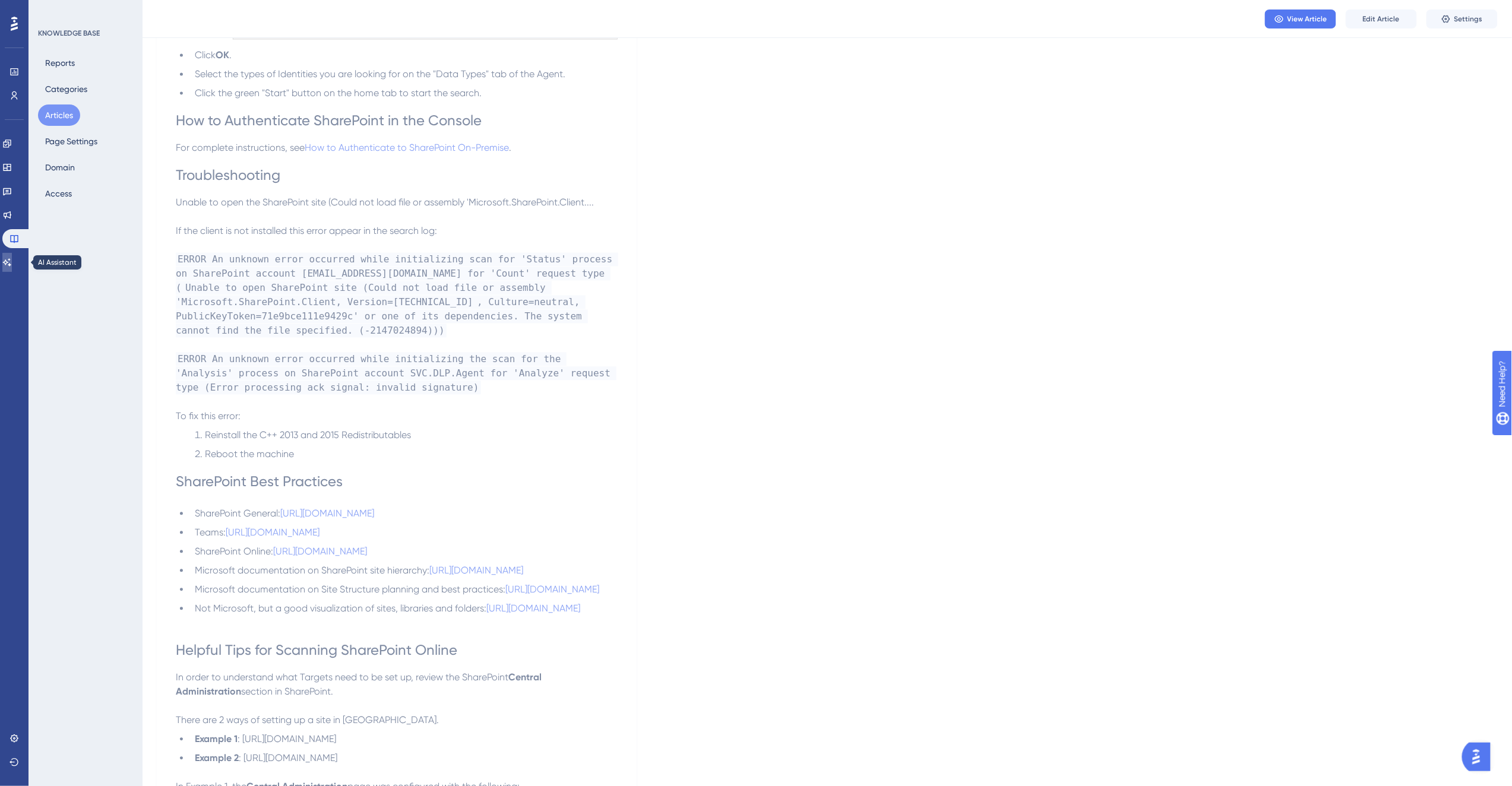
click at [11, 259] on icon at bounding box center [7, 262] width 10 height 10
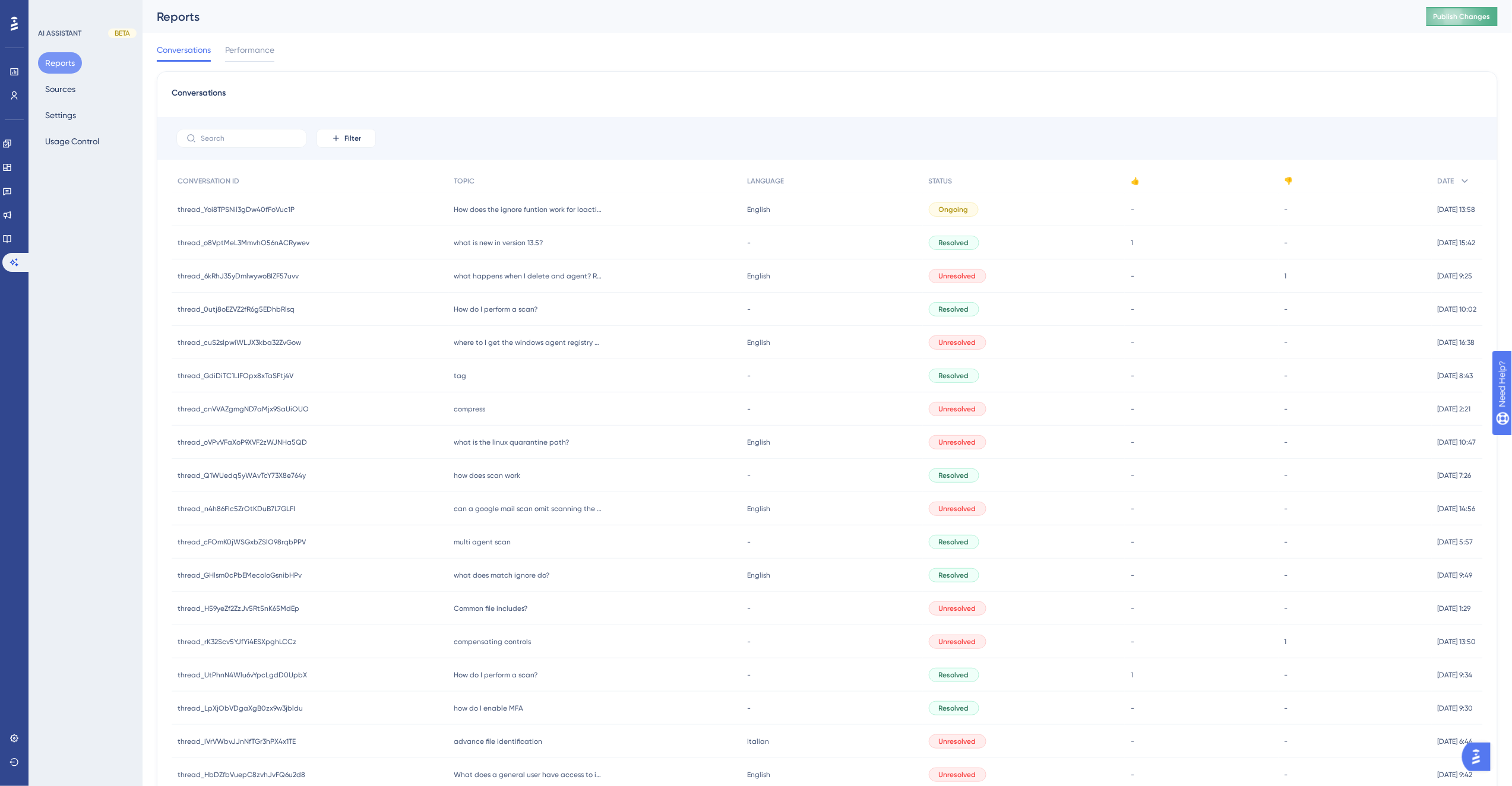
click at [1467, 16] on span "Publish Changes" at bounding box center [1462, 16] width 57 height 10
click at [572, 31] on div "Reports Publish Changes" at bounding box center [827, 16] width 1370 height 33
click at [10, 140] on icon at bounding box center [7, 143] width 8 height 8
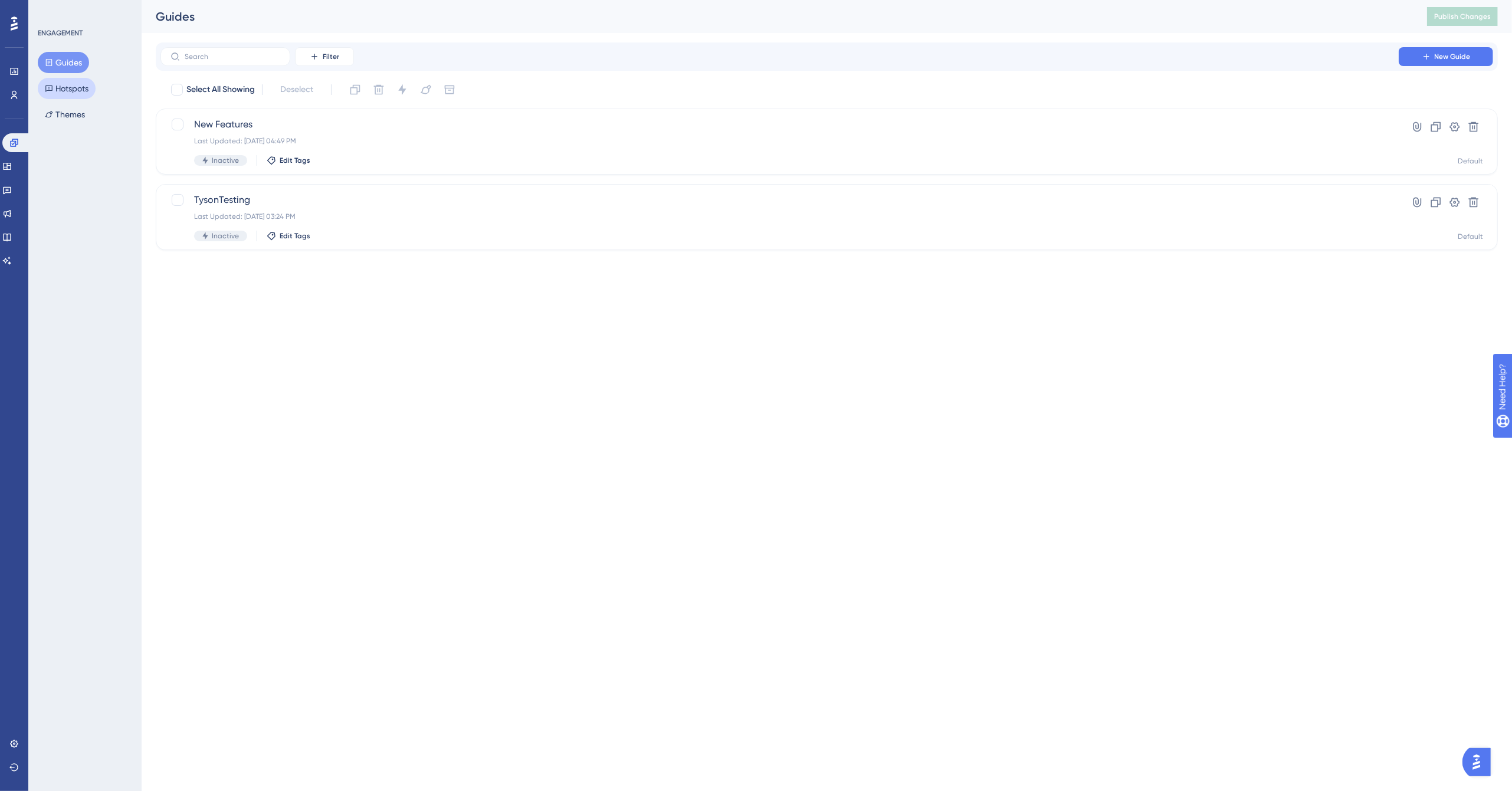
click at [66, 92] on button "Hotspots" at bounding box center [66, 88] width 58 height 21
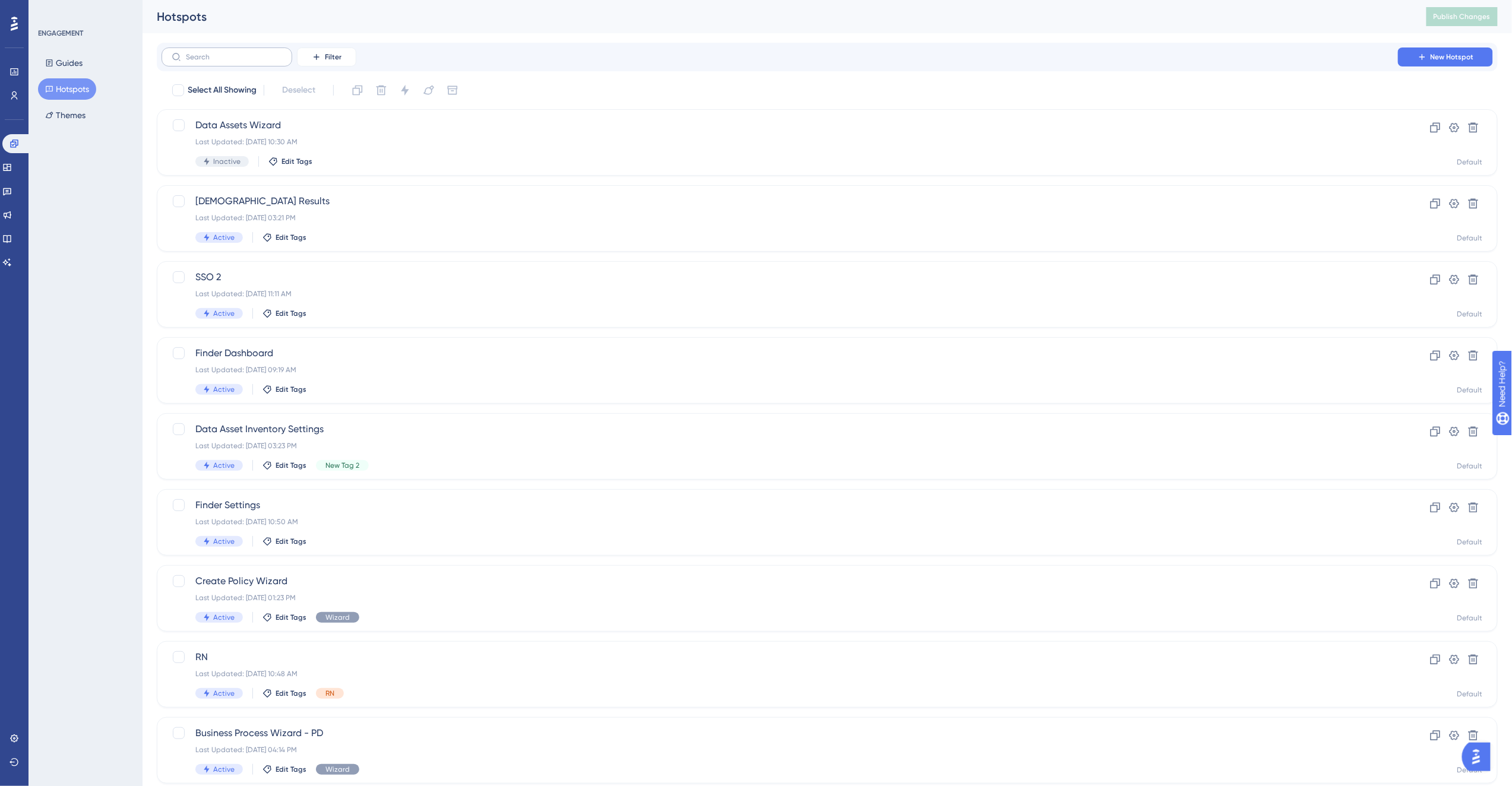
click at [217, 62] on label at bounding box center [226, 57] width 131 height 19
click at [217, 61] on input "text" at bounding box center [234, 56] width 96 height 9
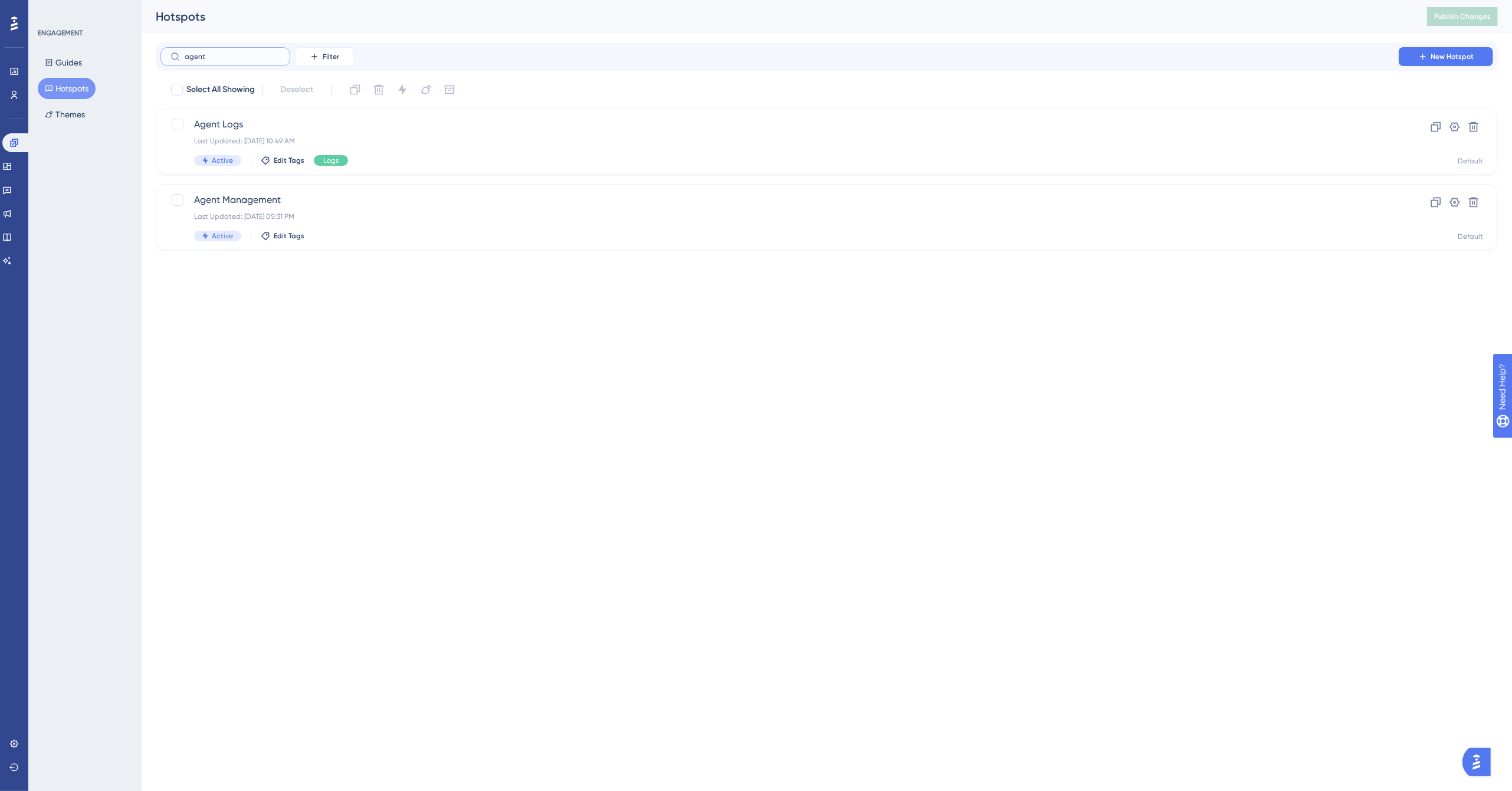
type input "agent"
click at [439, 207] on div "Agent Management Last Updated: Sep 08 2025, 05:31 PM Active Edit Tags" at bounding box center [780, 217] width 1171 height 48
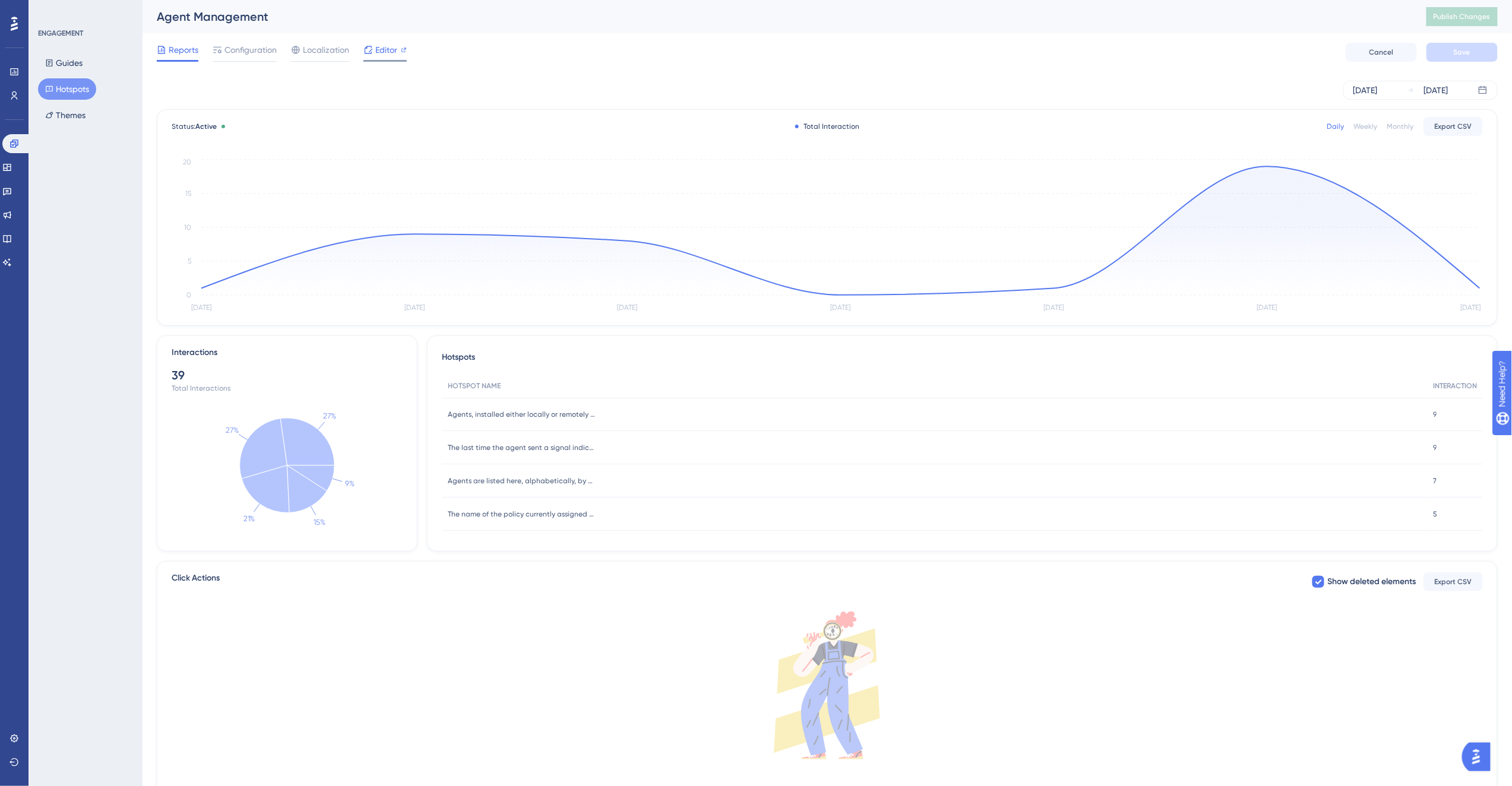
click at [378, 56] on span "Editor" at bounding box center [386, 50] width 22 height 14
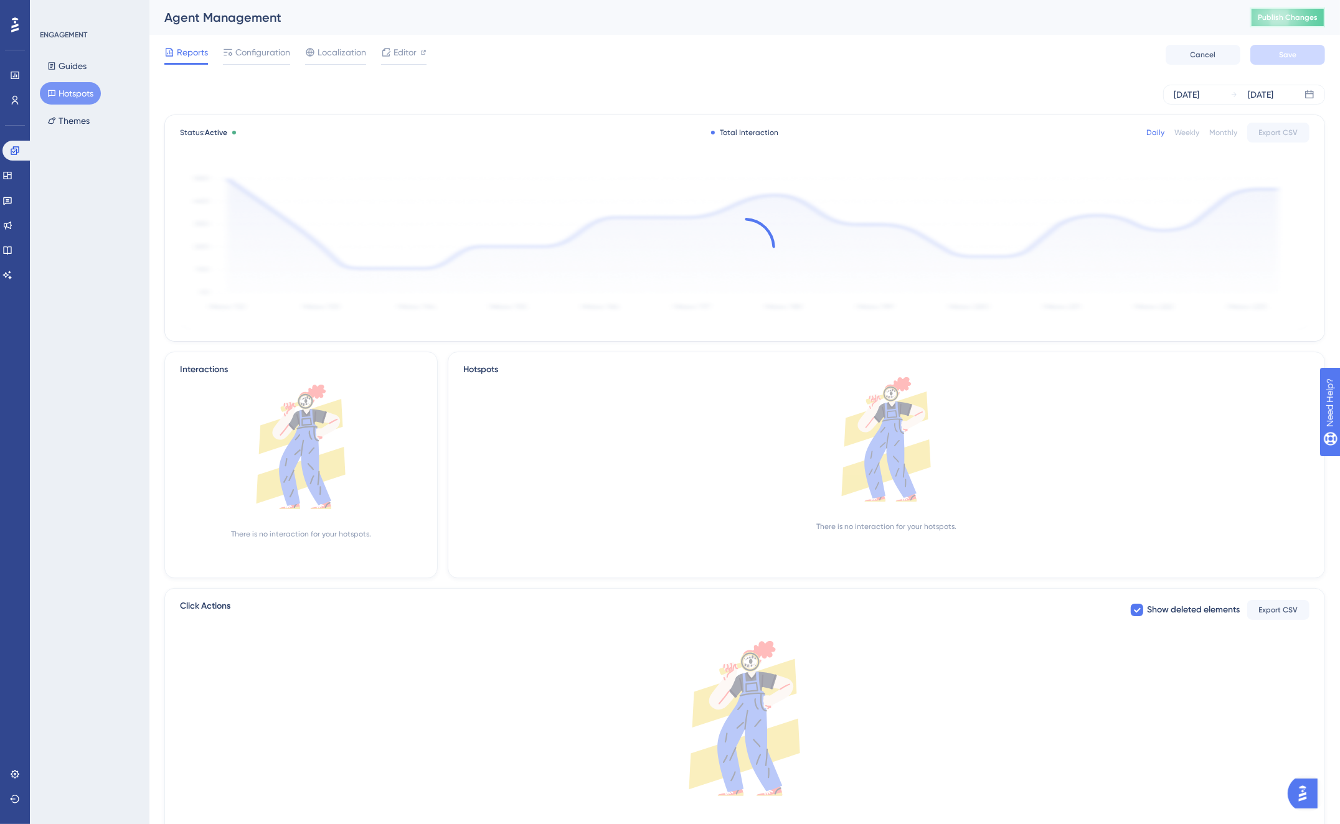
click at [1325, 16] on button "Publish Changes" at bounding box center [1287, 17] width 75 height 20
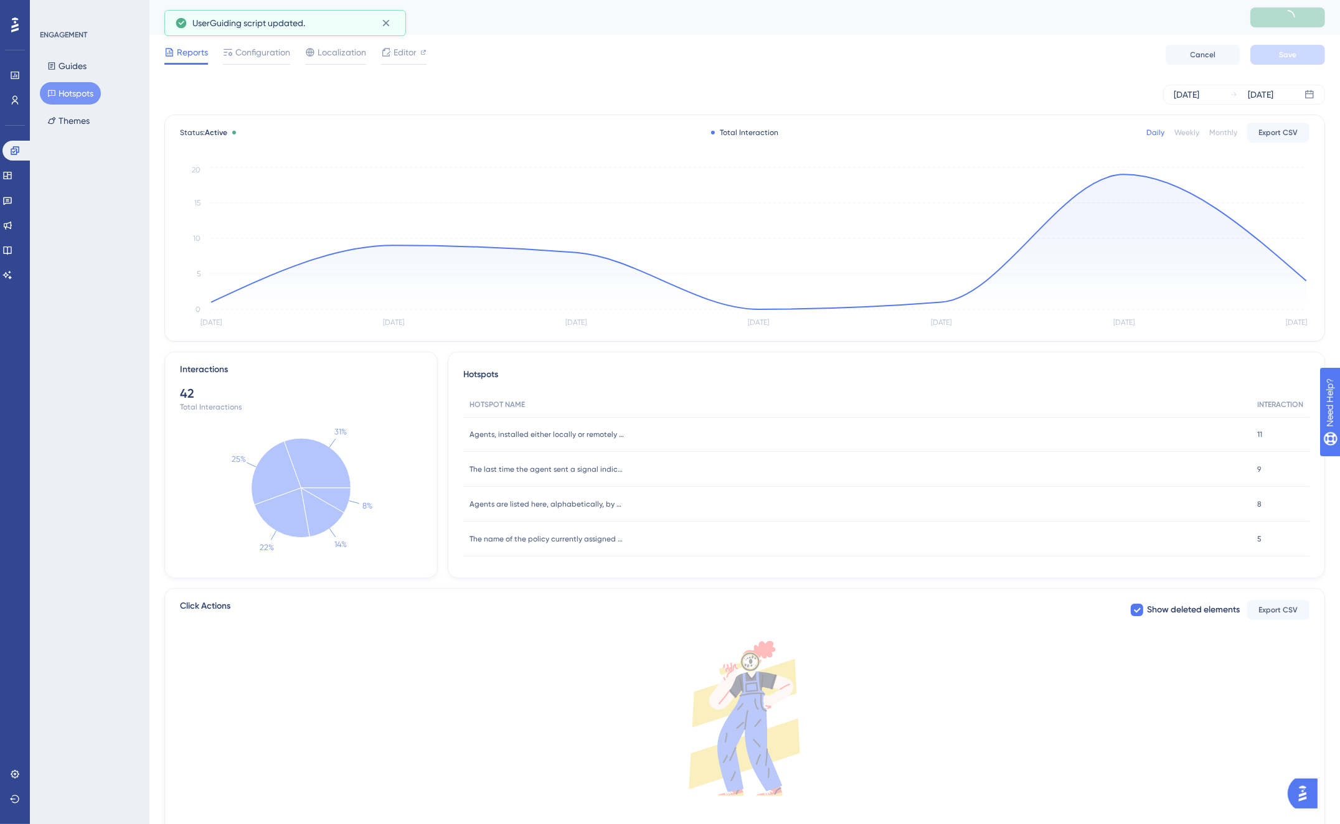
click at [742, 35] on div "Reports Configuration Localization Editor Cancel Save" at bounding box center [744, 55] width 1161 height 40
click at [581, 431] on span "Agents, installed either locally or remotely on a VM, scan and evaluate locatio…" at bounding box center [547, 435] width 156 height 10
click at [1257, 435] on span "11" at bounding box center [1259, 435] width 5 height 10
click at [513, 431] on span "Agents, installed either locally or remotely on a VM, scan and evaluate locatio…" at bounding box center [547, 435] width 156 height 10
click at [1194, 131] on div "Weekly" at bounding box center [1186, 133] width 25 height 10
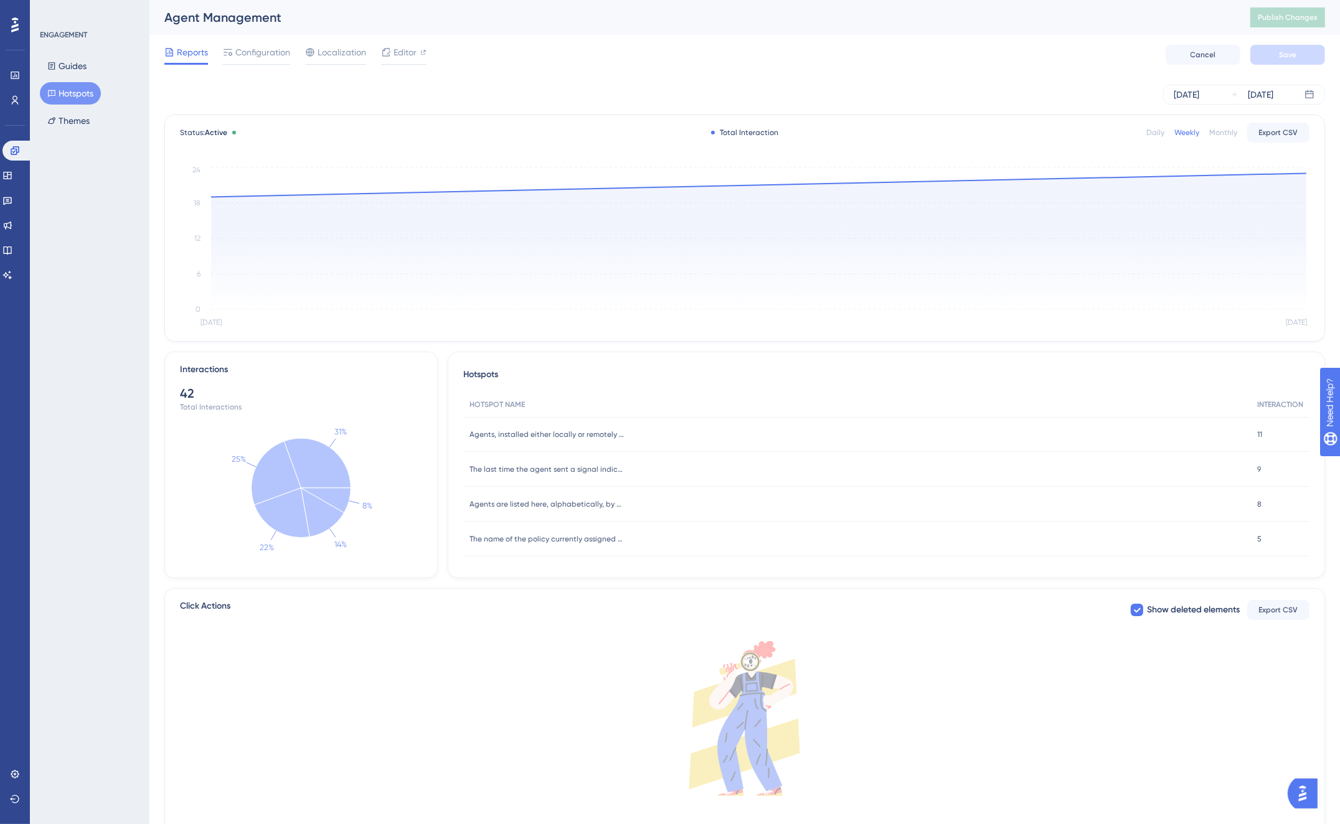
click at [1262, 433] on div "11 11" at bounding box center [1280, 434] width 59 height 35
click at [555, 46] on div "Reports Configuration Localization Editor Cancel Save" at bounding box center [744, 55] width 1161 height 40
drag, startPoint x: 75, startPoint y: 258, endPoint x: 92, endPoint y: 147, distance: 112.8
click at [100, 185] on div "ENGAGEMENT Guides Hotspots Themes" at bounding box center [90, 412] width 120 height 824
click at [81, 115] on button "Themes" at bounding box center [68, 121] width 57 height 22
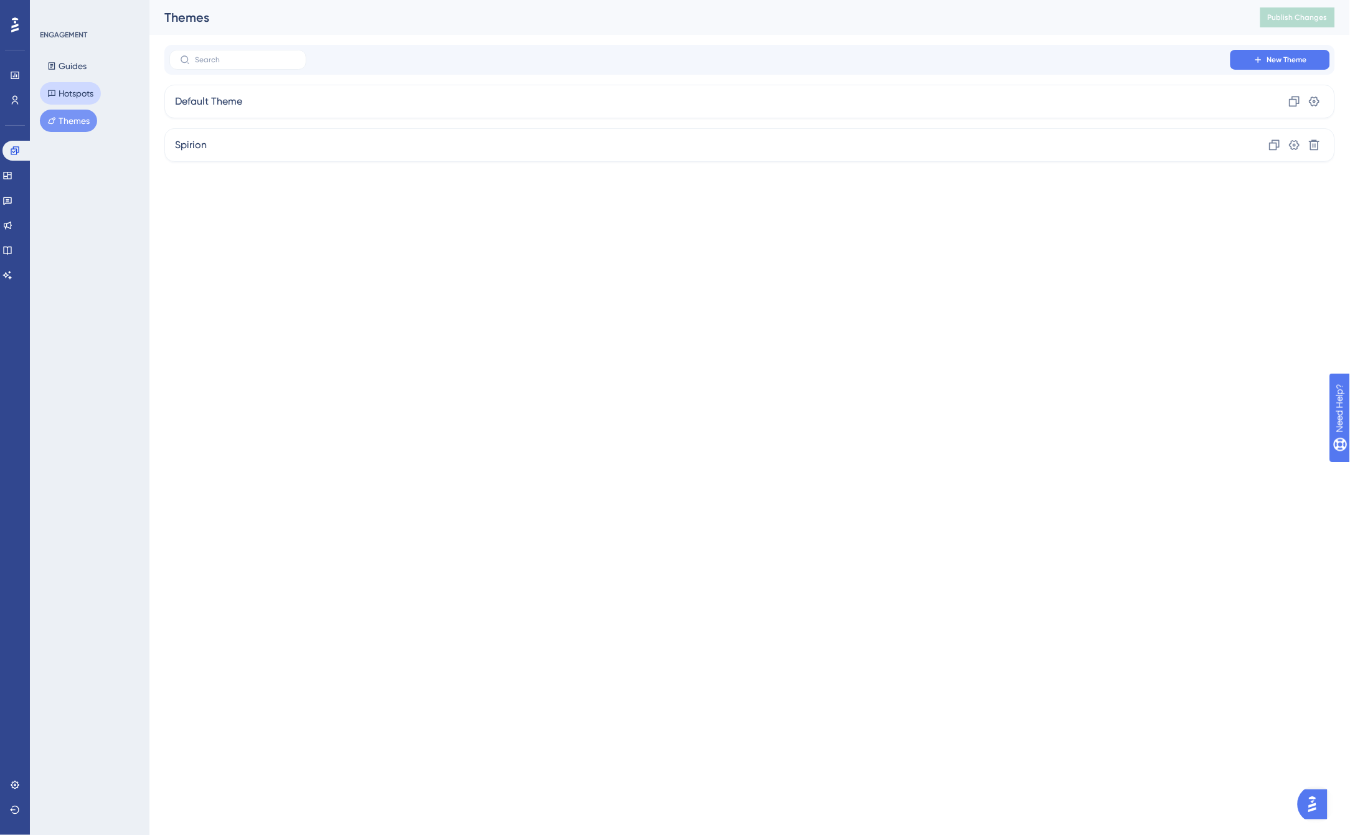
click at [78, 96] on button "Hotspots" at bounding box center [70, 93] width 61 height 22
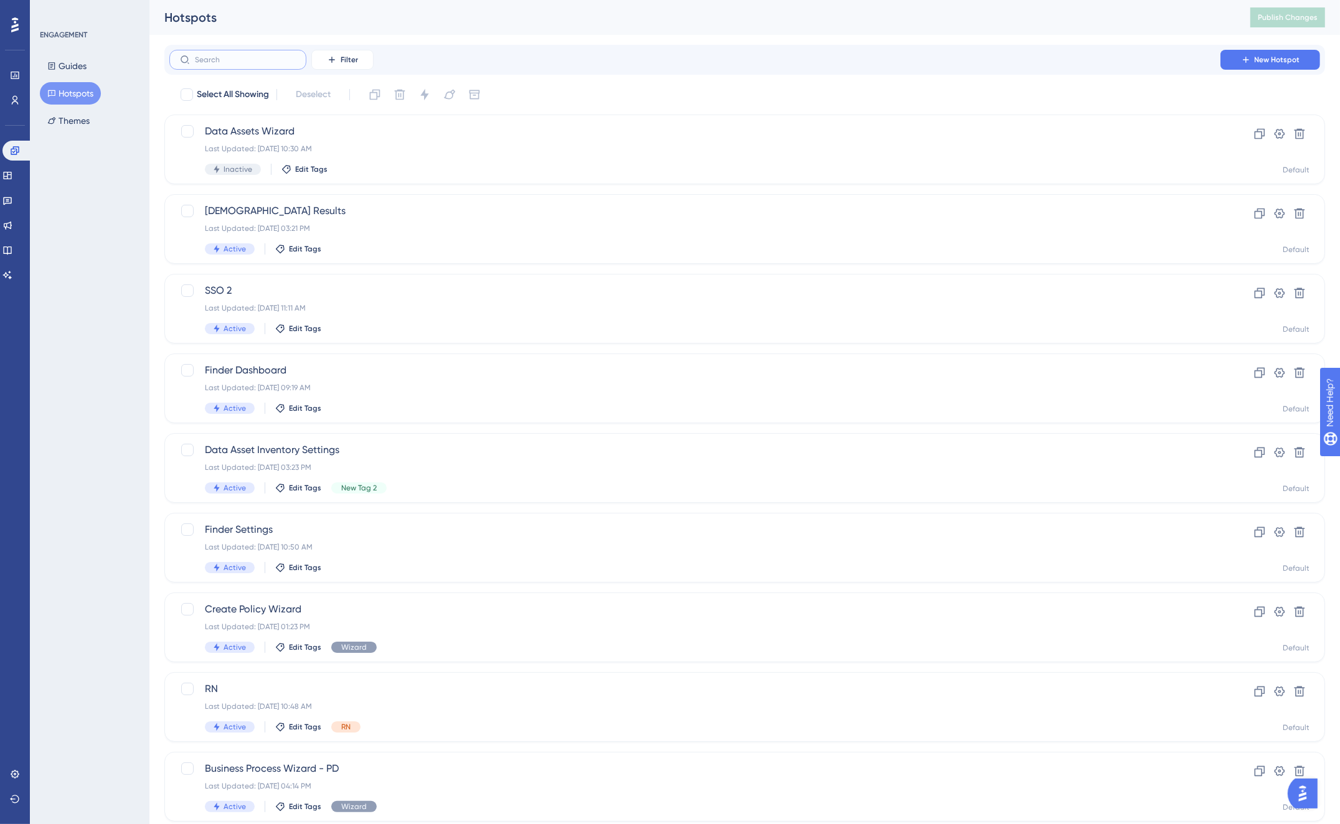
click at [249, 56] on input "text" at bounding box center [245, 59] width 101 height 9
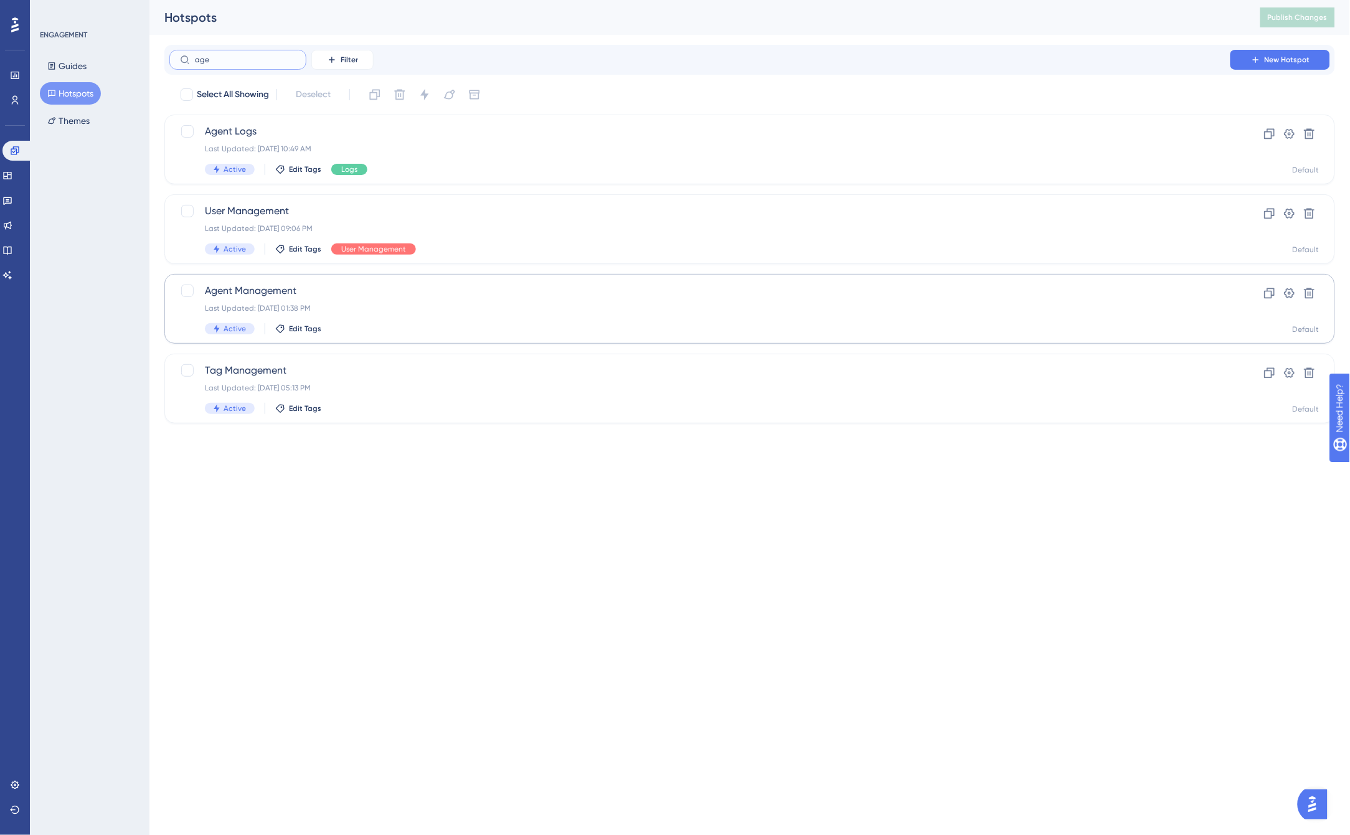
type input "age"
click at [308, 299] on div "Agent Management Last Updated: Sep 09 2025, 01:38 PM Active Edit Tags" at bounding box center [700, 308] width 990 height 51
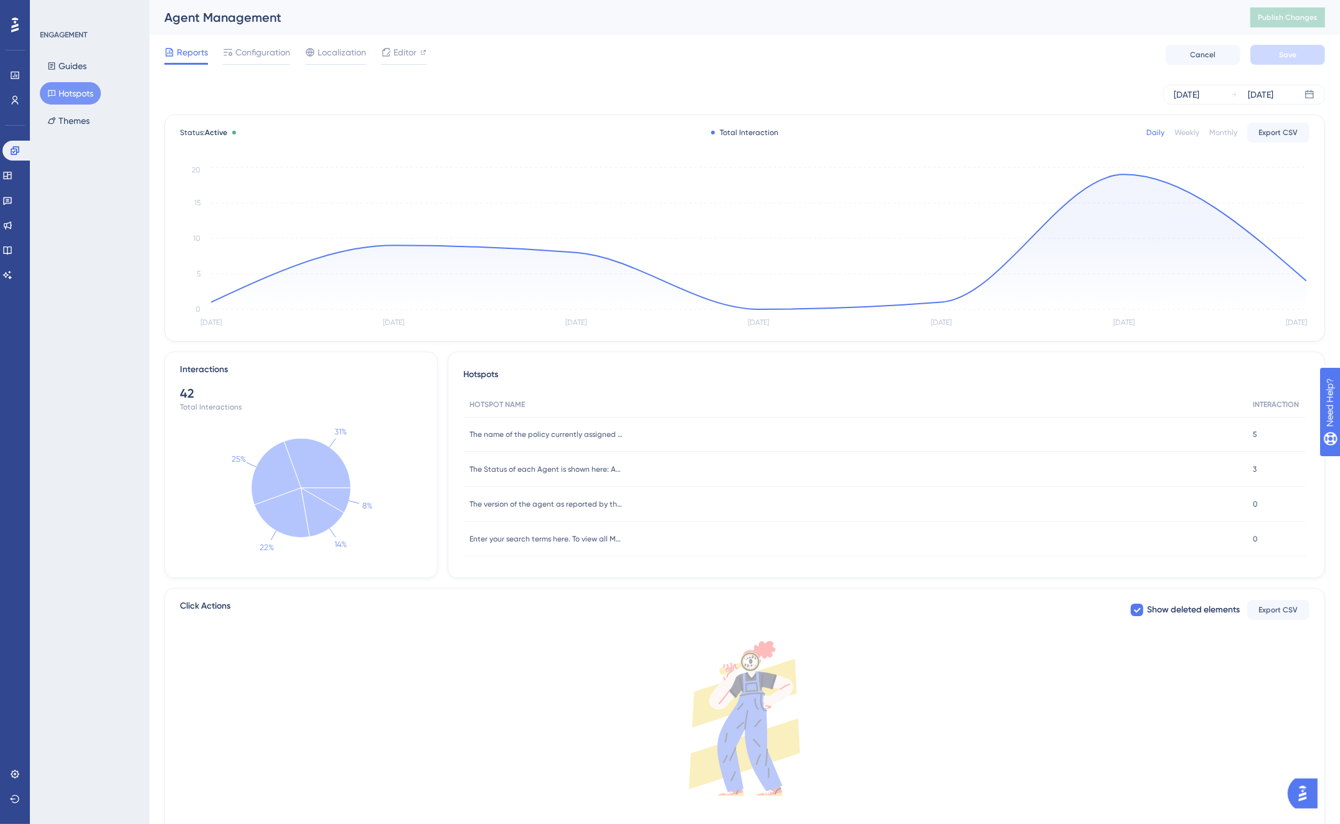
scroll to position [113, 0]
